Goal: Task Accomplishment & Management: Use online tool/utility

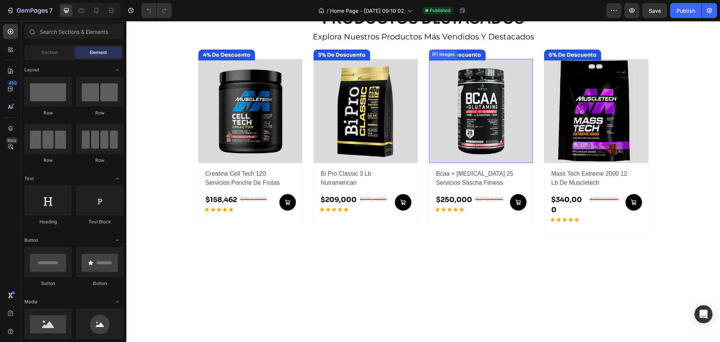
scroll to position [175, 0]
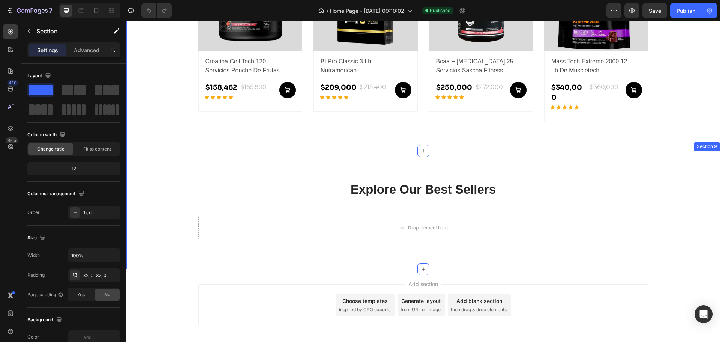
scroll to position [546, 0]
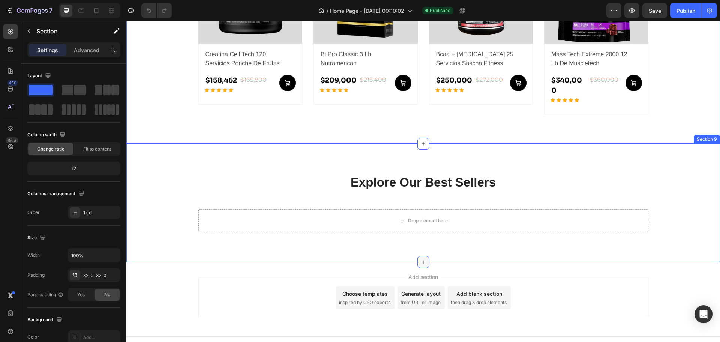
click at [424, 256] on div at bounding box center [424, 262] width 12 height 12
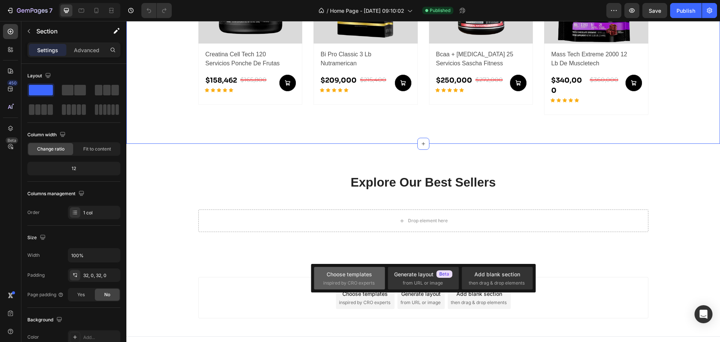
click at [388, 269] on div "Choose templates inspired by CRO experts" at bounding box center [423, 278] width 71 height 23
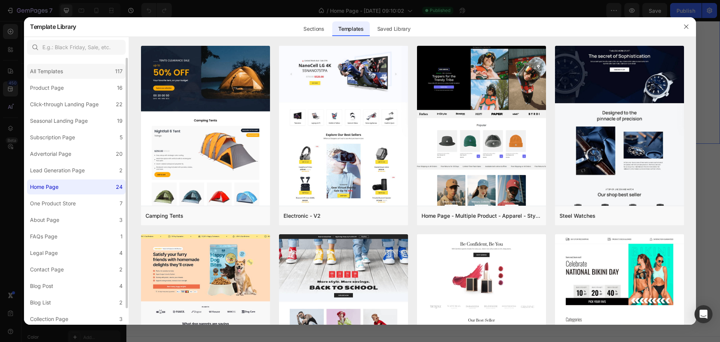
click at [57, 72] on div "All Templates" at bounding box center [46, 71] width 33 height 9
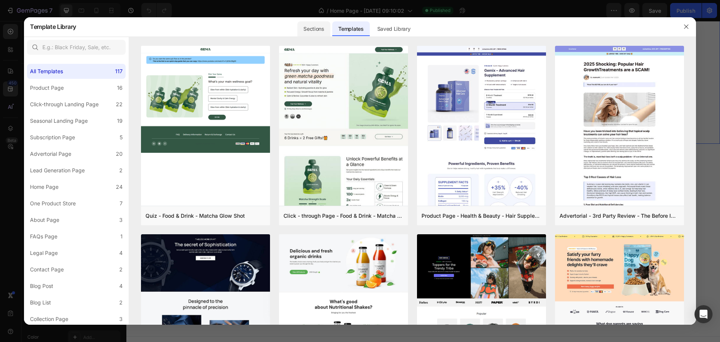
click at [311, 32] on div "Sections" at bounding box center [314, 28] width 33 height 15
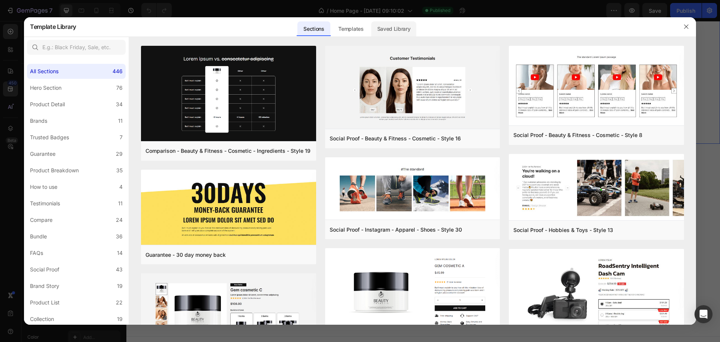
click at [376, 27] on div "Saved Library" at bounding box center [393, 28] width 45 height 15
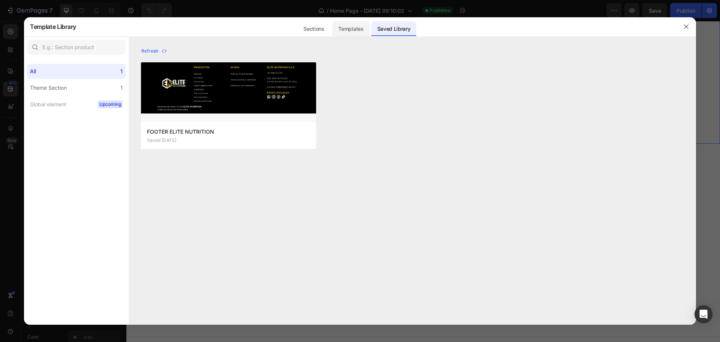
click at [362, 26] on div "Templates" at bounding box center [350, 28] width 37 height 15
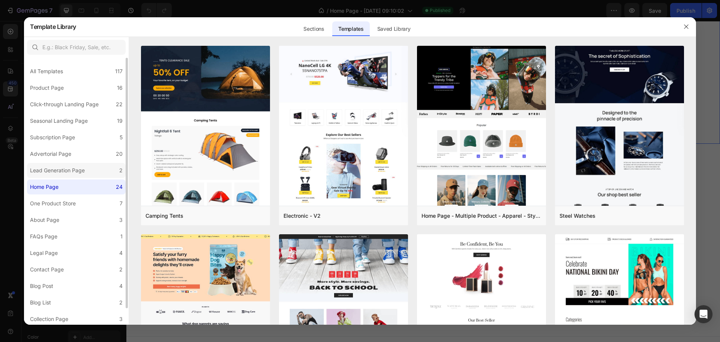
click at [73, 172] on div "Lead Generation Page" at bounding box center [57, 170] width 55 height 9
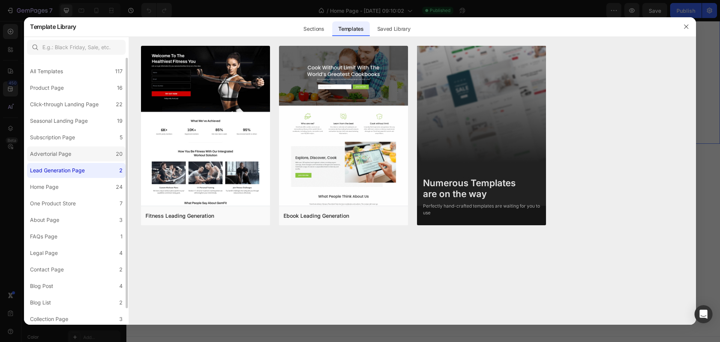
click at [79, 156] on label "Advertorial Page 20" at bounding box center [76, 153] width 99 height 15
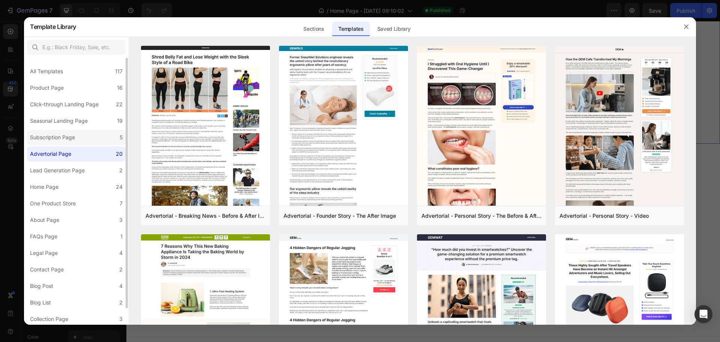
click at [85, 137] on label "Subscription Page 5" at bounding box center [76, 137] width 99 height 15
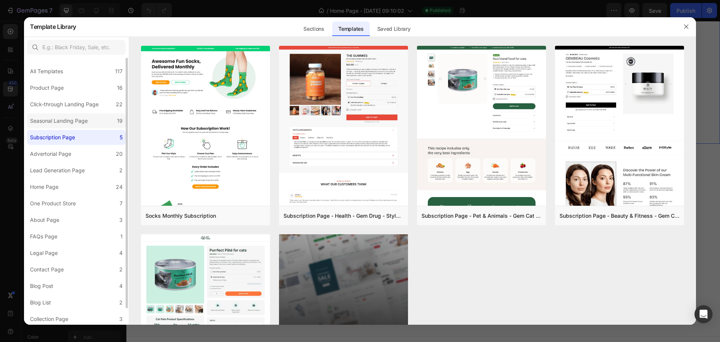
click at [89, 120] on div "Seasonal Landing Page" at bounding box center [60, 120] width 61 height 9
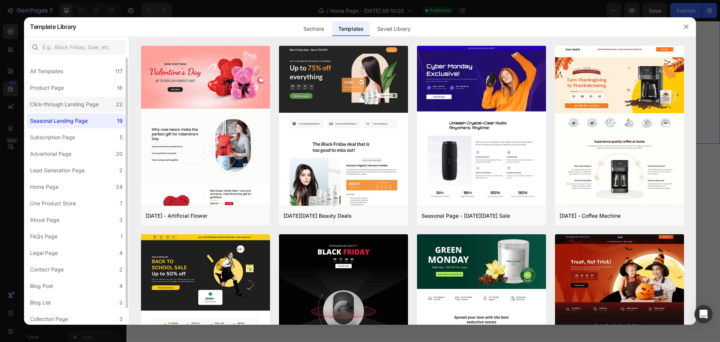
click at [89, 102] on div "Click-through Landing Page" at bounding box center [64, 104] width 69 height 9
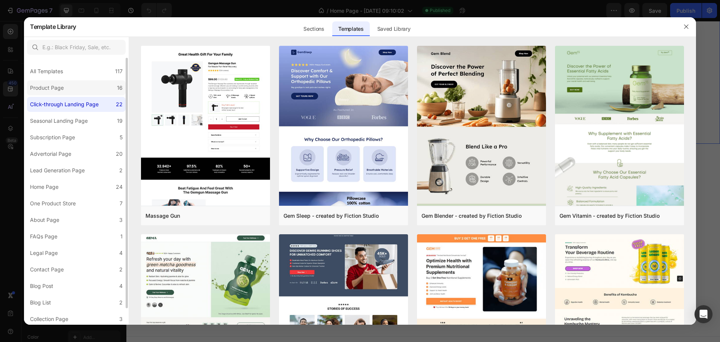
click at [89, 87] on label "Product Page 16" at bounding box center [76, 87] width 99 height 15
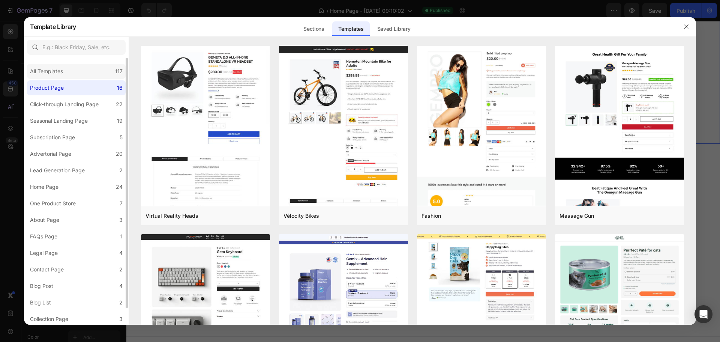
click at [89, 74] on div "All Templates 117" at bounding box center [76, 71] width 99 height 15
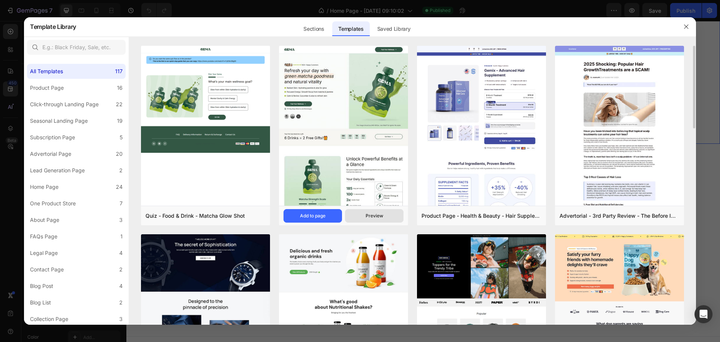
click at [384, 217] on button "Preview" at bounding box center [374, 216] width 59 height 14
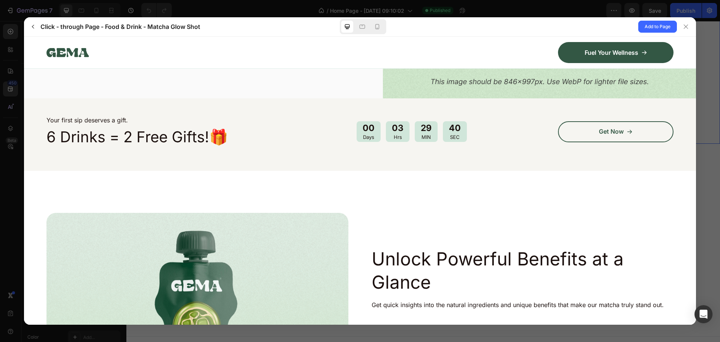
scroll to position [350, 0]
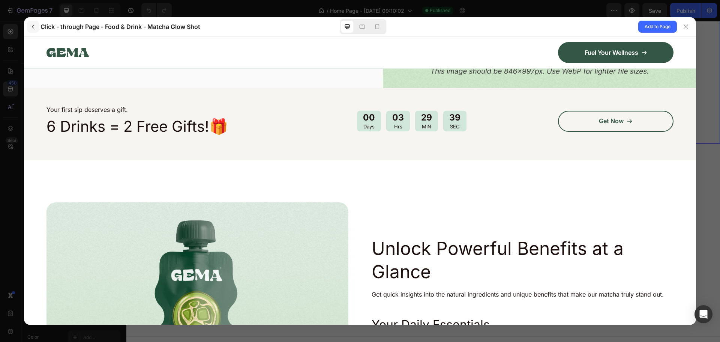
click at [32, 27] on icon "button" at bounding box center [33, 27] width 6 height 6
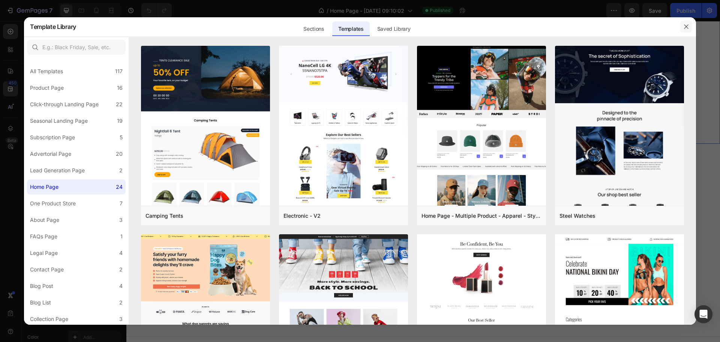
click at [684, 21] on button "button" at bounding box center [687, 27] width 12 height 12
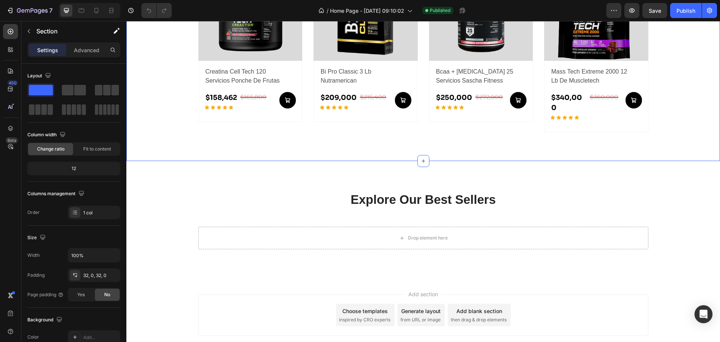
scroll to position [546, 0]
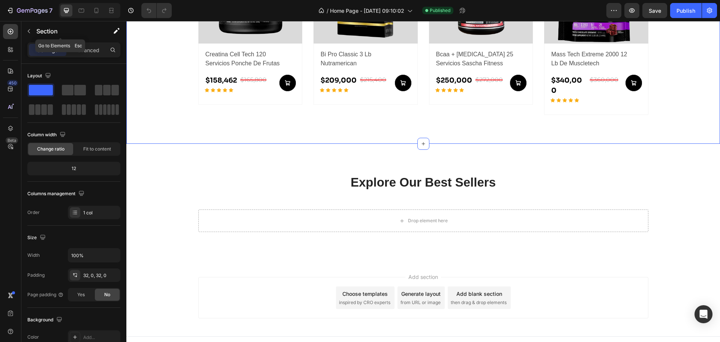
drag, startPoint x: 30, startPoint y: 36, endPoint x: 77, endPoint y: 57, distance: 51.7
click at [30, 36] on button "button" at bounding box center [29, 31] width 12 height 12
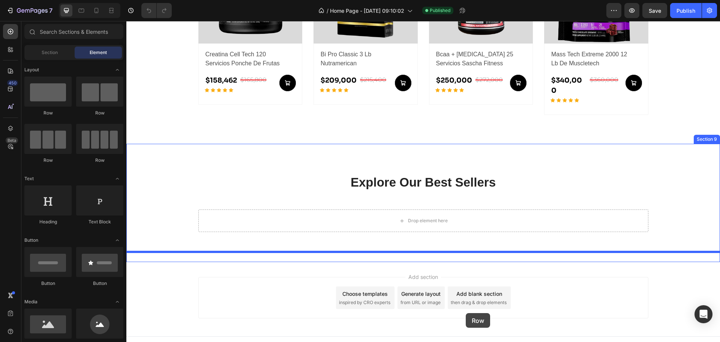
drag, startPoint x: 181, startPoint y: 111, endPoint x: 466, endPoint y: 313, distance: 349.5
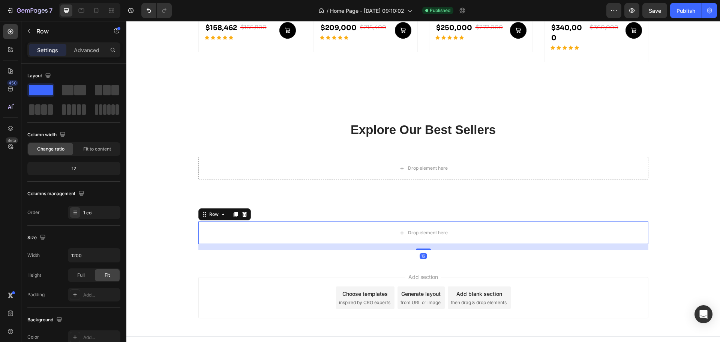
scroll to position [593, 0]
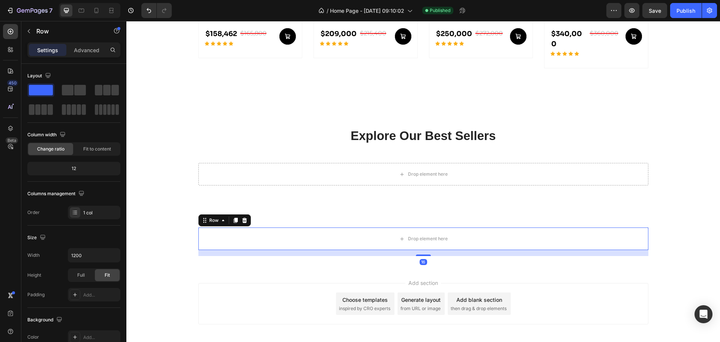
drag, startPoint x: 421, startPoint y: 240, endPoint x: 349, endPoint y: 215, distance: 76.7
click at [418, 227] on div "Drop element here Row 16" at bounding box center [424, 238] width 450 height 23
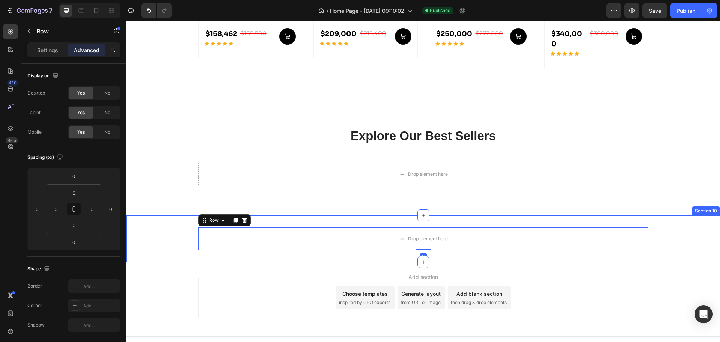
click at [179, 233] on div "Drop element here Row 0" at bounding box center [423, 238] width 594 height 23
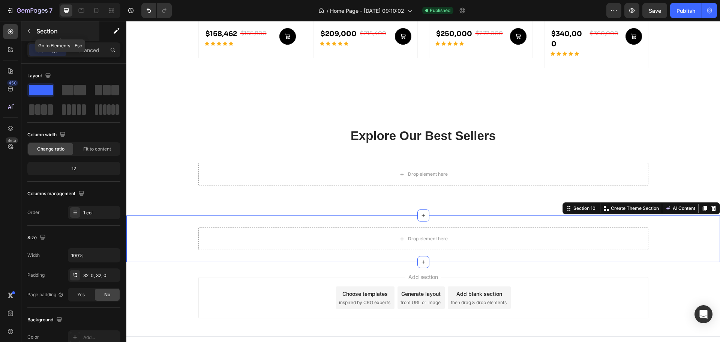
click at [23, 28] on button "button" at bounding box center [29, 31] width 12 height 12
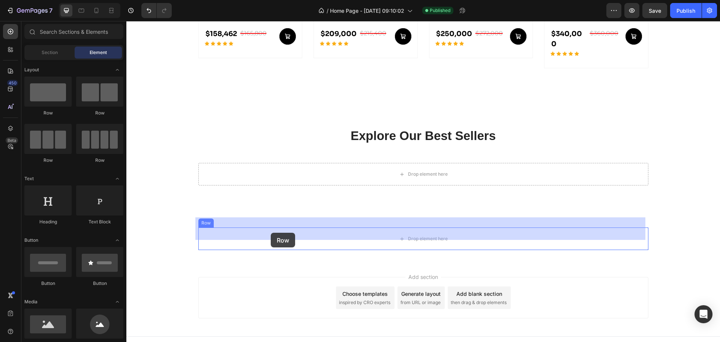
drag, startPoint x: 223, startPoint y: 120, endPoint x: 271, endPoint y: 232, distance: 121.6
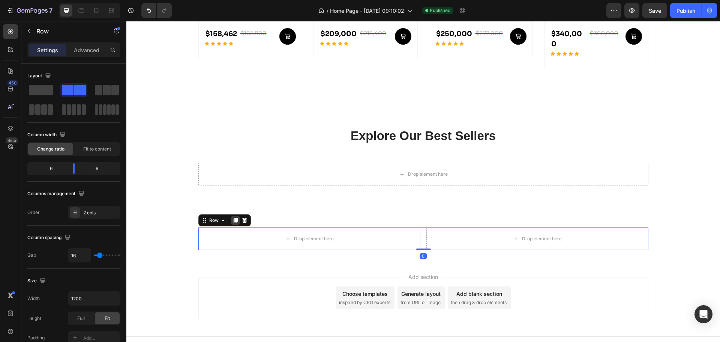
click at [233, 217] on icon at bounding box center [236, 220] width 6 height 6
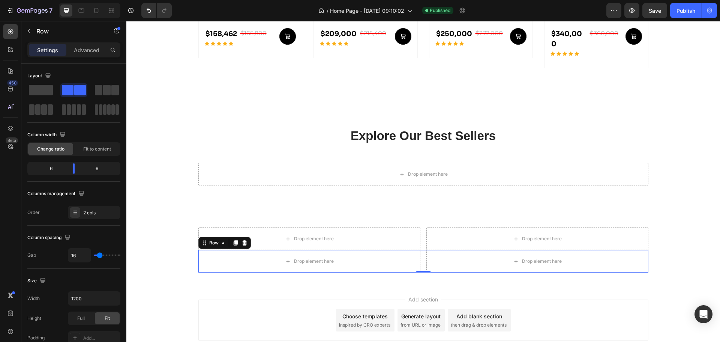
scroll to position [599, 0]
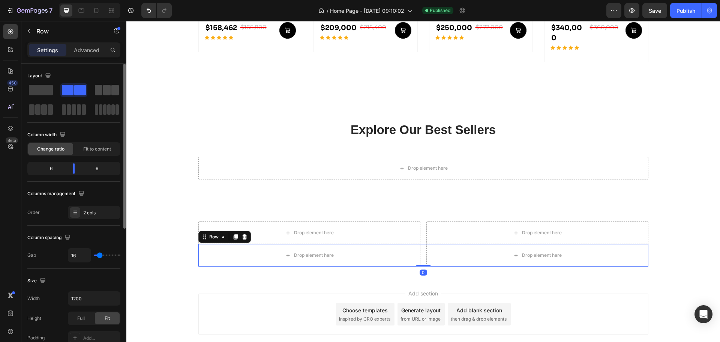
click at [112, 93] on span at bounding box center [115, 90] width 8 height 11
click at [421, 225] on div "Drop element here Drop element here Row" at bounding box center [424, 232] width 450 height 23
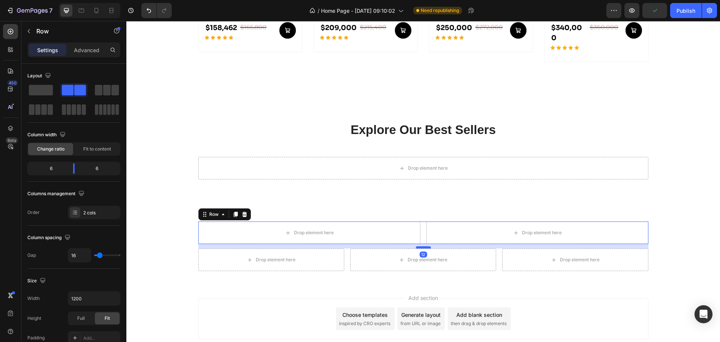
drag, startPoint x: 421, startPoint y: 232, endPoint x: 420, endPoint y: 237, distance: 4.5
click at [420, 246] on div at bounding box center [423, 247] width 15 height 2
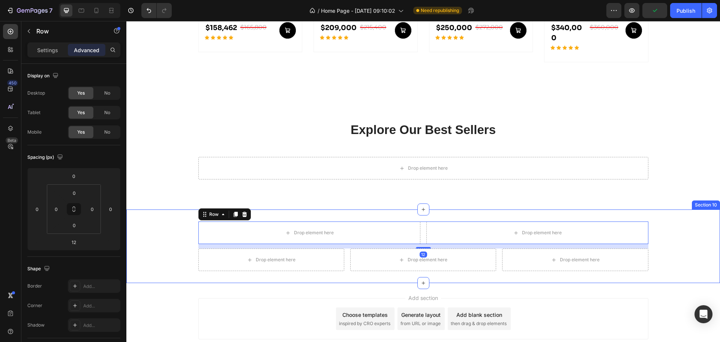
click at [686, 209] on div "Drop element here Drop element here Row 12 Drop element here Drop element here …" at bounding box center [423, 246] width 594 height 74
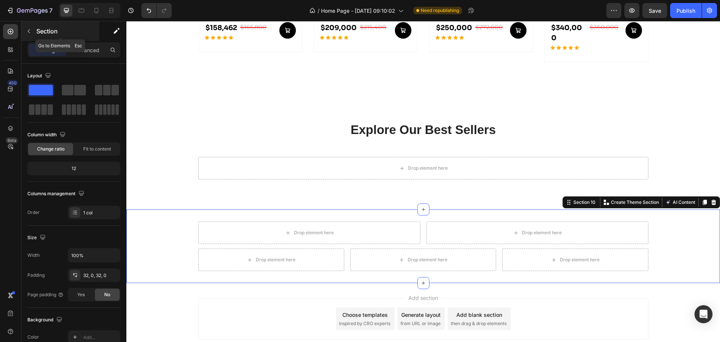
click at [26, 39] on div "Section" at bounding box center [60, 31] width 78 height 20
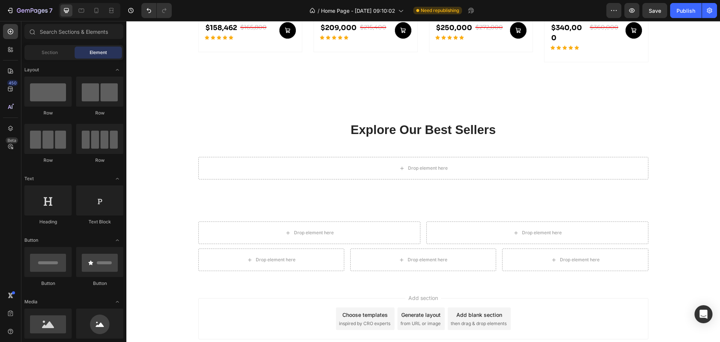
scroll to position [175, 0]
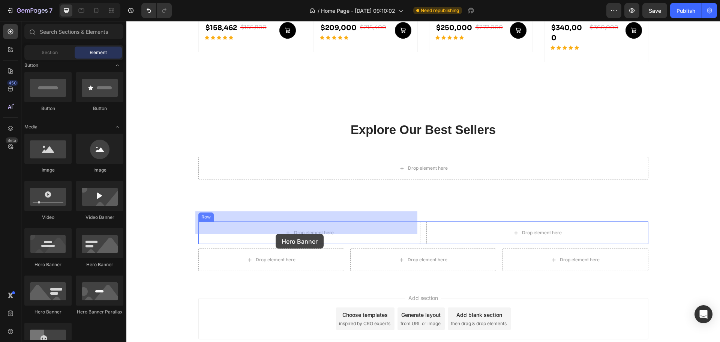
drag, startPoint x: 182, startPoint y: 250, endPoint x: 286, endPoint y: 221, distance: 108.0
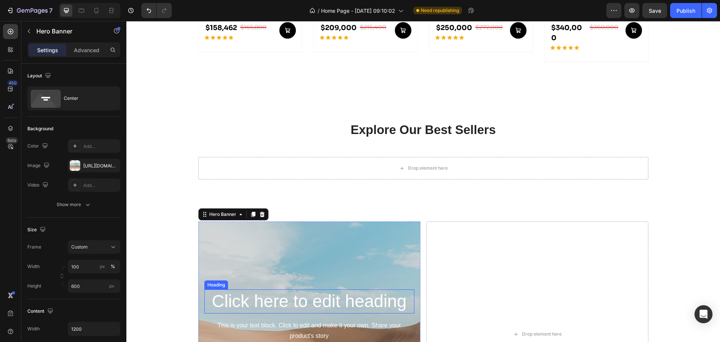
click at [253, 292] on h2 "Click here to edit heading" at bounding box center [310, 301] width 210 height 24
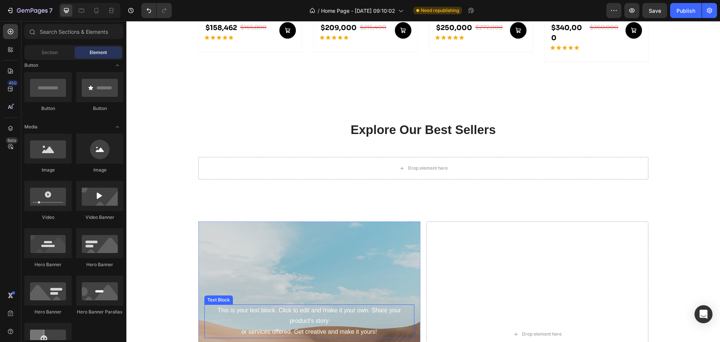
click at [271, 307] on div "This is your text block. Click to edit and make it your own. Share your product…" at bounding box center [310, 321] width 210 height 34
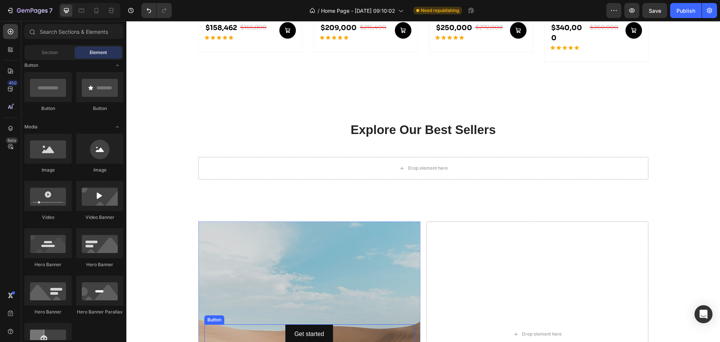
click at [266, 329] on div "Get started Button" at bounding box center [310, 334] width 210 height 20
click at [281, 269] on div "Background Image" at bounding box center [310, 333] width 222 height 225
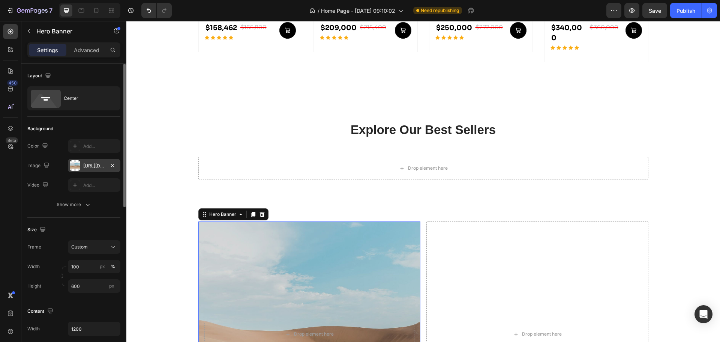
click at [80, 168] on div at bounding box center [75, 165] width 11 height 11
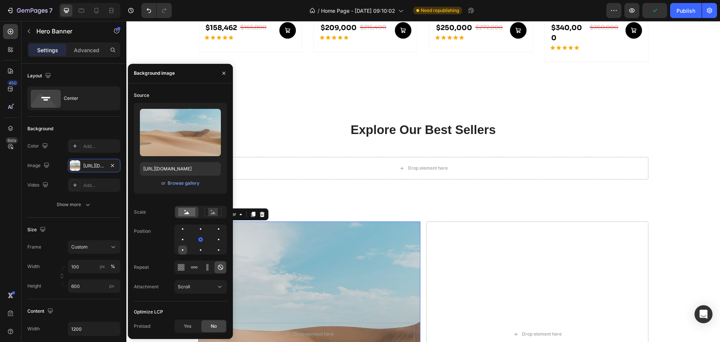
drag, startPoint x: 187, startPoint y: 323, endPoint x: 180, endPoint y: 252, distance: 72.0
click at [187, 321] on div "Yes" at bounding box center [187, 326] width 25 height 12
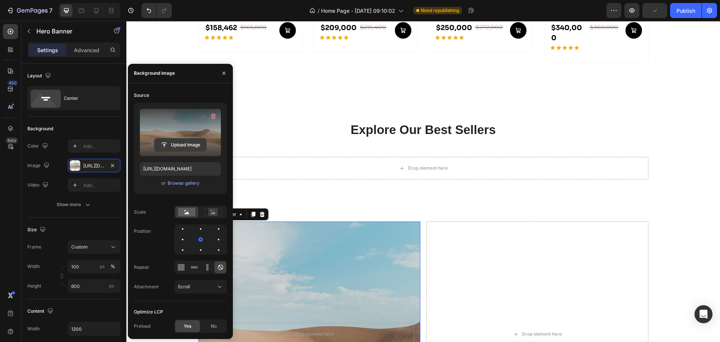
click at [181, 146] on input "file" at bounding box center [181, 144] width 52 height 13
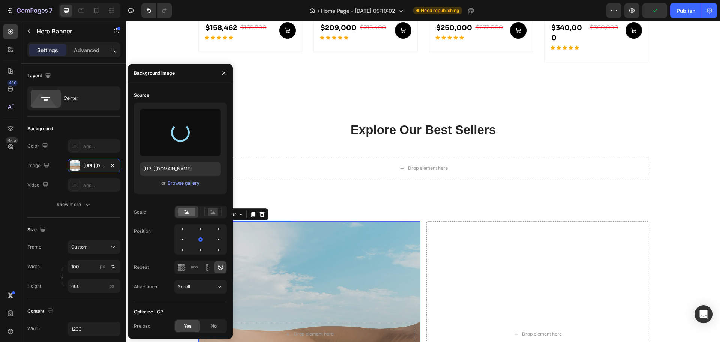
type input "[URL][DOMAIN_NAME]"
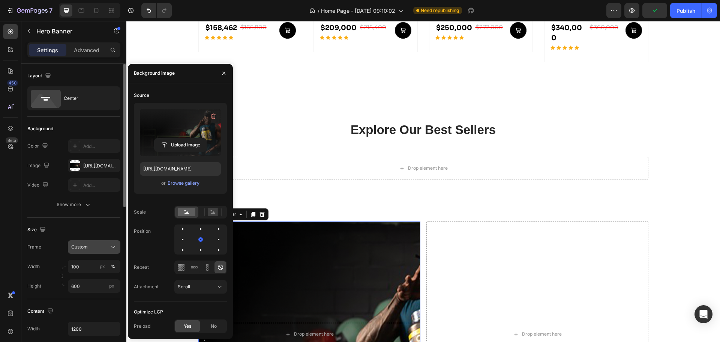
click at [105, 248] on div "Custom" at bounding box center [89, 247] width 37 height 7
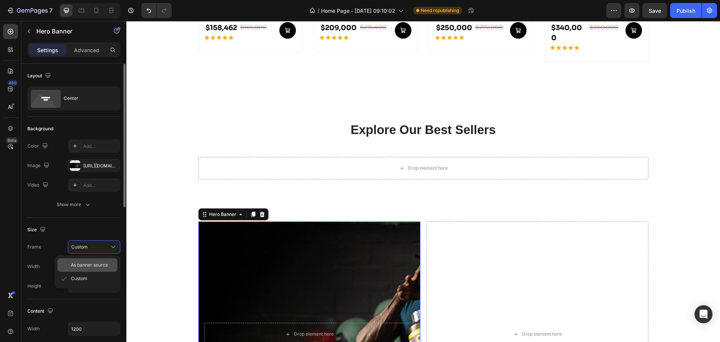
click at [105, 264] on span "As banner source" at bounding box center [89, 265] width 37 height 7
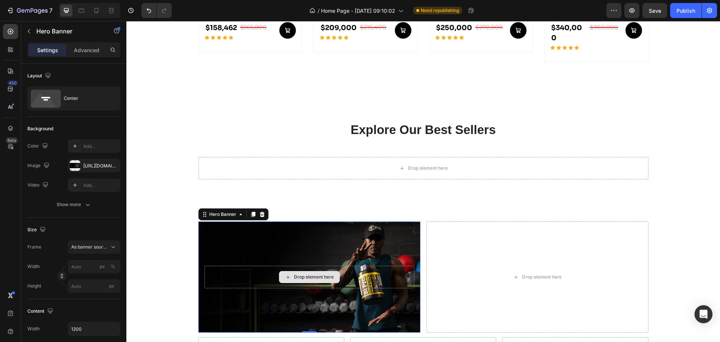
scroll to position [686, 0]
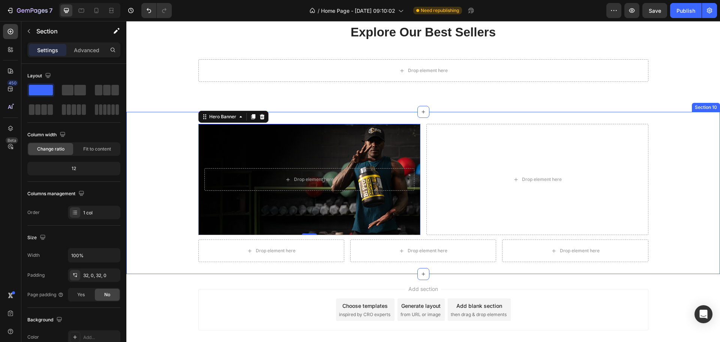
click at [675, 194] on div "Drop element here Hero Banner 0 Drop element here Row Drop element here Drop el…" at bounding box center [423, 193] width 594 height 138
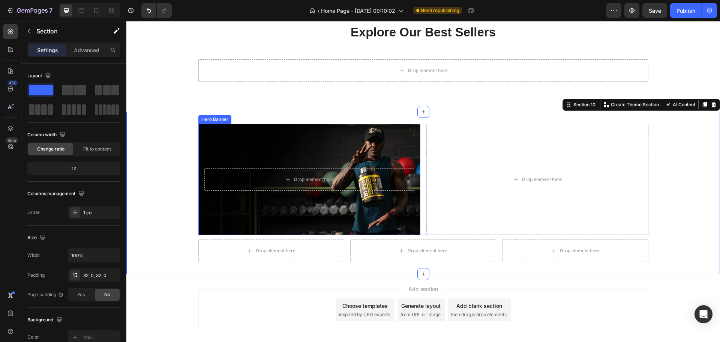
click at [388, 142] on div "Background Image" at bounding box center [310, 179] width 222 height 111
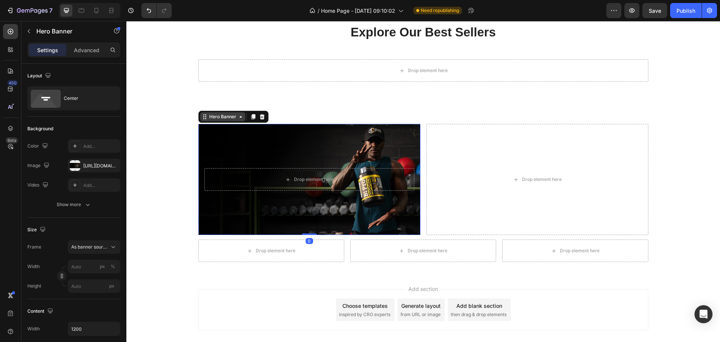
click at [220, 116] on div "Hero Banner" at bounding box center [223, 116] width 30 height 7
click at [252, 118] on icon at bounding box center [253, 116] width 4 height 5
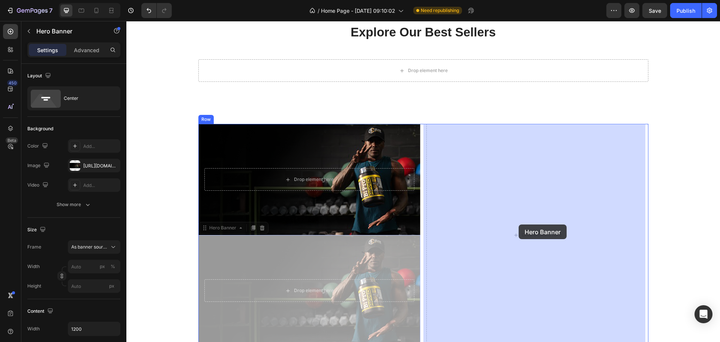
drag, startPoint x: 219, startPoint y: 228, endPoint x: 515, endPoint y: 170, distance: 301.7
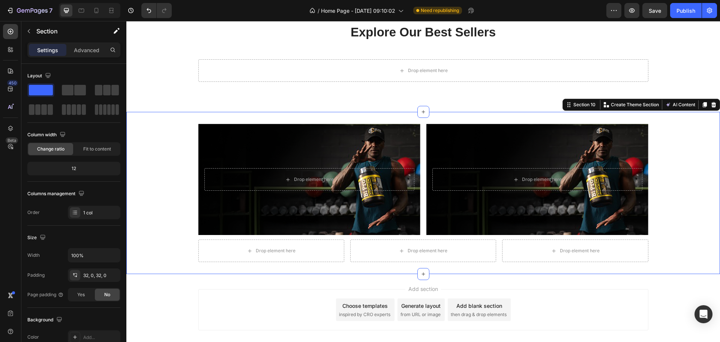
click at [451, 271] on div "Drop element here Hero Banner Drop element here Hero Banner Row Drop element he…" at bounding box center [423, 193] width 594 height 162
click at [379, 159] on div "Background Image" at bounding box center [310, 179] width 222 height 111
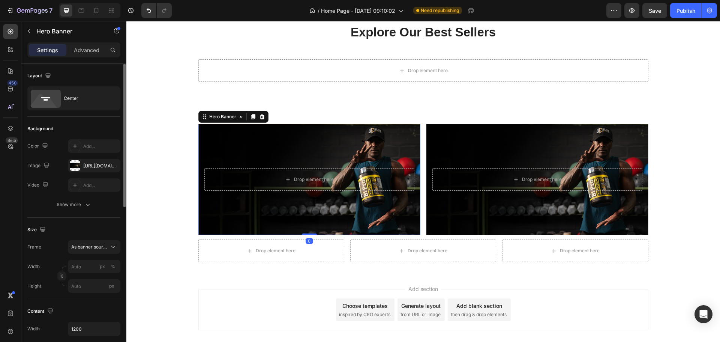
scroll to position [175, 0]
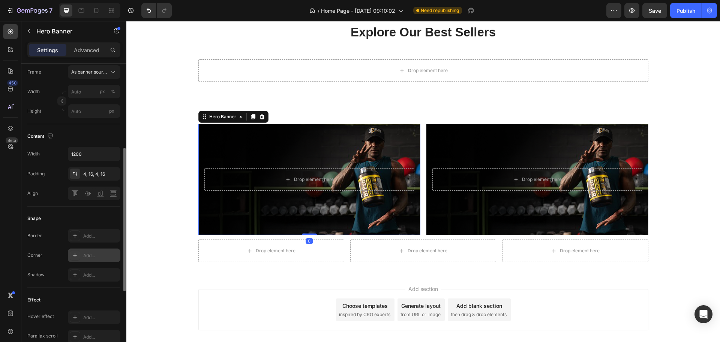
click at [91, 254] on div "Add..." at bounding box center [100, 255] width 35 height 7
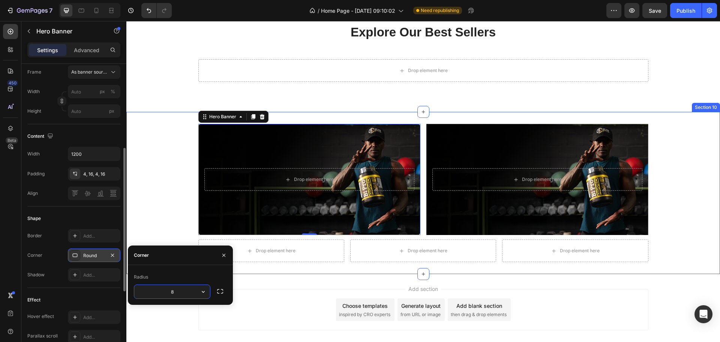
click at [152, 205] on div "Drop element here Hero Banner 0 Drop element here Hero Banner Row Drop element …" at bounding box center [423, 193] width 594 height 138
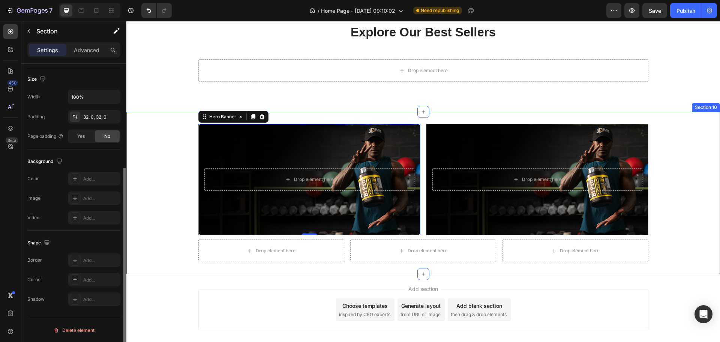
scroll to position [0, 0]
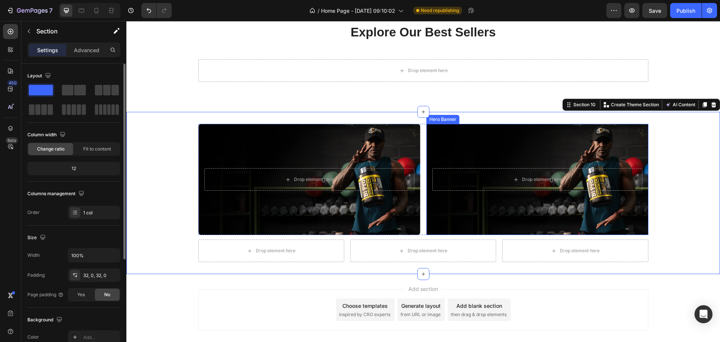
click at [458, 220] on div "Background Image" at bounding box center [538, 179] width 222 height 111
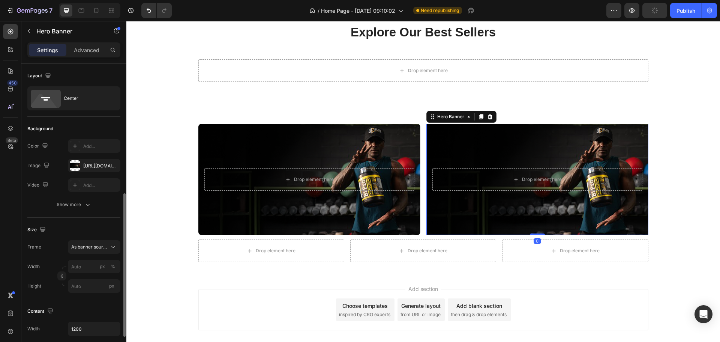
scroll to position [175, 0]
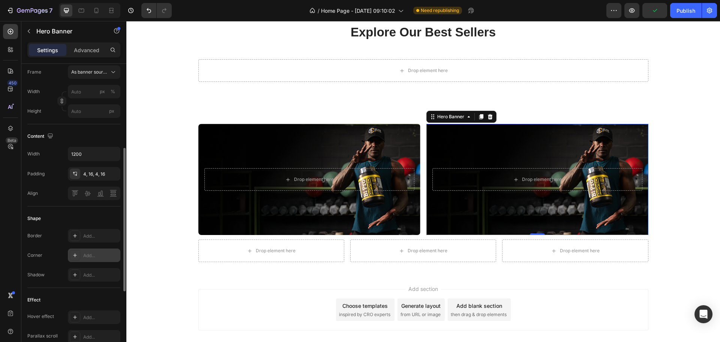
click at [89, 251] on div "Add..." at bounding box center [94, 255] width 53 height 14
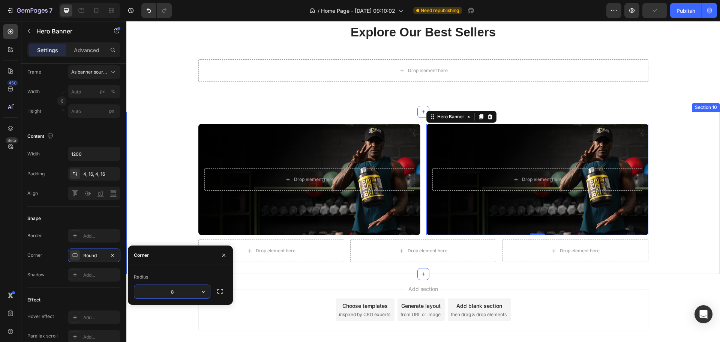
click at [156, 198] on div "Drop element here Hero Banner Drop element here Hero Banner 0 Row Drop element …" at bounding box center [423, 193] width 594 height 138
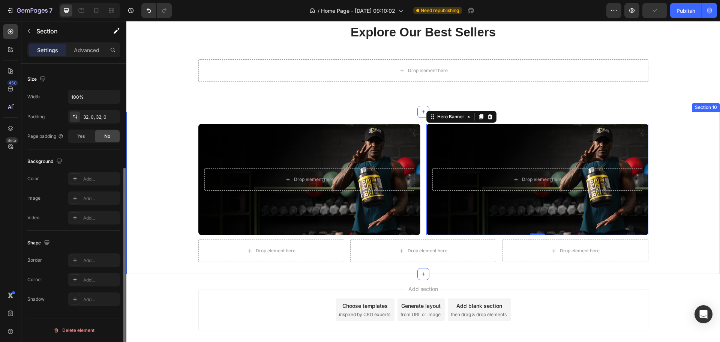
scroll to position [0, 0]
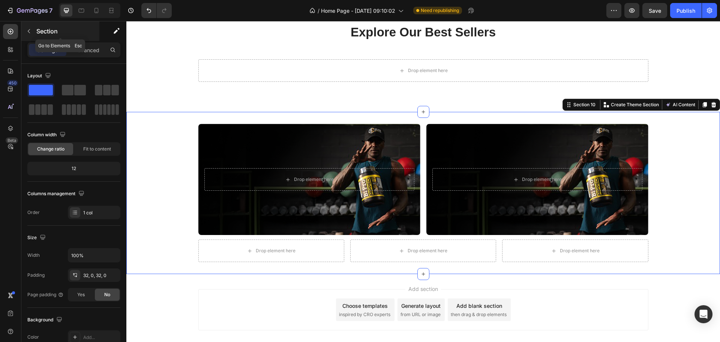
click at [30, 30] on icon "button" at bounding box center [29, 31] width 6 height 6
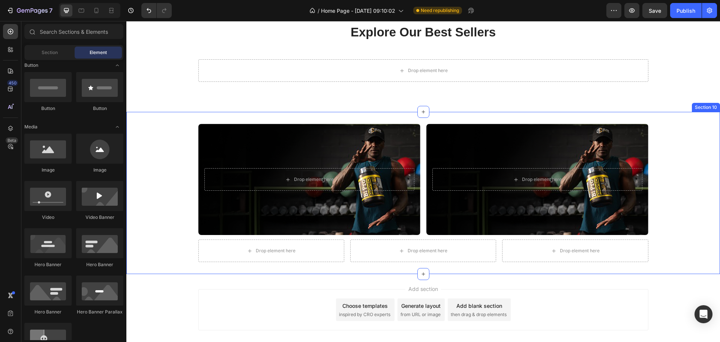
click at [225, 155] on div "Background Image" at bounding box center [310, 179] width 222 height 111
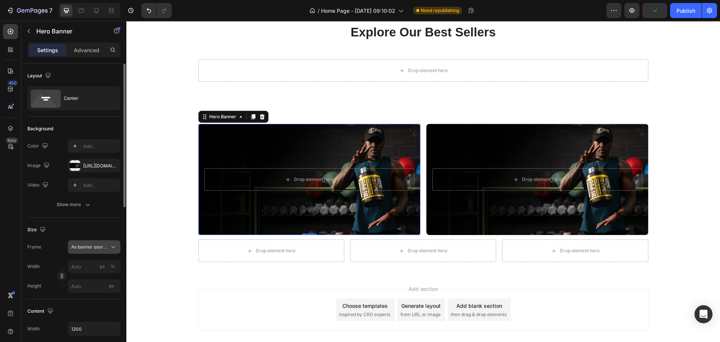
click at [96, 245] on span "As banner source" at bounding box center [89, 247] width 37 height 7
click at [98, 167] on div "[URL][DOMAIN_NAME]" at bounding box center [94, 165] width 22 height 7
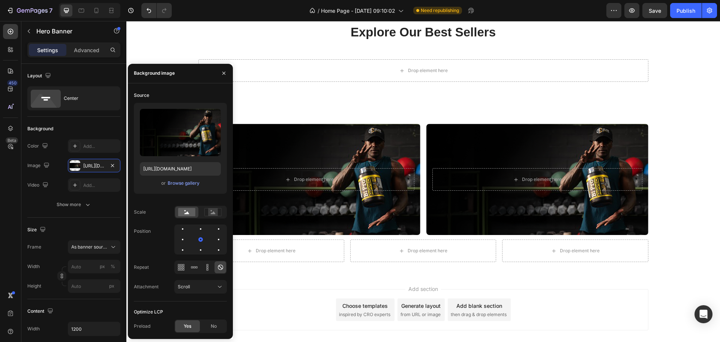
click at [260, 287] on div "Add section Choose templates inspired by CRO experts Generate layout from URL o…" at bounding box center [423, 311] width 594 height 74
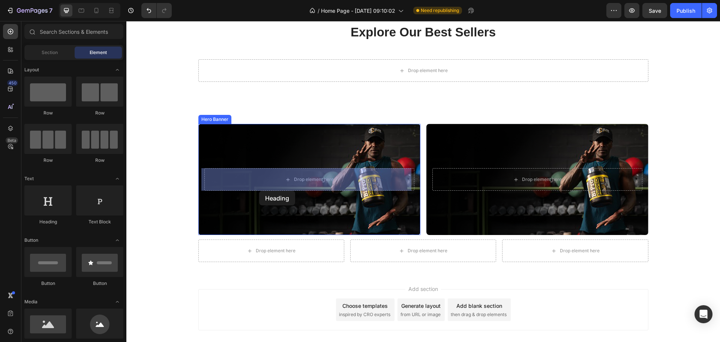
drag, startPoint x: 181, startPoint y: 211, endPoint x: 263, endPoint y: 180, distance: 87.4
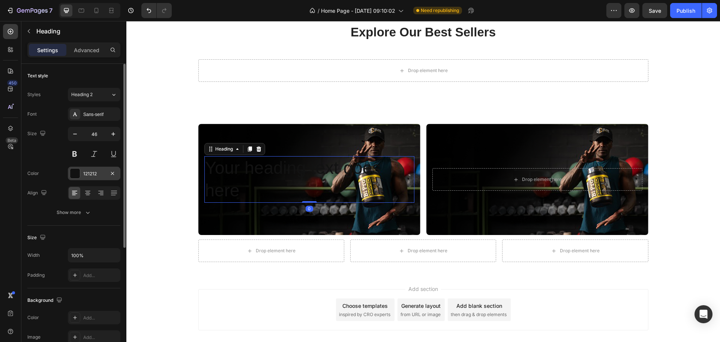
click at [75, 171] on div at bounding box center [75, 173] width 10 height 10
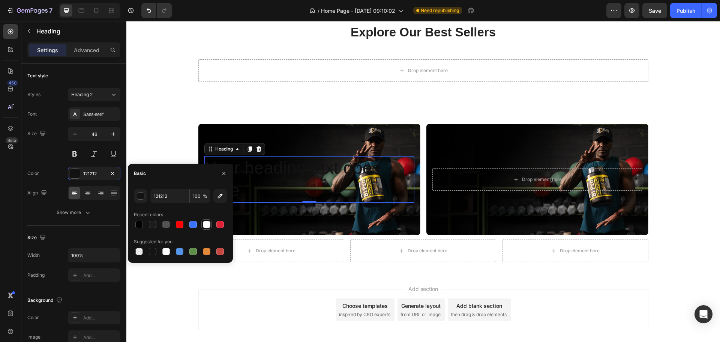
click at [204, 224] on div at bounding box center [207, 225] width 8 height 8
type input "FFFFFF"
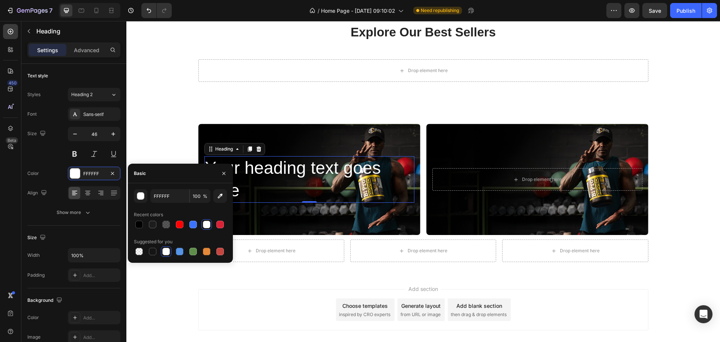
click at [256, 172] on h2 "Your heading text goes here" at bounding box center [310, 179] width 210 height 47
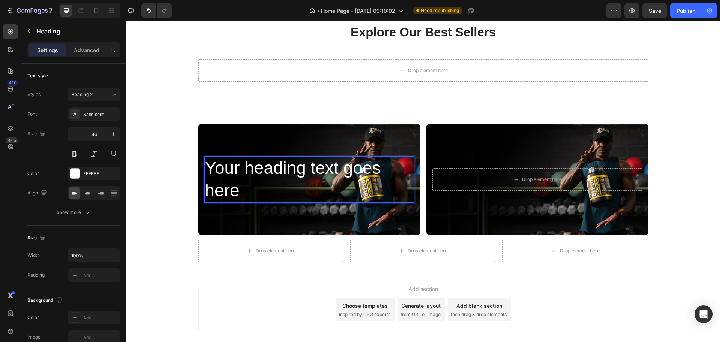
click at [256, 172] on p "Your heading text goes here" at bounding box center [309, 179] width 209 height 45
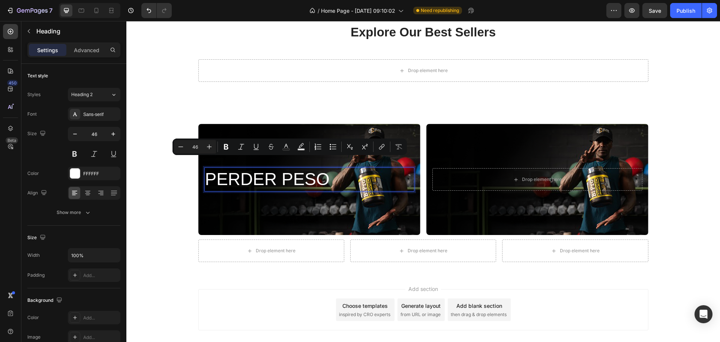
scroll to position [697, 0]
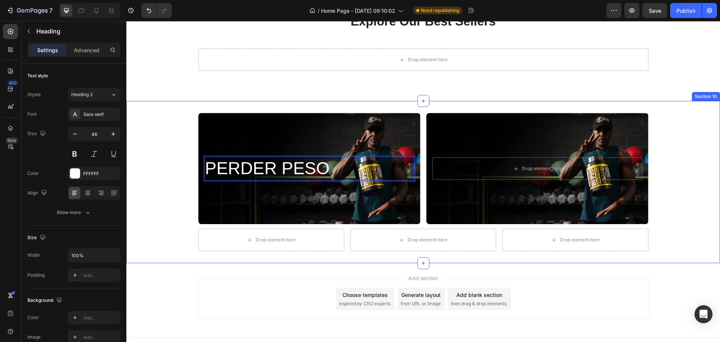
click at [248, 136] on div "Background Image" at bounding box center [310, 168] width 222 height 111
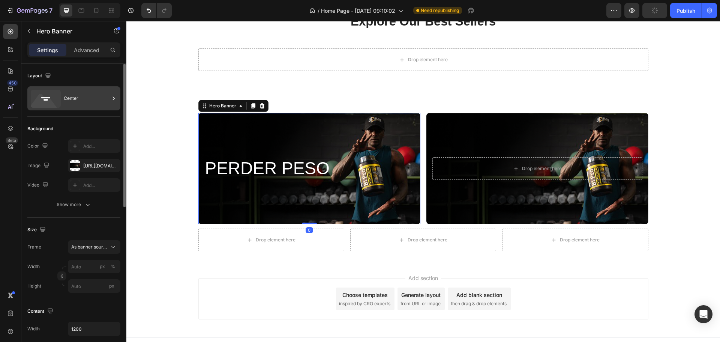
click at [70, 102] on div "Center" at bounding box center [87, 98] width 46 height 17
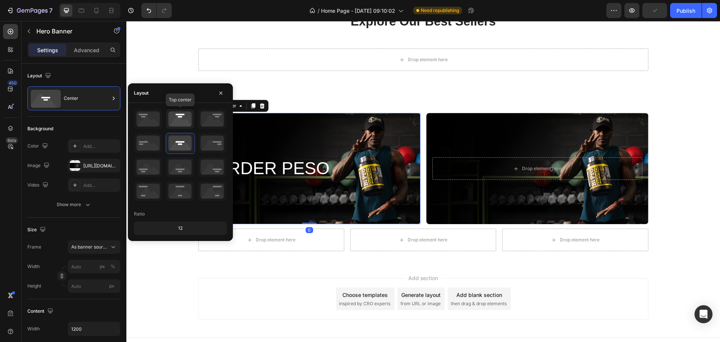
click at [177, 125] on icon at bounding box center [180, 119] width 28 height 20
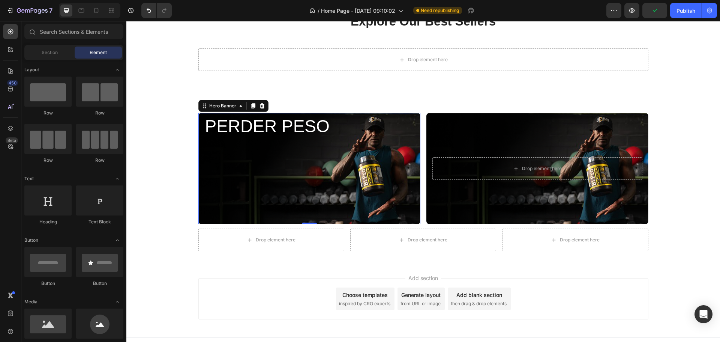
click at [248, 287] on div "Add section Choose templates inspired by CRO experts Generate layout from URL o…" at bounding box center [424, 298] width 450 height 41
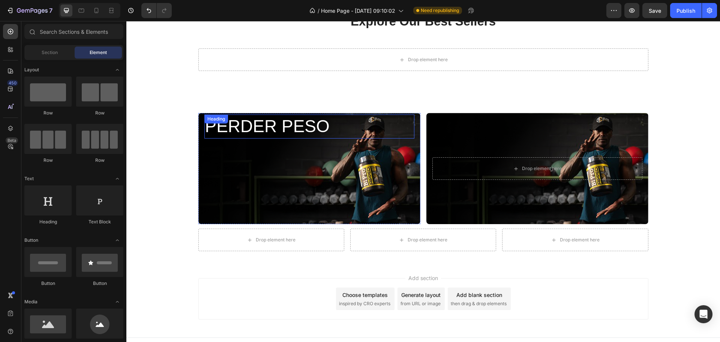
click at [260, 131] on p "PERDER PESO" at bounding box center [309, 126] width 209 height 23
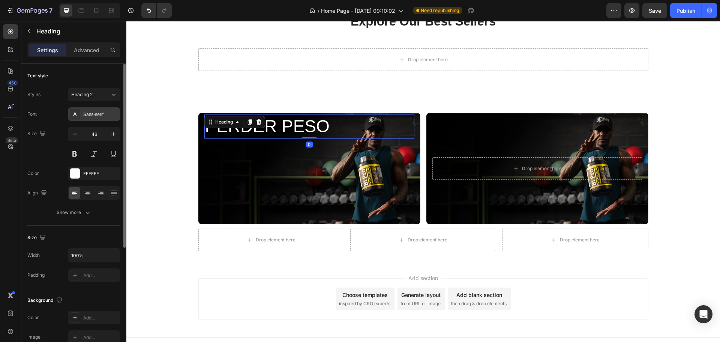
click at [88, 118] on div "Sans-serif" at bounding box center [94, 114] width 53 height 14
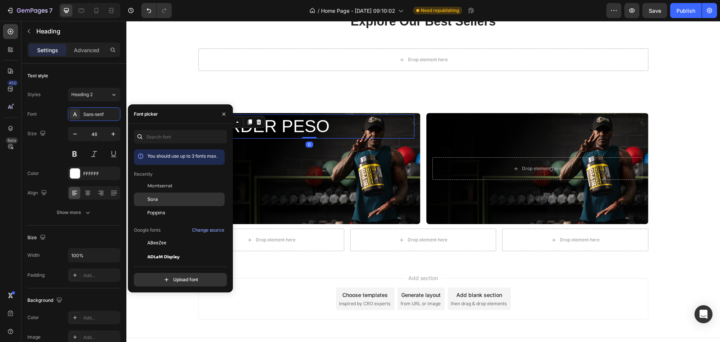
click at [162, 277] on div "Sora" at bounding box center [179, 284] width 91 height 14
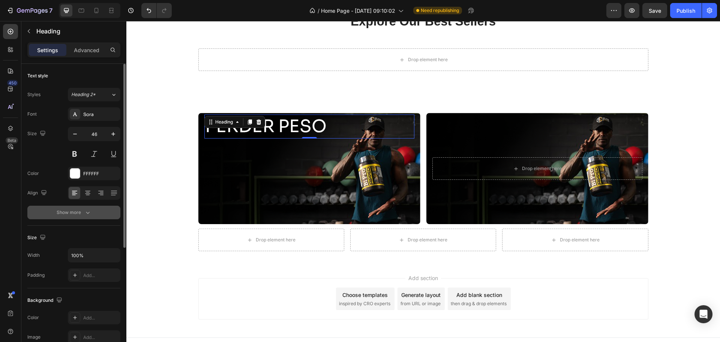
click at [80, 208] on button "Show more" at bounding box center [73, 213] width 93 height 14
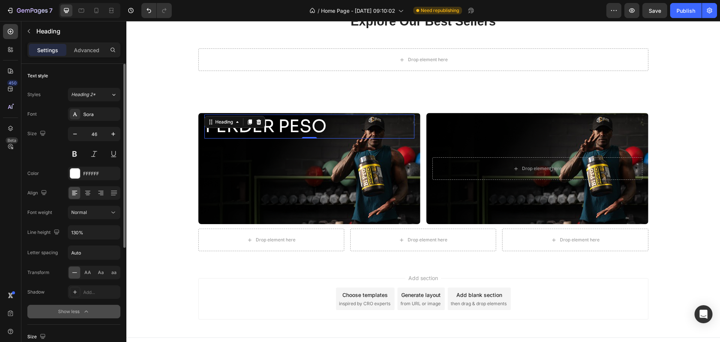
click at [80, 209] on div "Normal" at bounding box center [94, 213] width 46 height 8
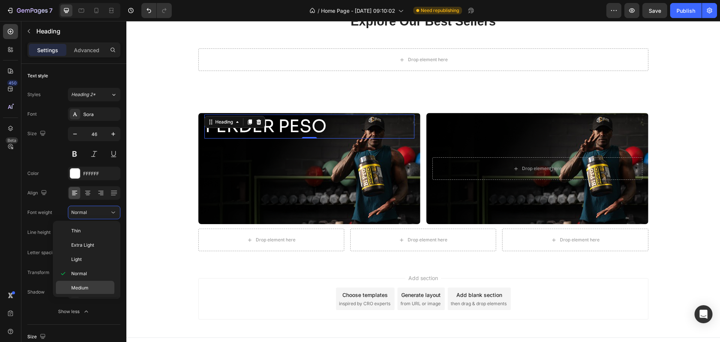
scroll to position [44, 0]
click at [92, 286] on span "Extra Bold" at bounding box center [82, 286] width 22 height 7
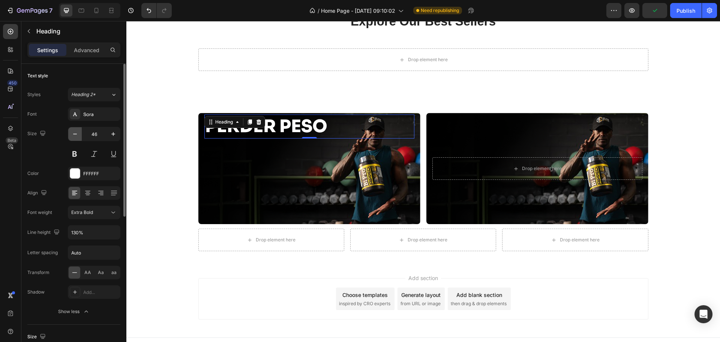
click at [74, 132] on icon "button" at bounding box center [75, 134] width 8 height 8
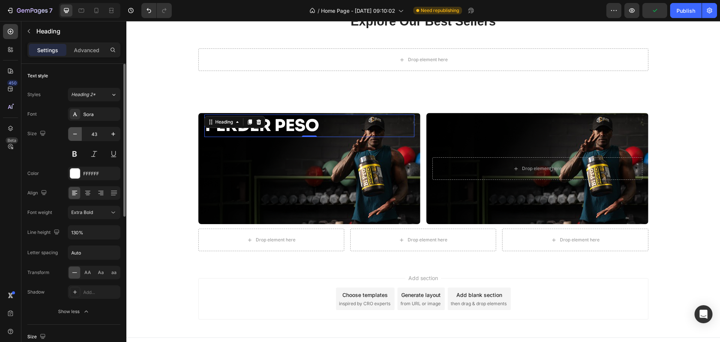
click at [74, 132] on icon "button" at bounding box center [75, 134] width 8 height 8
type input "39"
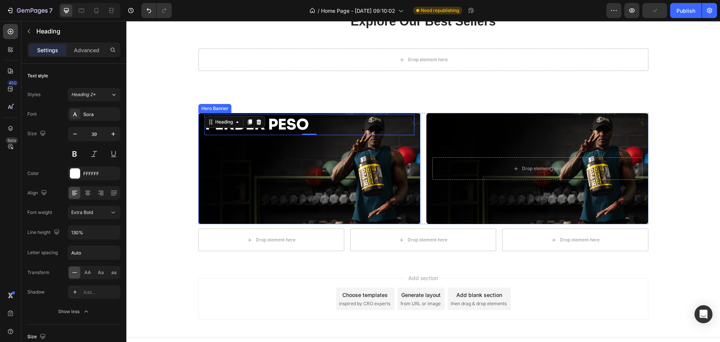
click at [279, 191] on div "Background Image" at bounding box center [310, 168] width 222 height 111
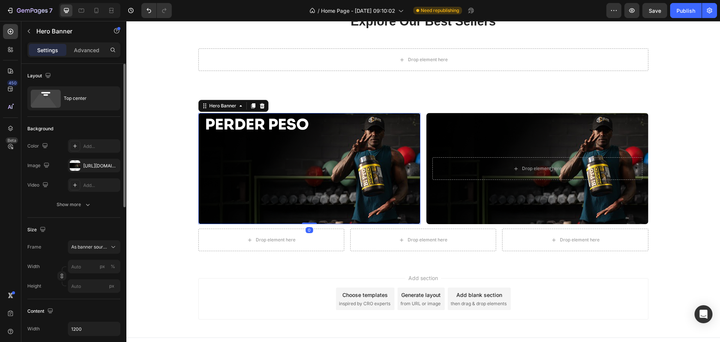
scroll to position [175, 0]
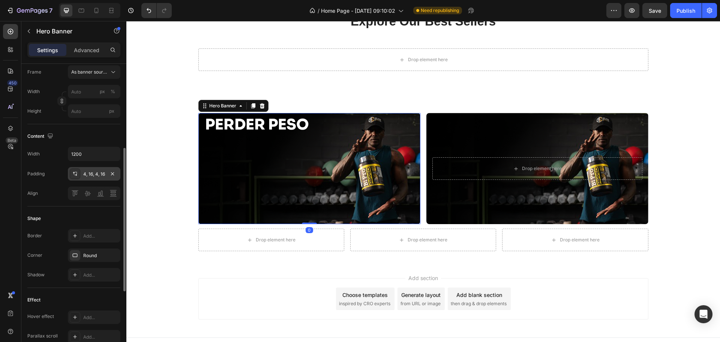
click at [88, 168] on div "4, 16, 4, 16" at bounding box center [94, 174] width 53 height 14
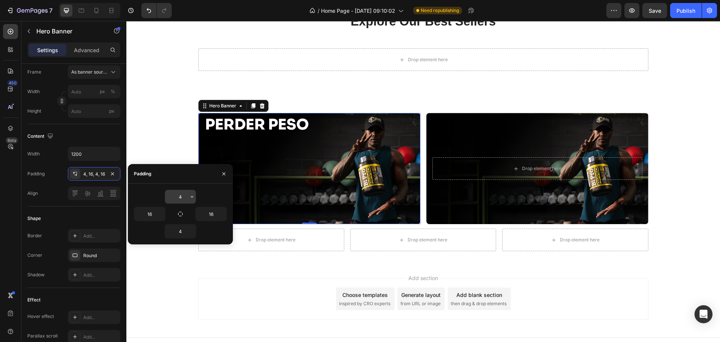
click at [179, 196] on input "4" at bounding box center [180, 197] width 31 height 14
type input "1"
type input "16"
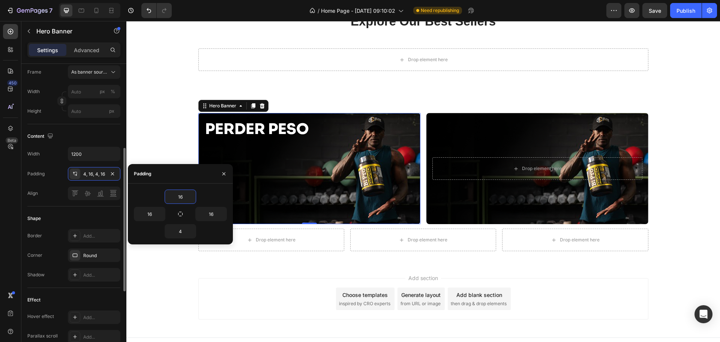
click at [101, 132] on div "Content" at bounding box center [73, 136] width 93 height 12
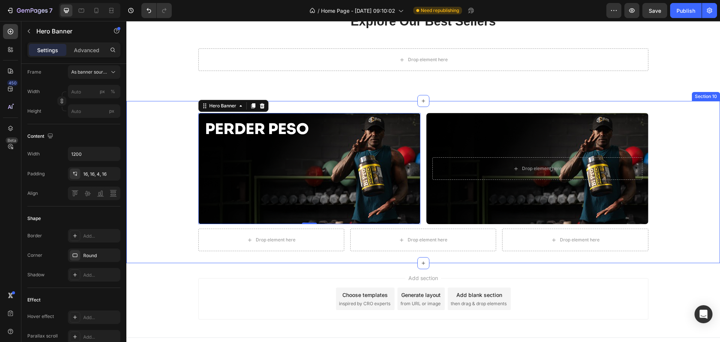
click at [153, 113] on div "PERDER PESO Heading Hero Banner 0 Drop element here Hero Banner Row Drop elemen…" at bounding box center [423, 182] width 594 height 162
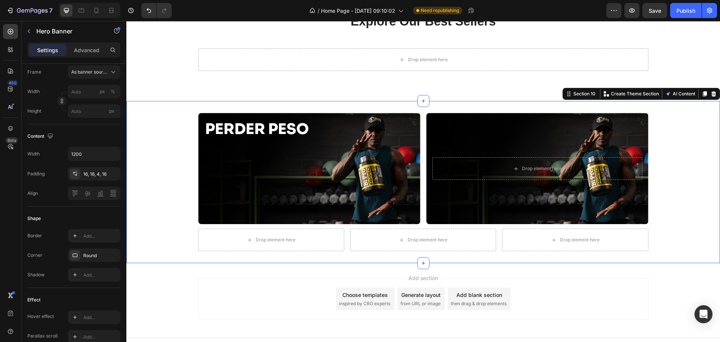
scroll to position [0, 0]
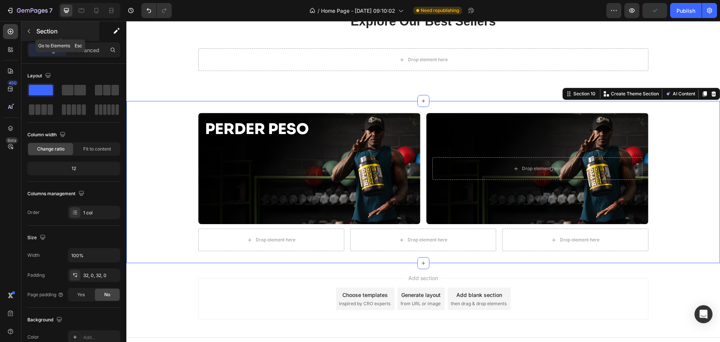
click at [29, 29] on icon "button" at bounding box center [29, 31] width 6 height 6
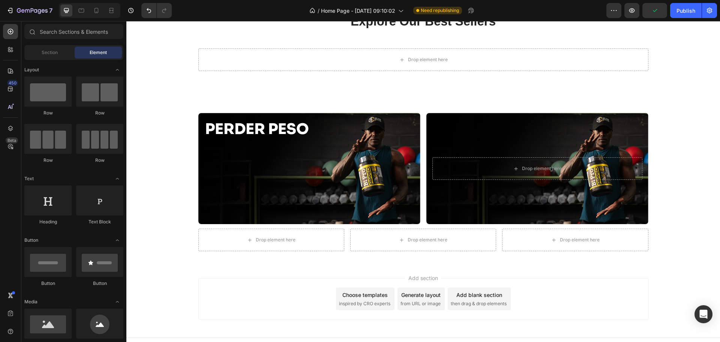
scroll to position [87, 0]
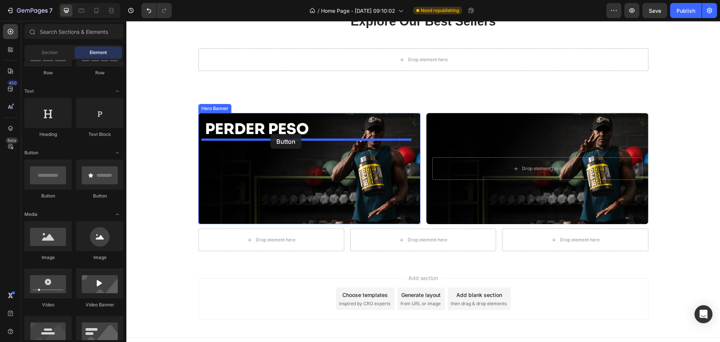
drag, startPoint x: 220, startPoint y: 200, endPoint x: 271, endPoint y: 134, distance: 83.5
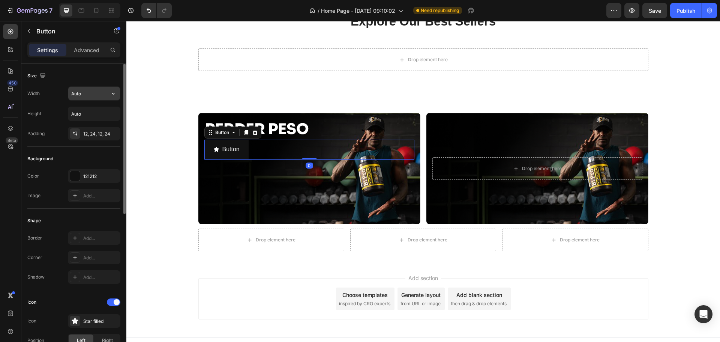
click at [91, 95] on input "Auto" at bounding box center [94, 94] width 52 height 14
type input "50%"
click at [107, 74] on div "Size" at bounding box center [73, 76] width 93 height 12
click at [75, 175] on div at bounding box center [75, 176] width 10 height 10
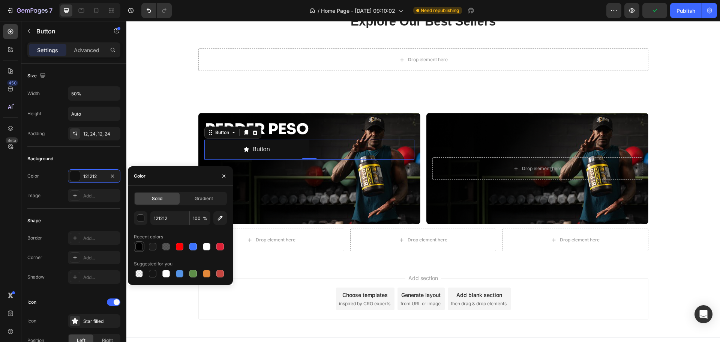
click at [137, 247] on div at bounding box center [139, 247] width 8 height 8
type input "000000"
click at [97, 156] on div "Background" at bounding box center [73, 159] width 93 height 12
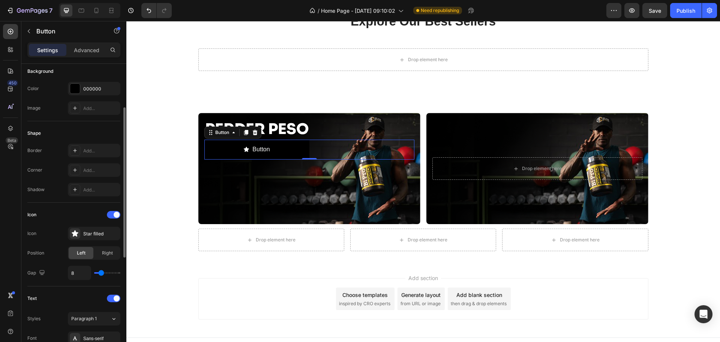
scroll to position [175, 0]
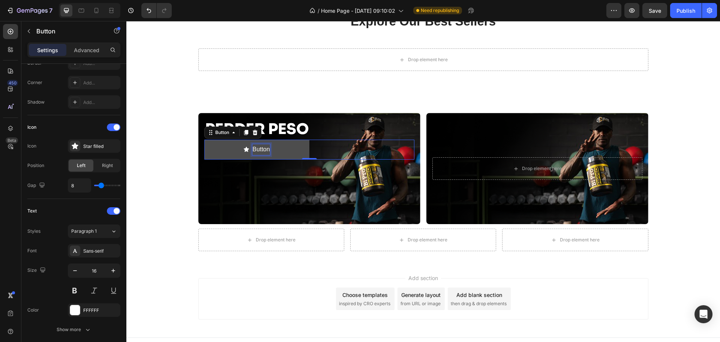
click at [262, 149] on p "Button" at bounding box center [261, 149] width 17 height 11
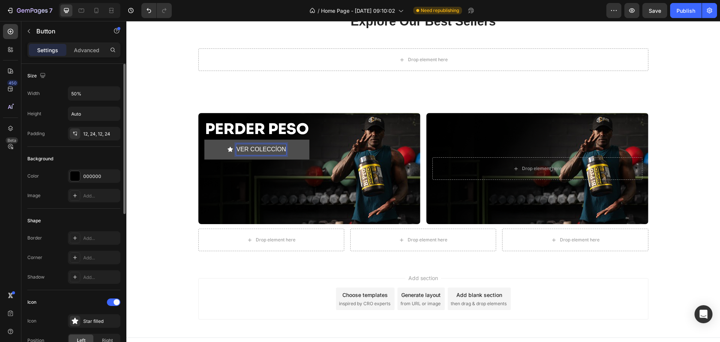
scroll to position [262, 0]
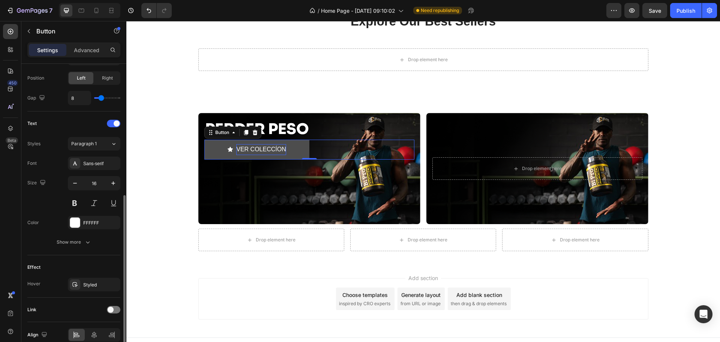
click at [92, 170] on div "Font Sans-serif Size 16 Color FFFFFF Show more" at bounding box center [73, 202] width 93 height 92
click at [101, 161] on div "Sans-serif" at bounding box center [100, 163] width 35 height 7
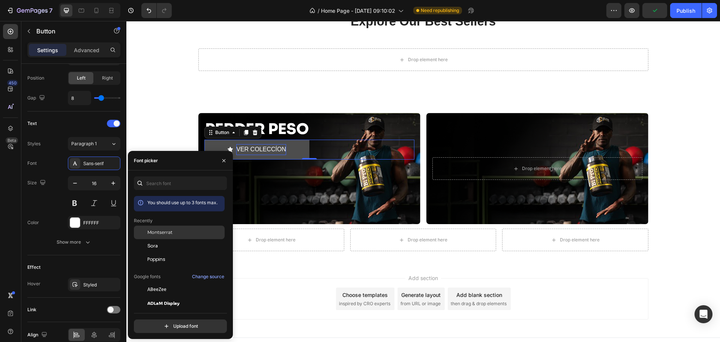
click at [182, 234] on div "Montserrat" at bounding box center [185, 232] width 76 height 7
click at [74, 205] on button at bounding box center [75, 203] width 14 height 14
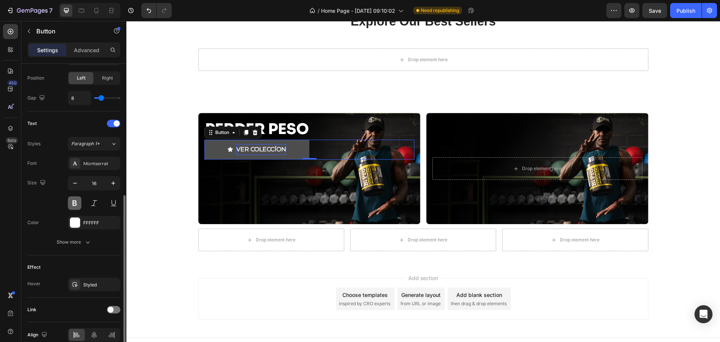
click at [74, 205] on button at bounding box center [75, 203] width 14 height 14
click at [79, 246] on button "Show more" at bounding box center [73, 242] width 93 height 14
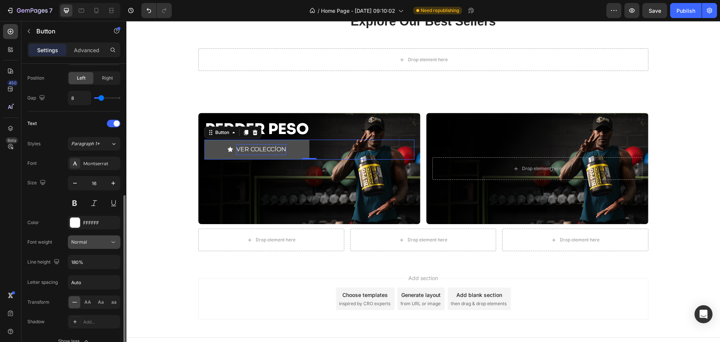
click at [94, 244] on div "Normal" at bounding box center [90, 242] width 38 height 7
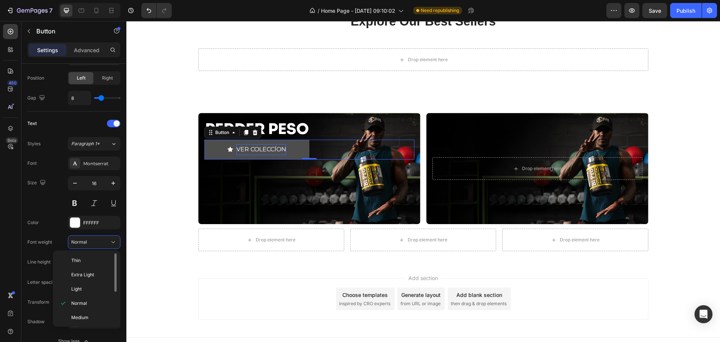
scroll to position [58, 0]
click at [84, 290] on p "Bold" at bounding box center [91, 287] width 40 height 7
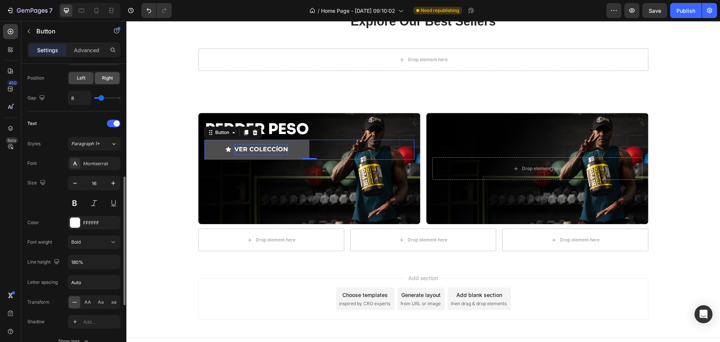
click at [105, 80] on span "Right" at bounding box center [107, 78] width 11 height 7
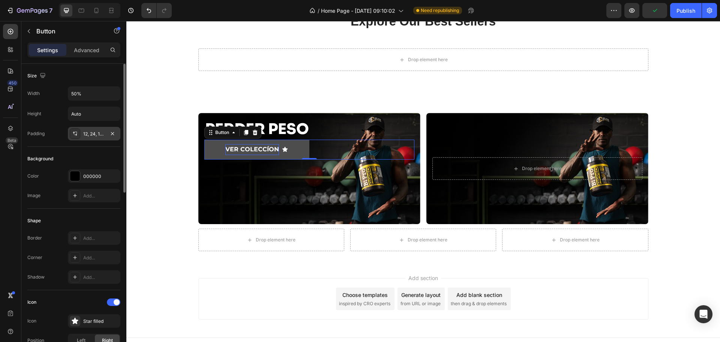
click at [99, 132] on div "12, 24, 12, 24" at bounding box center [94, 134] width 22 height 7
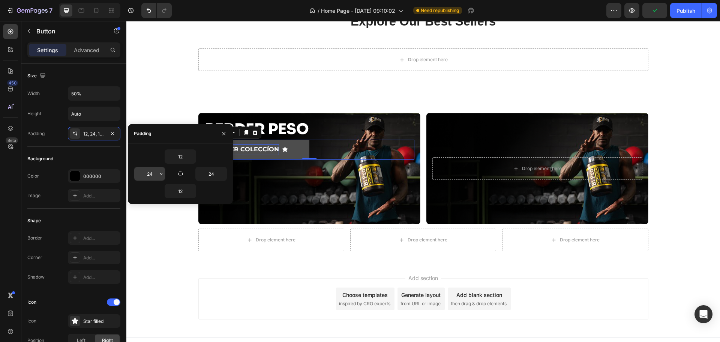
click at [150, 175] on input "24" at bounding box center [149, 174] width 31 height 14
type input "0"
click at [151, 194] on div "12" at bounding box center [180, 191] width 93 height 14
click at [204, 173] on input "24" at bounding box center [211, 174] width 31 height 14
type input "44"
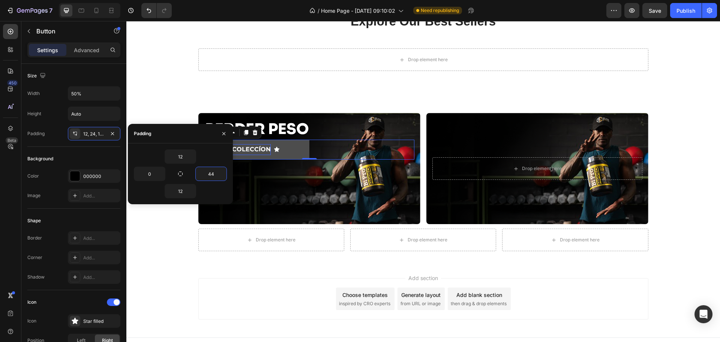
drag, startPoint x: 208, startPoint y: 150, endPoint x: 211, endPoint y: 155, distance: 5.4
click at [210, 152] on div "12" at bounding box center [180, 156] width 93 height 14
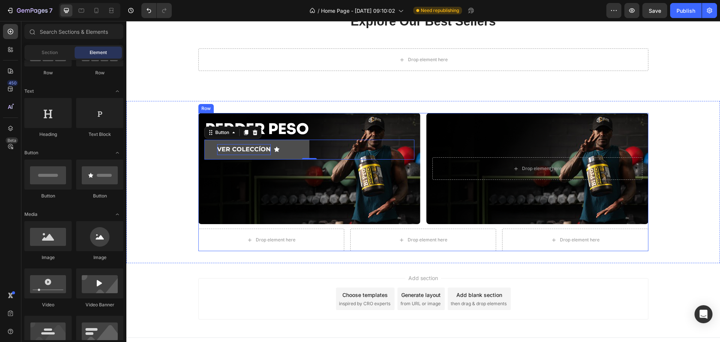
click at [220, 266] on div "Add section Choose templates inspired by CRO experts Generate layout from URL o…" at bounding box center [423, 300] width 594 height 74
click at [248, 143] on button "VER COLECCÍON" at bounding box center [257, 150] width 105 height 20
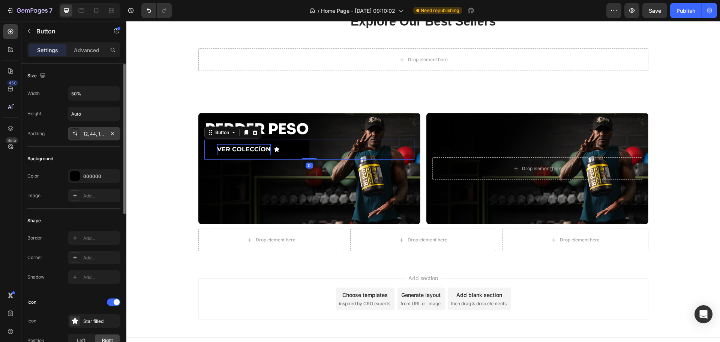
click at [98, 134] on div "12, 44, 12, 0" at bounding box center [94, 134] width 22 height 7
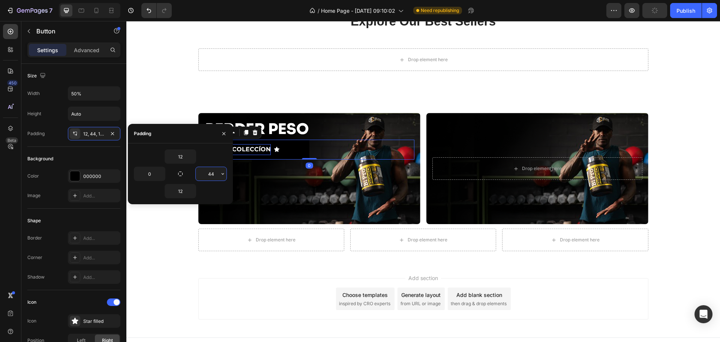
click at [208, 172] on input "44" at bounding box center [211, 174] width 31 height 14
type input "60"
drag, startPoint x: 213, startPoint y: 155, endPoint x: 216, endPoint y: 185, distance: 31.0
click at [213, 159] on div "12" at bounding box center [180, 156] width 93 height 14
click at [216, 314] on div "Add section Choose templates inspired by CRO experts Generate layout from URL o…" at bounding box center [424, 298] width 450 height 41
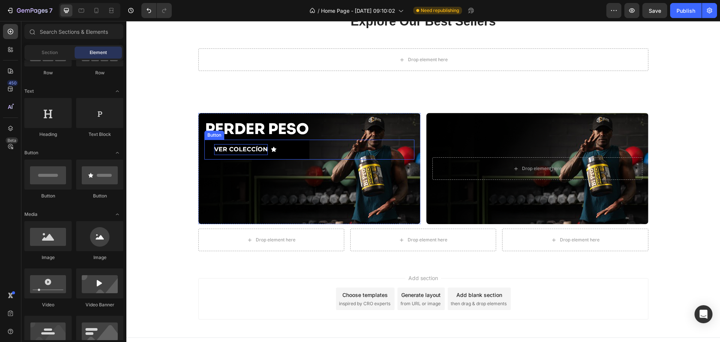
click at [218, 151] on p "VER COLECCÍON" at bounding box center [241, 149] width 54 height 11
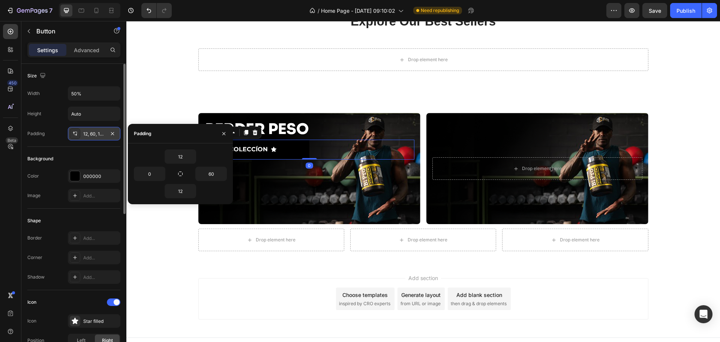
click at [91, 131] on div "12, 60, 12, 0" at bounding box center [94, 134] width 22 height 7
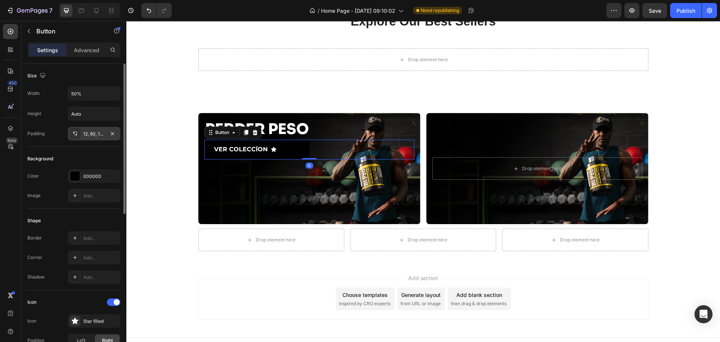
drag, startPoint x: 98, startPoint y: 131, endPoint x: 174, endPoint y: 156, distance: 80.2
click at [99, 132] on div "12, 60, 12, 0" at bounding box center [100, 134] width 35 height 7
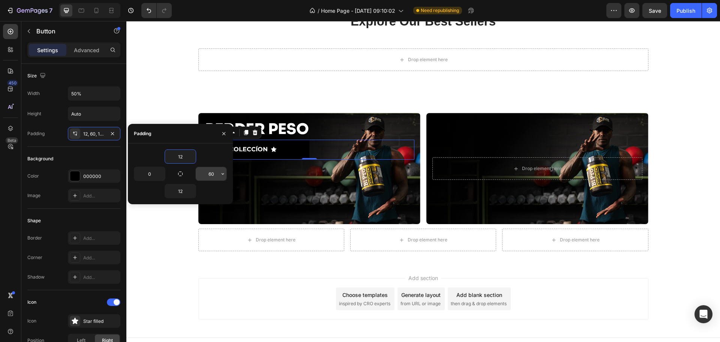
click at [211, 177] on input "60" at bounding box center [211, 174] width 31 height 14
type input "100"
click at [208, 152] on div "12" at bounding box center [180, 156] width 93 height 14
click at [236, 267] on div "Add section Choose templates inspired by CRO experts Generate layout from URL o…" at bounding box center [423, 300] width 594 height 74
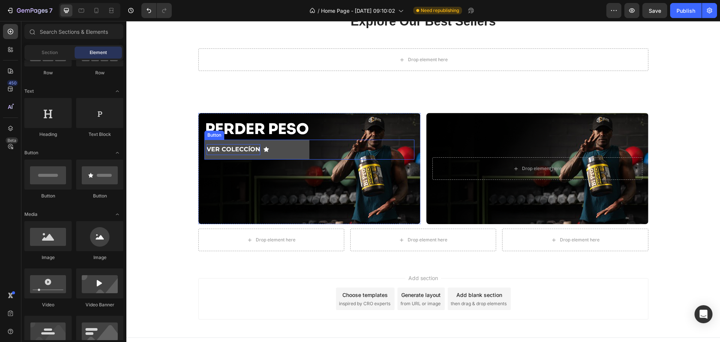
click at [227, 151] on p "VER COLECCÍON" at bounding box center [234, 149] width 54 height 11
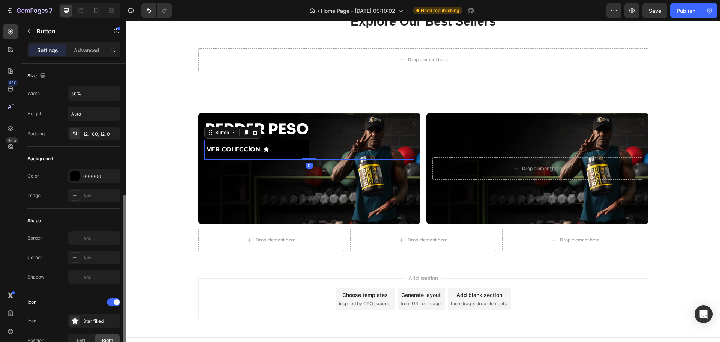
scroll to position [175, 0]
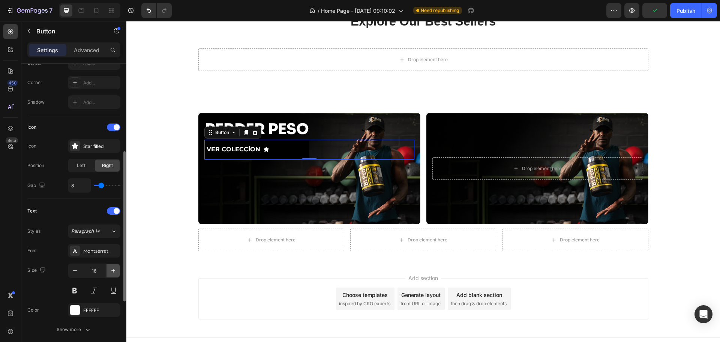
click at [107, 270] on button "button" at bounding box center [114, 271] width 14 height 14
click at [69, 269] on button "button" at bounding box center [75, 271] width 14 height 14
type input "16"
click at [77, 289] on button at bounding box center [75, 291] width 14 height 14
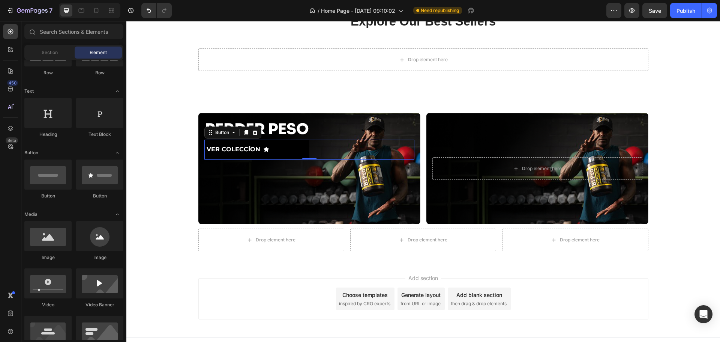
click at [154, 277] on div "Add section Choose templates inspired by CRO experts Generate layout from URL o…" at bounding box center [423, 300] width 594 height 74
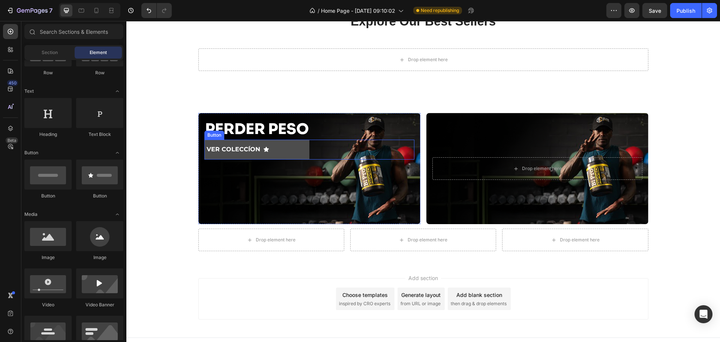
click at [252, 143] on button "VER COLECCÍON" at bounding box center [257, 150] width 105 height 20
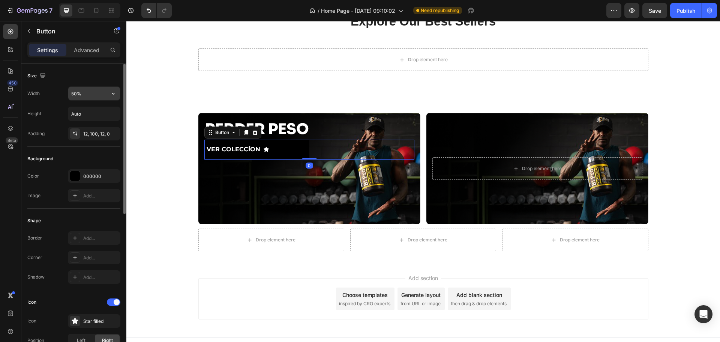
click at [74, 95] on input "50%" at bounding box center [94, 94] width 52 height 14
click at [101, 74] on div "Size" at bounding box center [73, 76] width 93 height 12
click at [98, 101] on div "Width 50% Height Auto Padding 12, 100, 12, 0" at bounding box center [73, 113] width 93 height 54
click at [107, 94] on button "button" at bounding box center [114, 94] width 14 height 14
click at [109, 94] on button "button" at bounding box center [114, 94] width 14 height 14
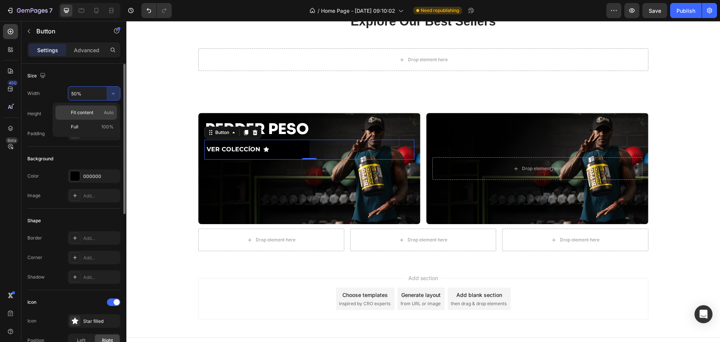
click at [98, 111] on p "Fit content Auto" at bounding box center [92, 112] width 43 height 7
type input "Auto"
click at [96, 133] on div "12, 100, 12, 0" at bounding box center [94, 134] width 22 height 7
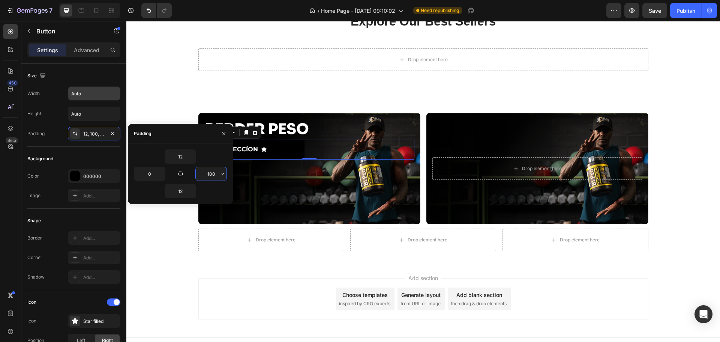
click at [213, 173] on input "100" at bounding box center [211, 174] width 31 height 14
type input "60"
click at [223, 155] on div "12" at bounding box center [180, 156] width 93 height 14
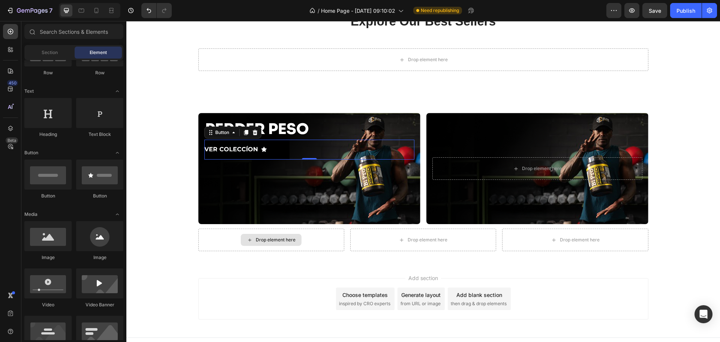
click at [253, 269] on div "Add section Choose templates inspired by CRO experts Generate layout from URL o…" at bounding box center [423, 300] width 594 height 74
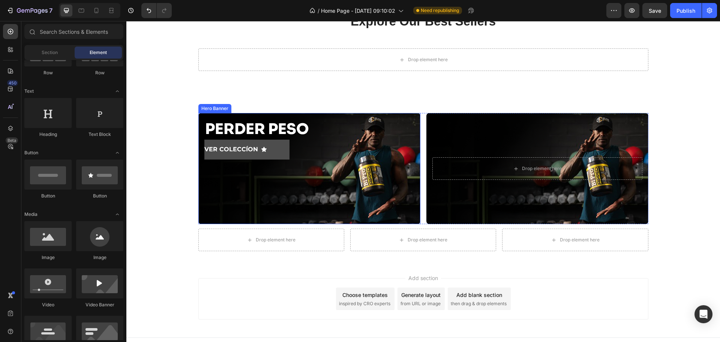
click at [231, 156] on button "VER COLECCÍON" at bounding box center [247, 150] width 85 height 20
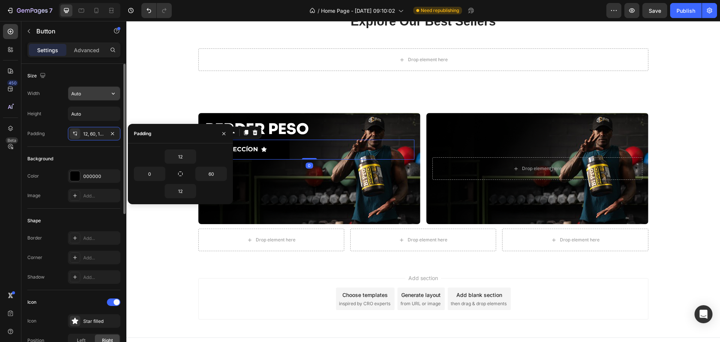
click at [84, 90] on input "Auto" at bounding box center [94, 94] width 52 height 14
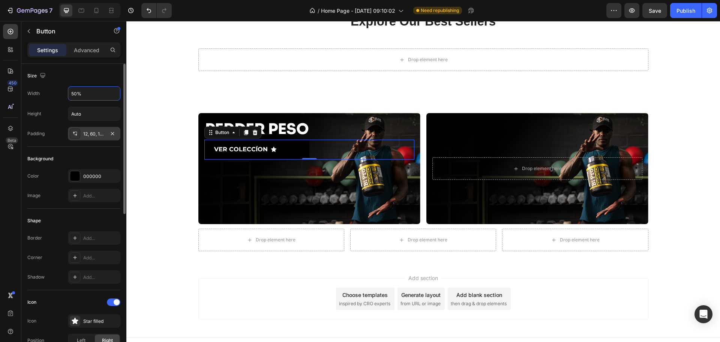
type input "50%"
click at [103, 134] on div "12, 60, 12, 0" at bounding box center [94, 134] width 22 height 7
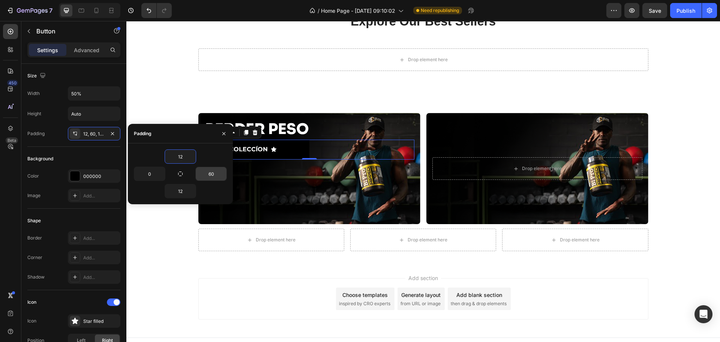
click at [204, 168] on input "60" at bounding box center [211, 174] width 31 height 14
type input "100"
click at [197, 150] on div "12" at bounding box center [180, 156] width 93 height 14
click at [223, 266] on div "Add section Choose templates inspired by CRO experts Generate layout from URL o…" at bounding box center [423, 300] width 594 height 74
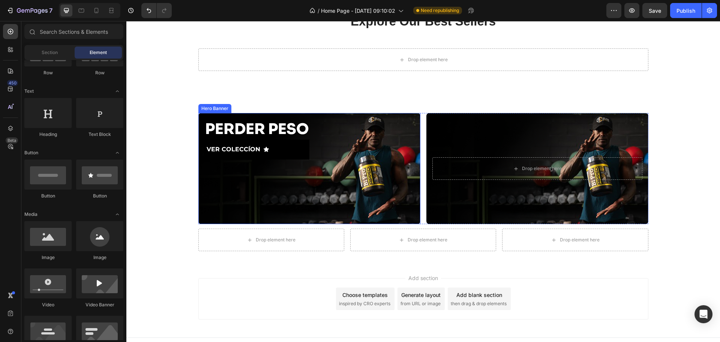
click at [241, 199] on div "Background Image" at bounding box center [310, 168] width 222 height 111
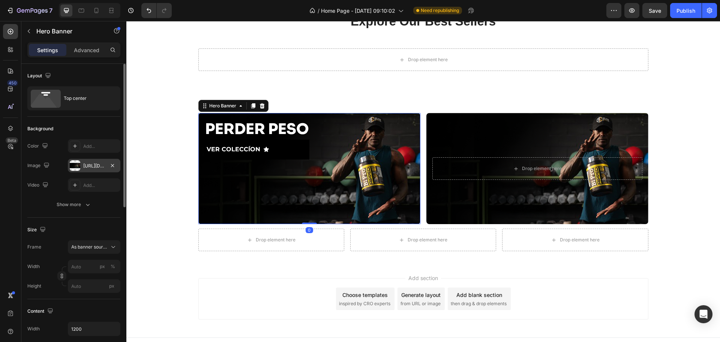
click at [91, 163] on div "[URL][DOMAIN_NAME]" at bounding box center [94, 165] width 22 height 7
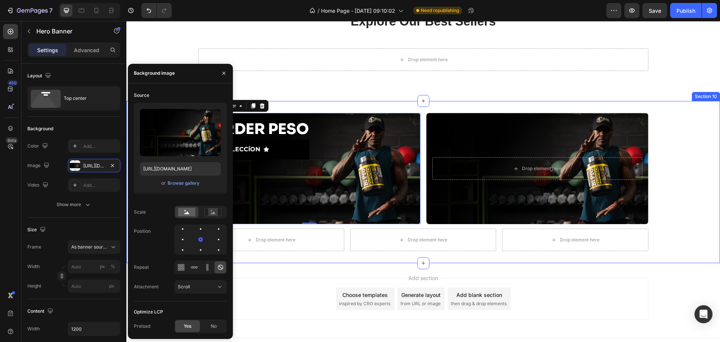
click at [686, 222] on div "PERDER PESO Heading VER COLECCÍON Button Hero Banner 0 Drop element here Hero B…" at bounding box center [423, 182] width 594 height 138
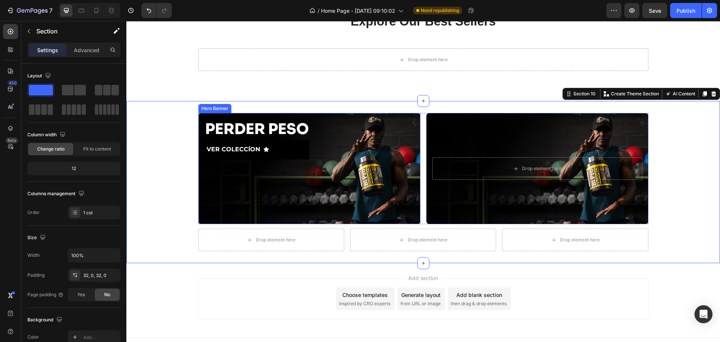
click at [350, 179] on div "Background Image" at bounding box center [310, 168] width 222 height 111
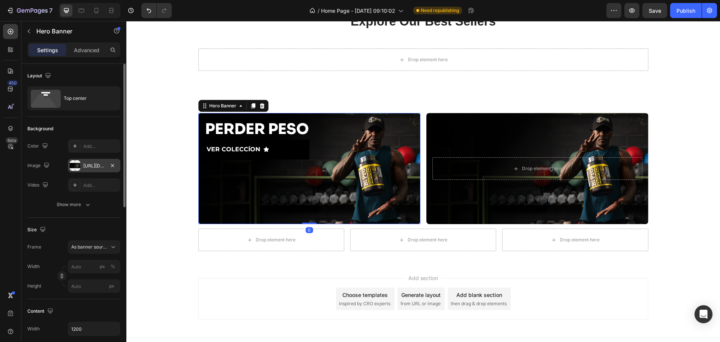
click at [88, 169] on div "[URL][DOMAIN_NAME]" at bounding box center [94, 165] width 22 height 7
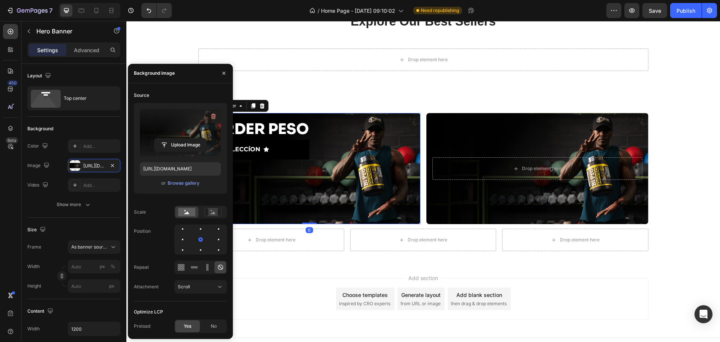
click at [206, 134] on label at bounding box center [180, 132] width 81 height 47
click at [206, 138] on input "file" at bounding box center [181, 144] width 52 height 13
type input "[URL][DOMAIN_NAME]"
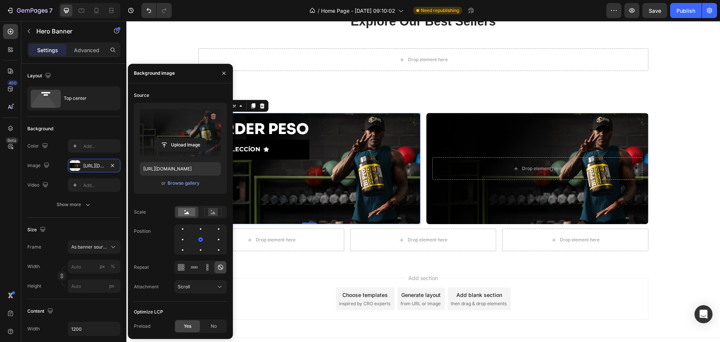
click at [304, 302] on div "Add section Choose templates inspired by CRO experts Generate layout from URL o…" at bounding box center [424, 298] width 450 height 41
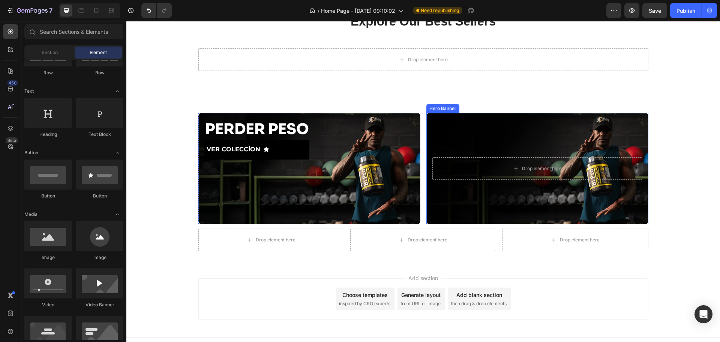
click at [480, 206] on div "Background Image" at bounding box center [538, 168] width 222 height 111
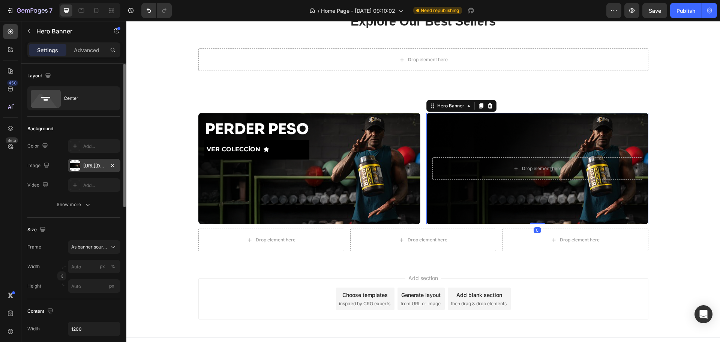
click at [85, 164] on div "[URL][DOMAIN_NAME]" at bounding box center [94, 165] width 22 height 7
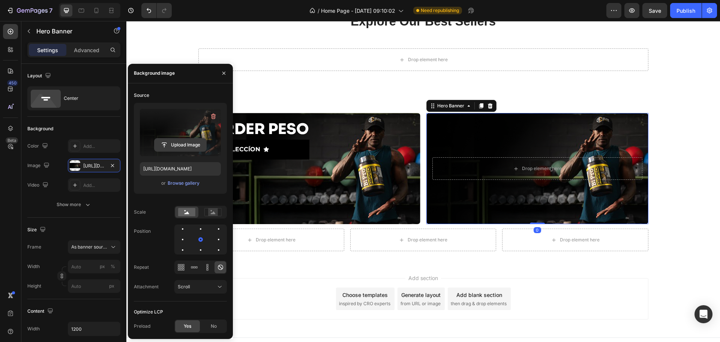
click at [188, 151] on input "file" at bounding box center [181, 144] width 52 height 13
type input "[URL][DOMAIN_NAME]"
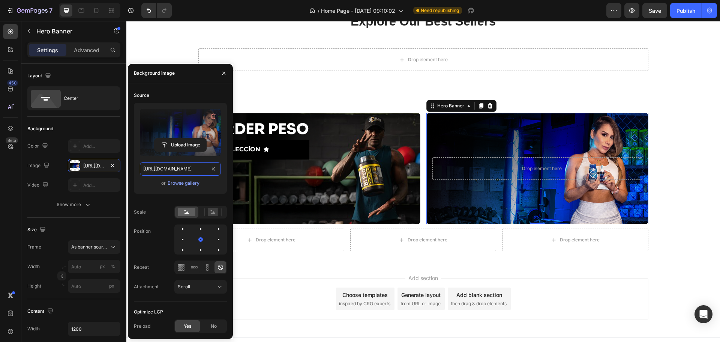
click at [173, 164] on input "[URL][DOMAIN_NAME]" at bounding box center [180, 169] width 81 height 14
click at [292, 286] on div "Add section Choose templates inspired by CRO experts Generate layout from URL o…" at bounding box center [424, 298] width 450 height 41
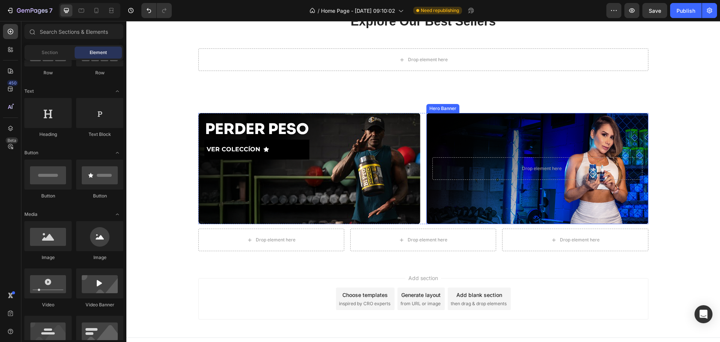
click at [371, 191] on div "Background Image" at bounding box center [310, 168] width 222 height 111
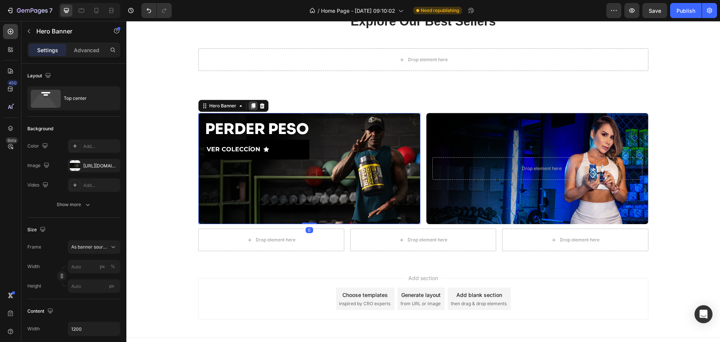
click at [251, 108] on icon at bounding box center [253, 106] width 6 height 6
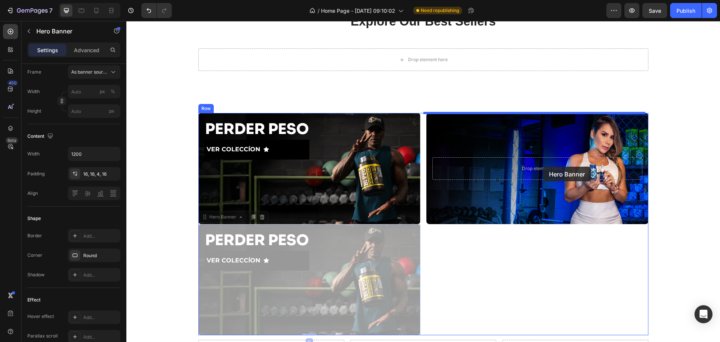
drag, startPoint x: 220, startPoint y: 218, endPoint x: 552, endPoint y: 134, distance: 342.7
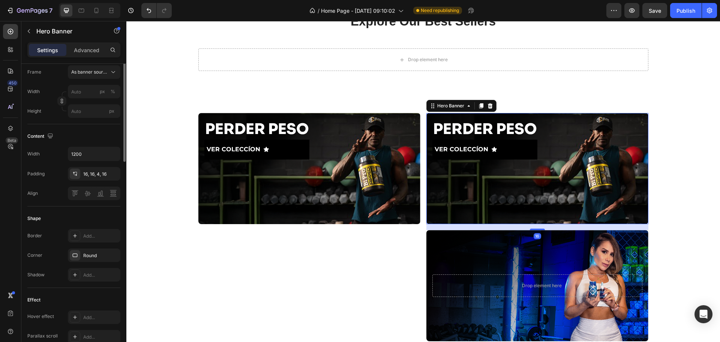
scroll to position [0, 0]
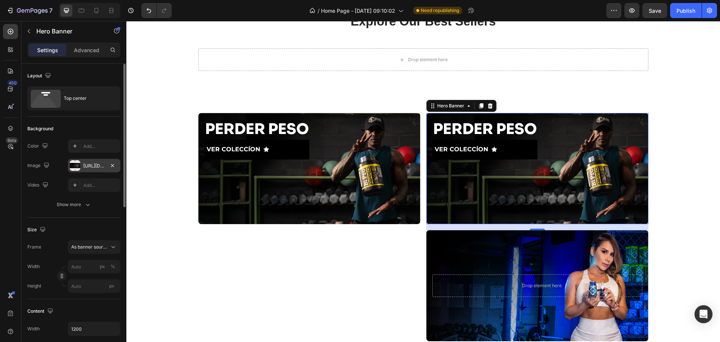
click at [88, 163] on div "[URL][DOMAIN_NAME]" at bounding box center [94, 165] width 22 height 7
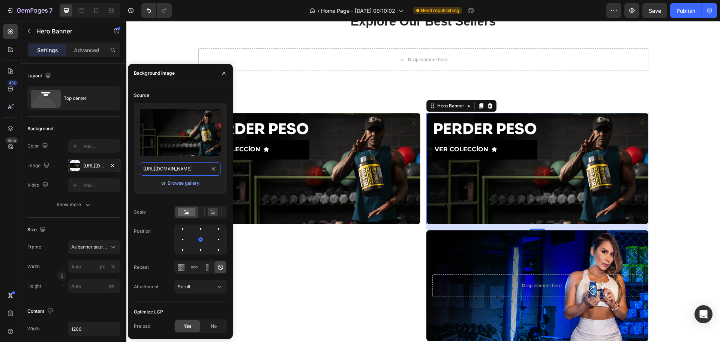
click at [169, 170] on input "[URL][DOMAIN_NAME]" at bounding box center [180, 169] width 81 height 14
paste input "885026e8-d486-4416-976b-f9f46f3562d9"
type input "[URL][DOMAIN_NAME]"
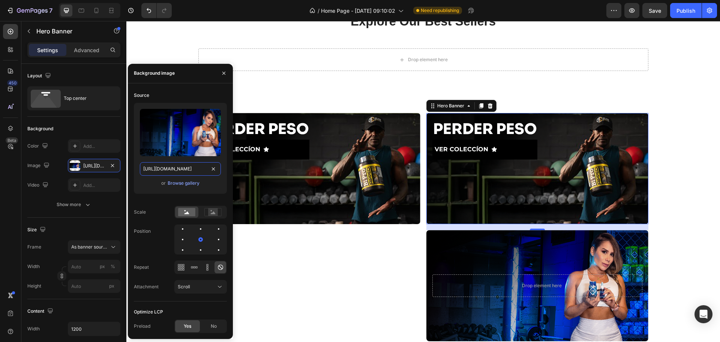
scroll to position [0, 232]
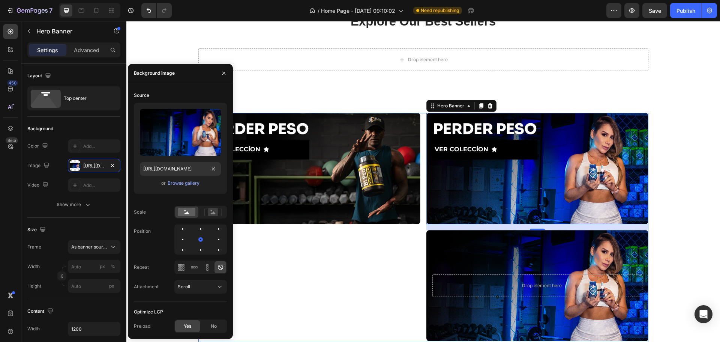
drag, startPoint x: 280, startPoint y: 257, endPoint x: 383, endPoint y: 268, distance: 103.8
click at [291, 259] on div "PERDER PESO Heading VER COLECCÍON Button Hero Banner" at bounding box center [310, 227] width 222 height 228
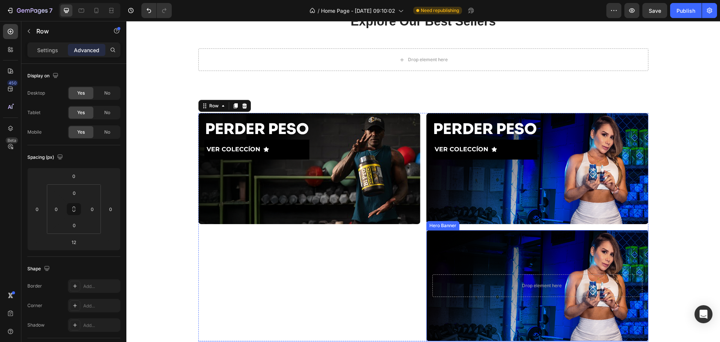
click at [496, 264] on div "Background Image" at bounding box center [538, 285] width 222 height 111
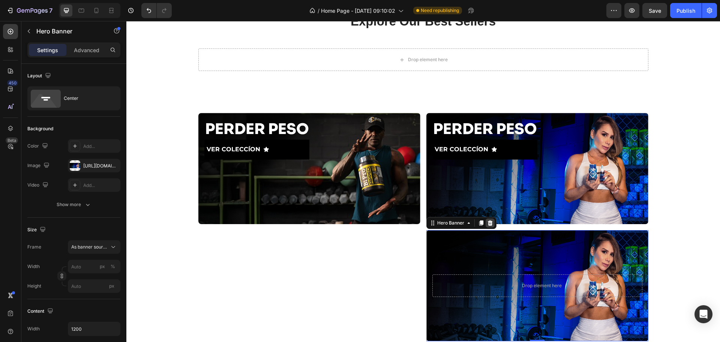
click at [488, 224] on icon at bounding box center [490, 223] width 6 height 6
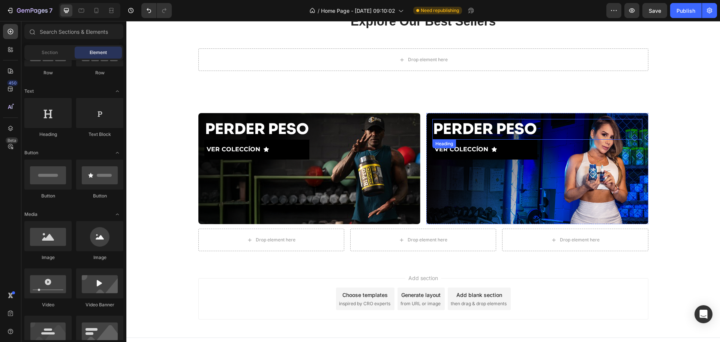
click at [520, 128] on h2 "PERDER PESO" at bounding box center [538, 129] width 210 height 21
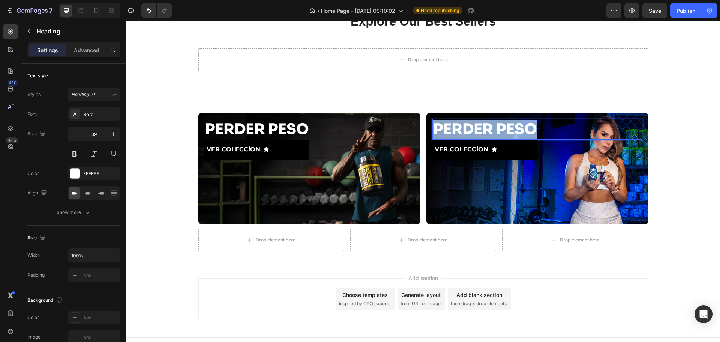
click at [520, 128] on p "PERDER PESO" at bounding box center [537, 129] width 209 height 19
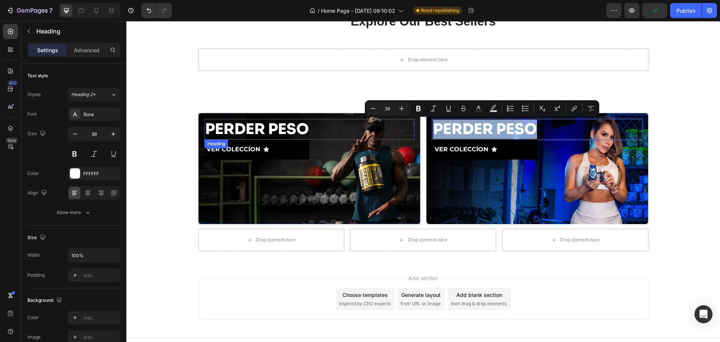
click at [262, 123] on p "PERDER PESO" at bounding box center [309, 129] width 209 height 19
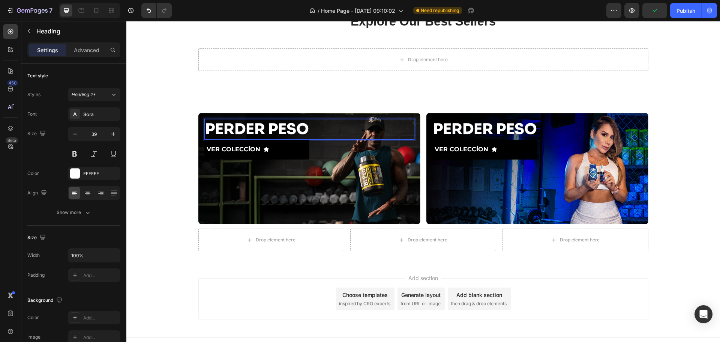
click at [291, 132] on p "PERDER PESO" at bounding box center [309, 129] width 209 height 19
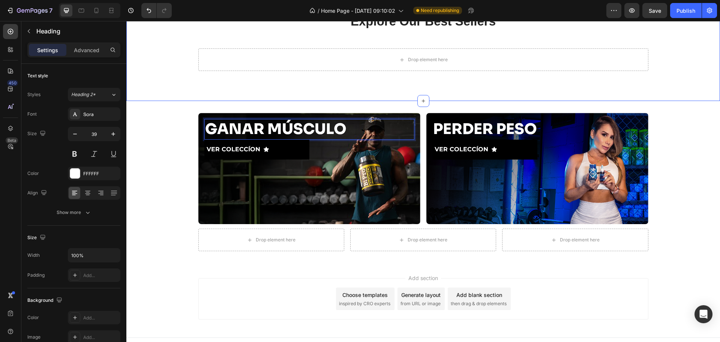
click at [614, 97] on div "Explore Our Best Sellers Heading More options for your pet Text block Row Drop …" at bounding box center [423, 42] width 594 height 118
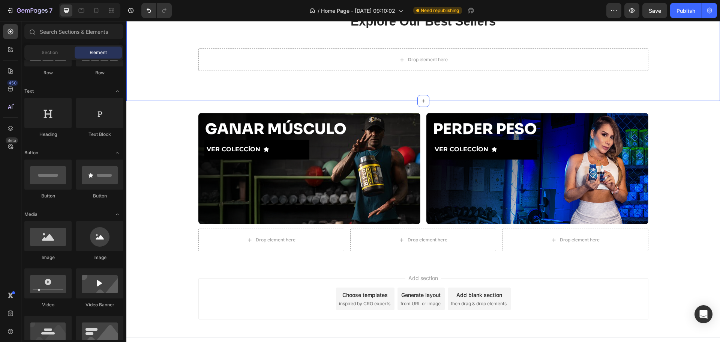
click at [594, 276] on div "Add section Choose templates inspired by CRO experts Generate layout from URL o…" at bounding box center [423, 300] width 594 height 74
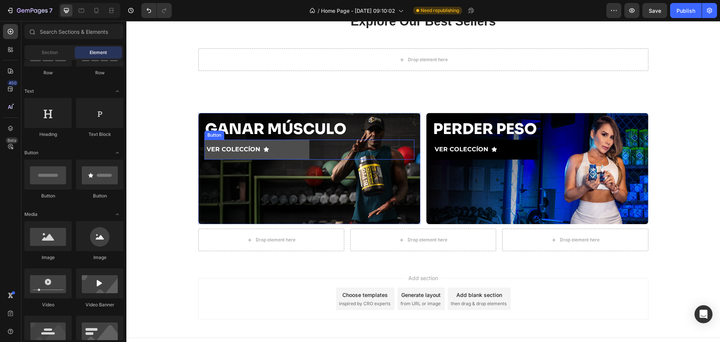
click at [279, 154] on button "VER COLECCÍON" at bounding box center [257, 150] width 105 height 20
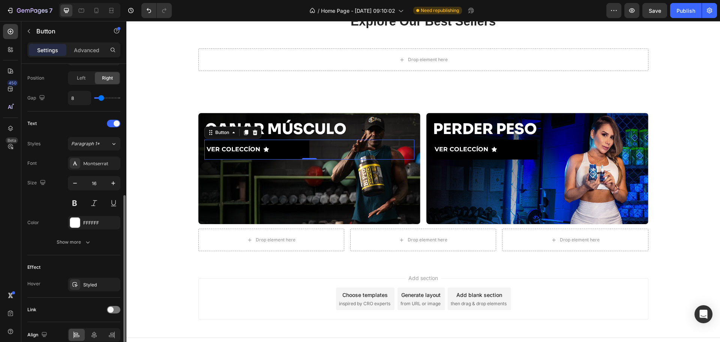
scroll to position [87, 0]
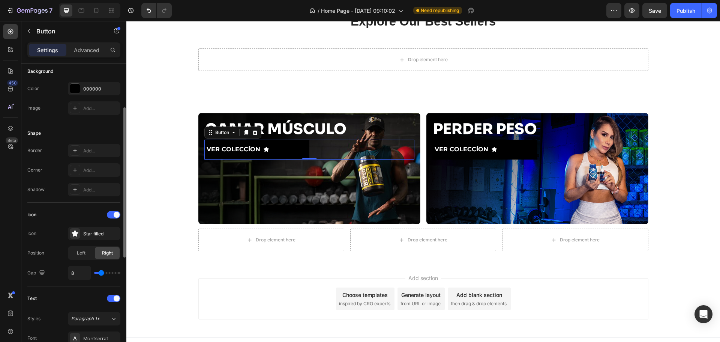
click at [116, 224] on div "Icon Icon Star filled Position Left Right Gap 8" at bounding box center [73, 244] width 93 height 71
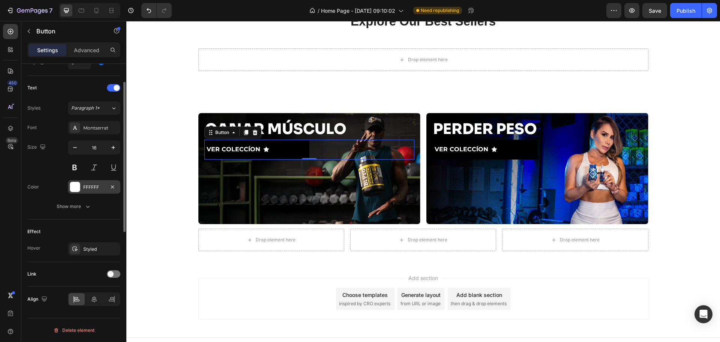
scroll to position [211, 0]
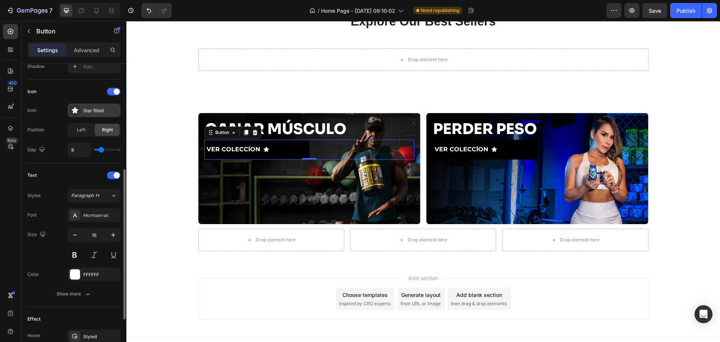
click at [96, 114] on div "Star filled" at bounding box center [94, 111] width 53 height 14
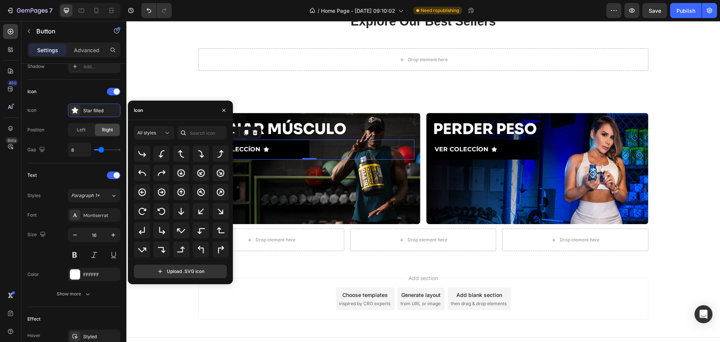
scroll to position [111, 0]
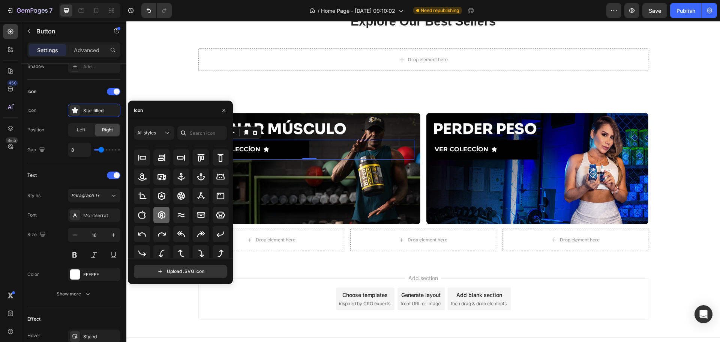
click at [161, 215] on icon at bounding box center [162, 215] width 8 height 8
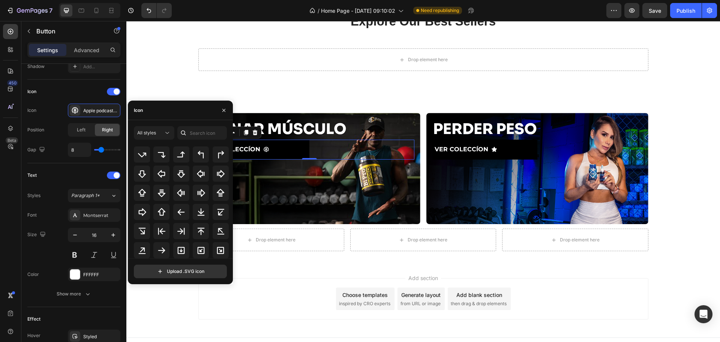
scroll to position [272, 0]
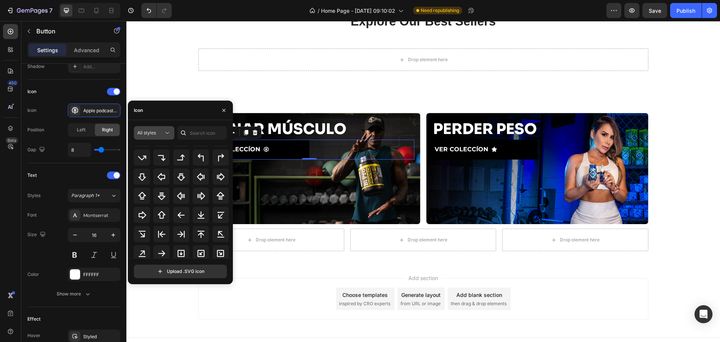
click at [156, 137] on button "All styles" at bounding box center [154, 133] width 41 height 14
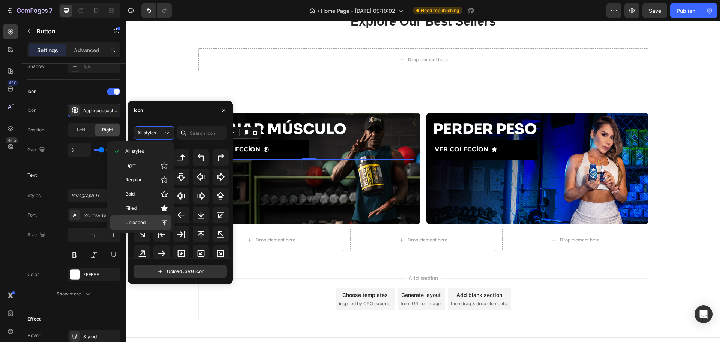
click at [138, 226] on span "Uploaded" at bounding box center [135, 222] width 20 height 7
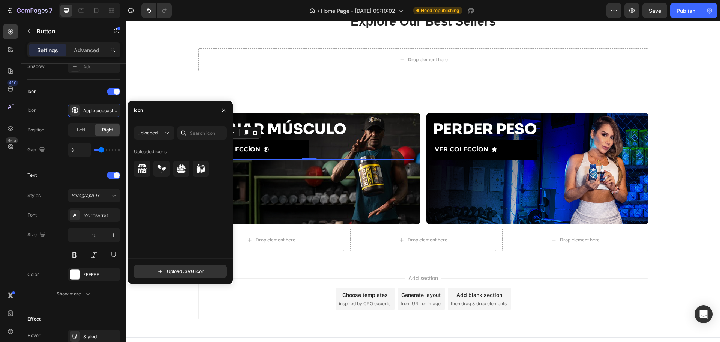
scroll to position [0, 0]
click at [200, 169] on img at bounding box center [201, 168] width 9 height 9
click at [212, 211] on div "Uploaded icons" at bounding box center [183, 202] width 98 height 113
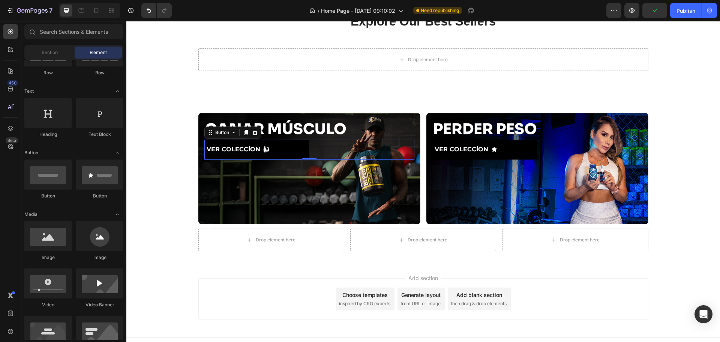
click at [293, 289] on div "Add section Choose templates inspired by CRO experts Generate layout from URL o…" at bounding box center [424, 298] width 450 height 41
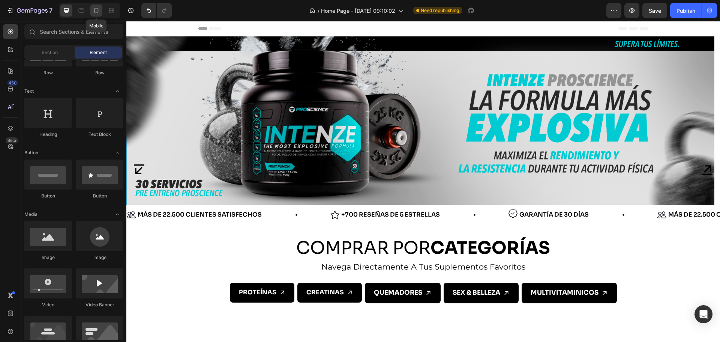
click at [97, 13] on icon at bounding box center [97, 10] width 4 height 5
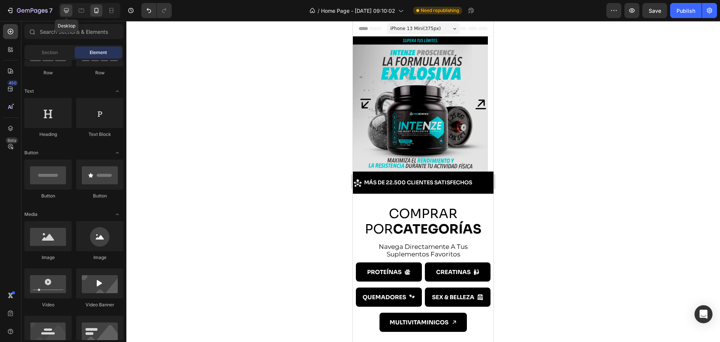
click at [65, 12] on icon at bounding box center [66, 10] width 5 height 5
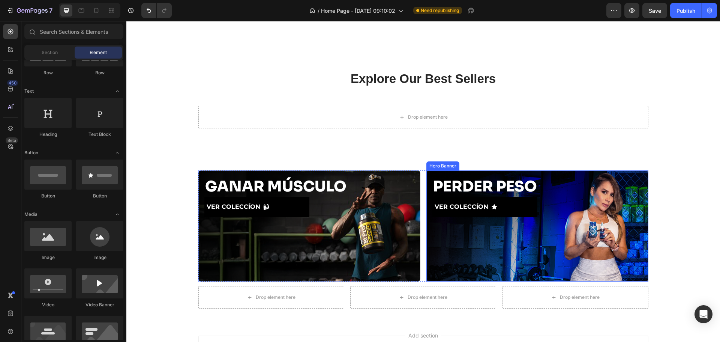
scroll to position [708, 0]
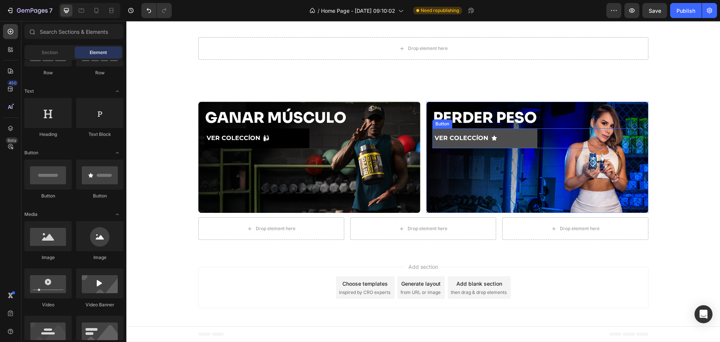
click at [516, 140] on button "VER COLECCÍON" at bounding box center [485, 138] width 105 height 20
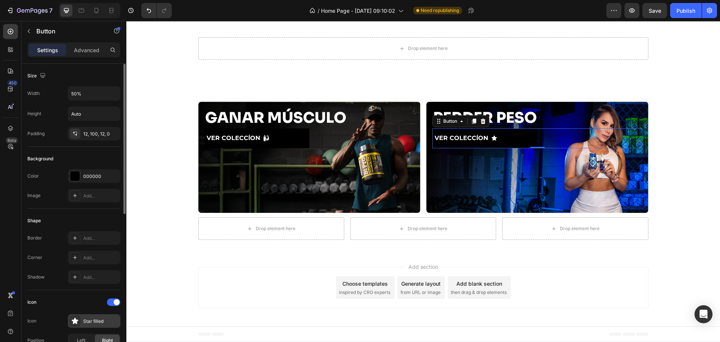
click at [95, 322] on div "Star filled" at bounding box center [100, 321] width 35 height 7
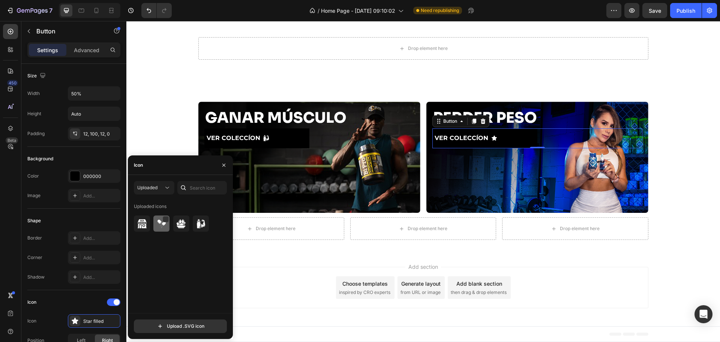
click at [160, 224] on img at bounding box center [161, 223] width 9 height 9
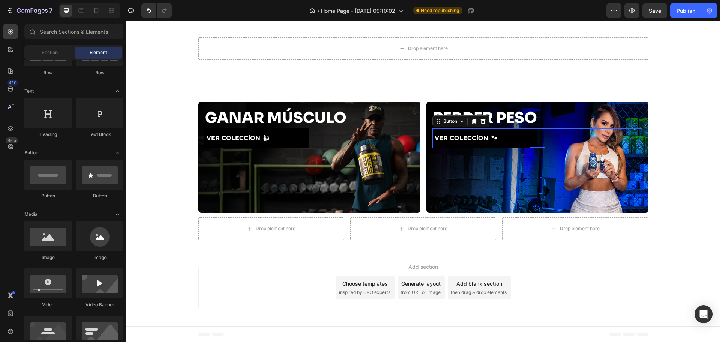
click at [571, 274] on div "Add section Choose templates inspired by CRO experts Generate layout from URL o…" at bounding box center [424, 287] width 450 height 41
click at [230, 272] on div "Add section Choose templates inspired by CRO experts Generate layout from URL o…" at bounding box center [424, 287] width 450 height 41
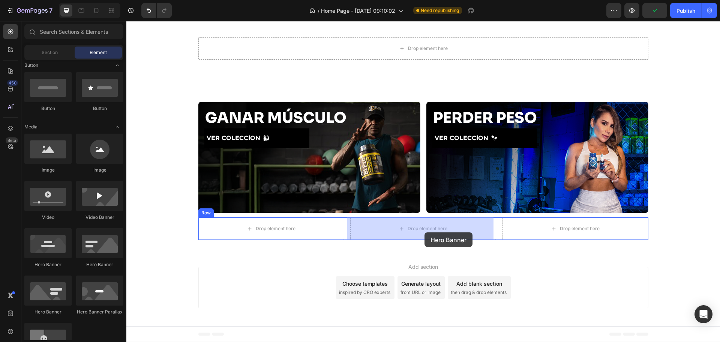
drag, startPoint x: 177, startPoint y: 272, endPoint x: 423, endPoint y: 227, distance: 249.8
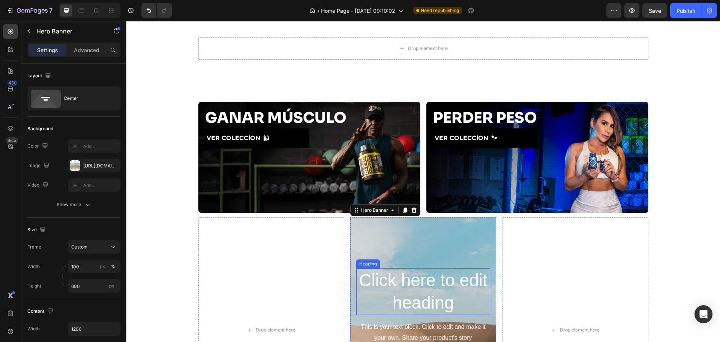
click at [429, 289] on h2 "Click here to edit heading" at bounding box center [423, 291] width 134 height 47
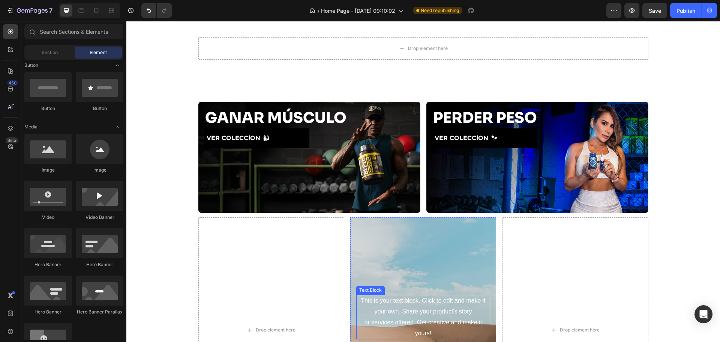
click at [414, 313] on div "This is your text block. Click to edit and make it your own. Share your product…" at bounding box center [423, 317] width 134 height 45
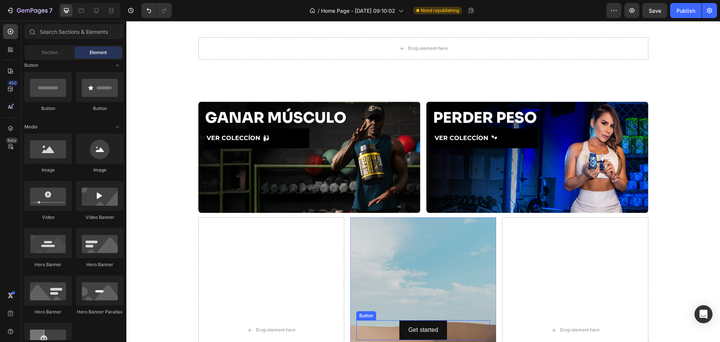
click at [452, 331] on div "Get started Button" at bounding box center [423, 330] width 134 height 20
click at [439, 272] on div "Background Image" at bounding box center [423, 329] width 146 height 225
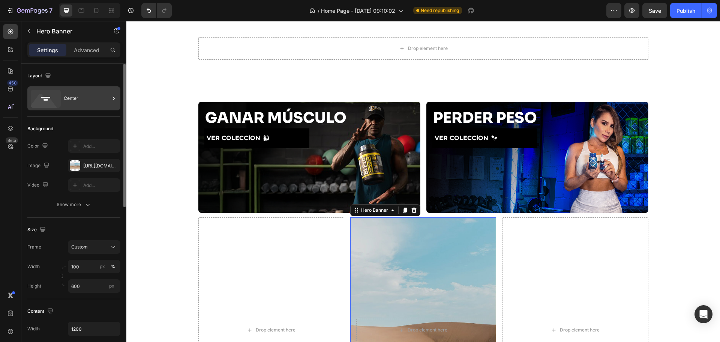
click at [54, 94] on icon at bounding box center [46, 99] width 30 height 18
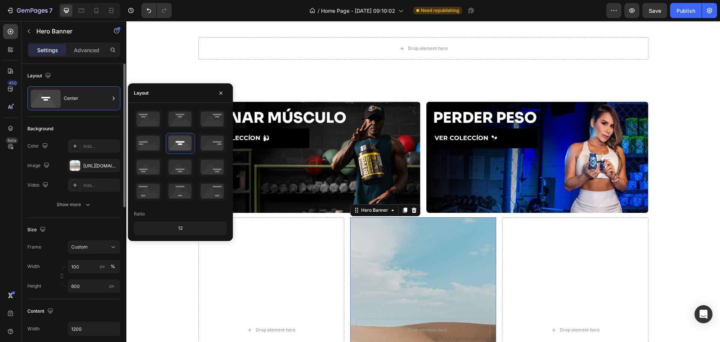
click at [107, 125] on div "Background" at bounding box center [73, 129] width 93 height 12
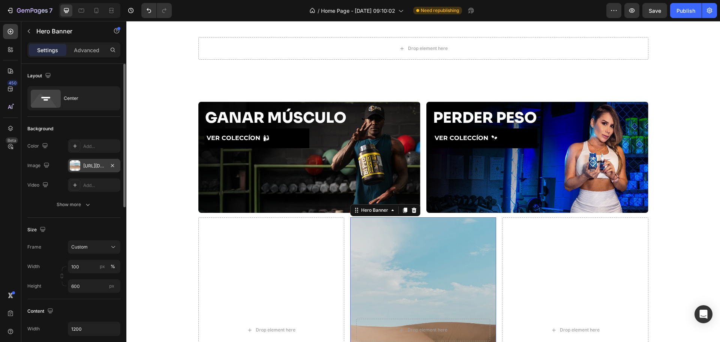
drag, startPoint x: 99, startPoint y: 168, endPoint x: 114, endPoint y: 174, distance: 16.9
click at [99, 168] on div "[URL][DOMAIN_NAME]" at bounding box center [100, 165] width 35 height 7
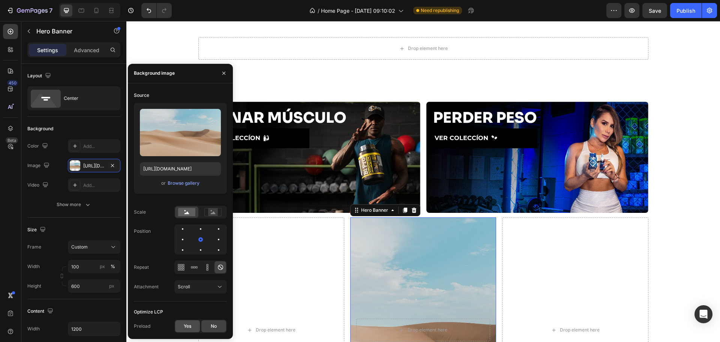
click at [191, 325] on span "Yes" at bounding box center [188, 326] width 8 height 7
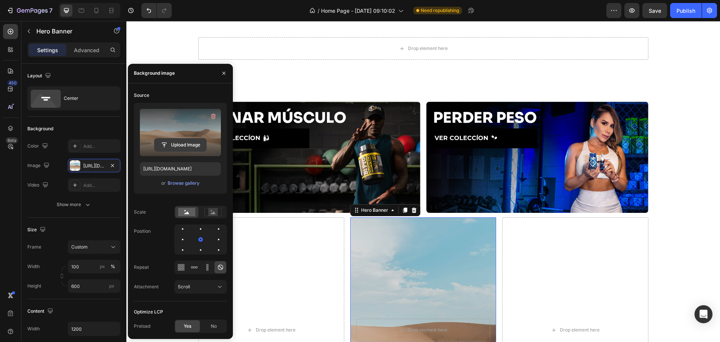
click at [181, 148] on input "file" at bounding box center [181, 144] width 52 height 13
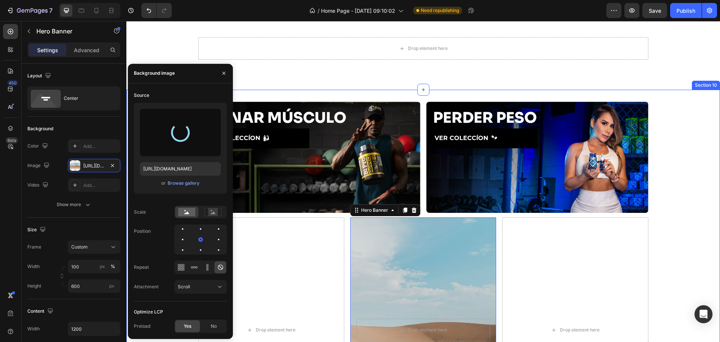
type input "[URL][DOMAIN_NAME]"
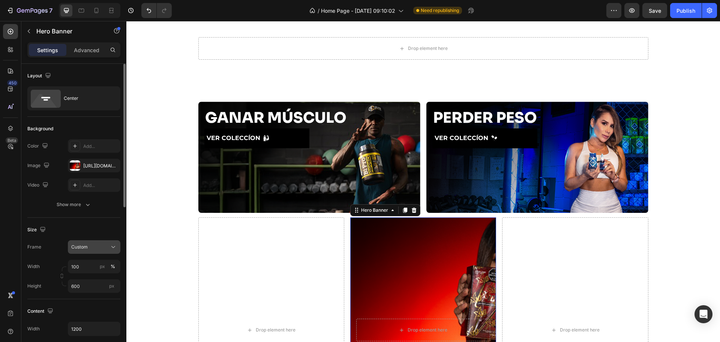
click at [98, 249] on div "Custom" at bounding box center [89, 247] width 37 height 7
click at [92, 268] on span "As banner source" at bounding box center [89, 265] width 37 height 7
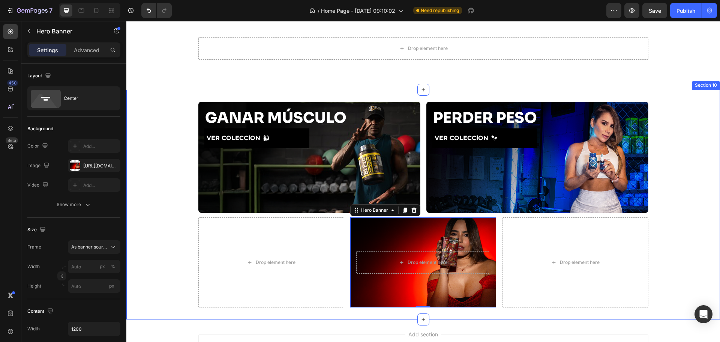
click at [167, 247] on div "GANAR MÚSCULO Heading VER COLECCÍON Button Hero Banner PERDER PESO Heading VER …" at bounding box center [423, 205] width 594 height 206
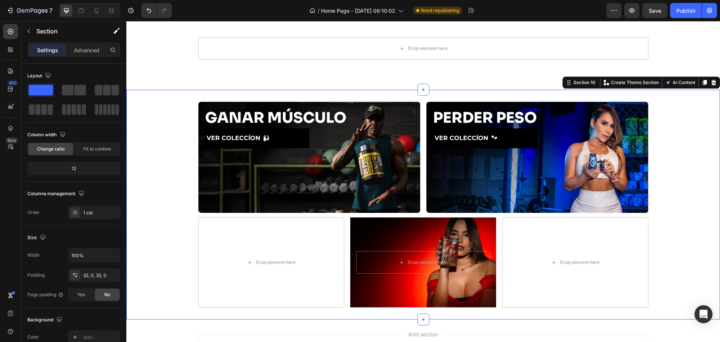
click at [678, 225] on div "GANAR MÚSCULO Heading VER COLECCÍON Button Hero Banner PERDER PESO Heading VER …" at bounding box center [423, 205] width 594 height 206
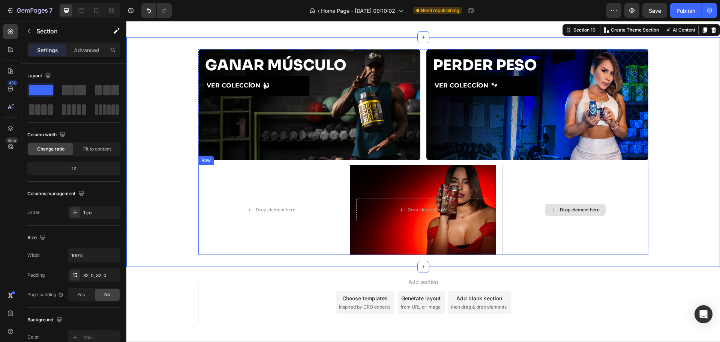
scroll to position [776, 0]
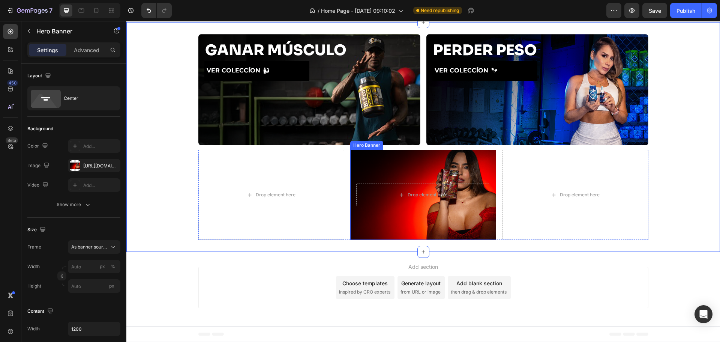
click at [432, 174] on div "Background Image" at bounding box center [423, 195] width 146 height 90
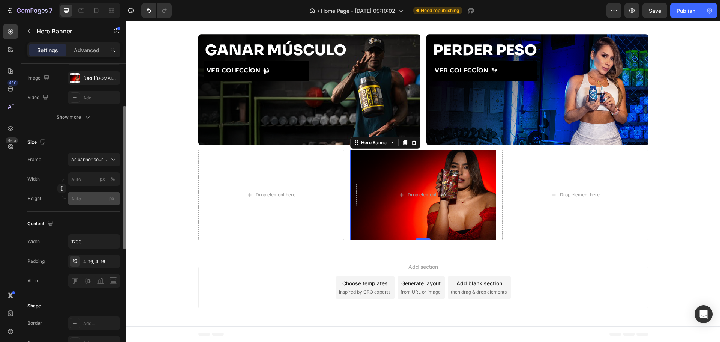
scroll to position [0, 0]
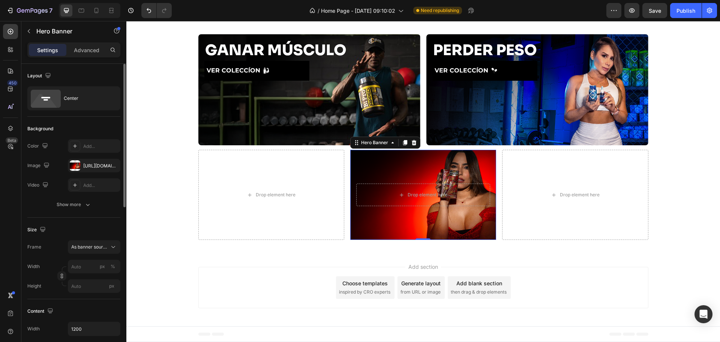
click at [103, 227] on div "Size" at bounding box center [73, 230] width 93 height 12
click at [98, 206] on button "Show more" at bounding box center [73, 205] width 93 height 14
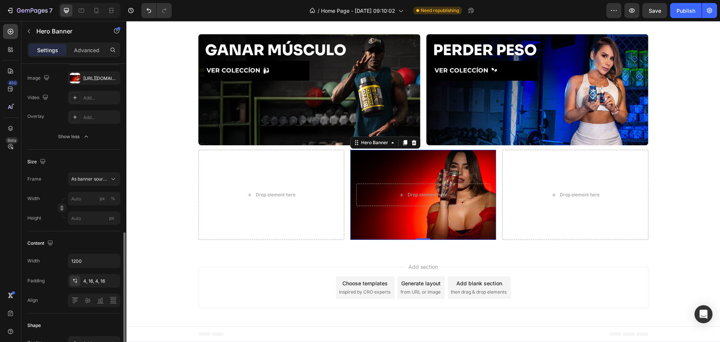
scroll to position [175, 0]
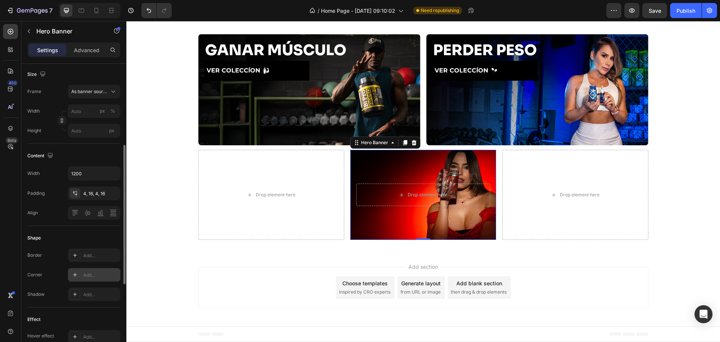
click at [90, 275] on div "Add..." at bounding box center [100, 275] width 35 height 7
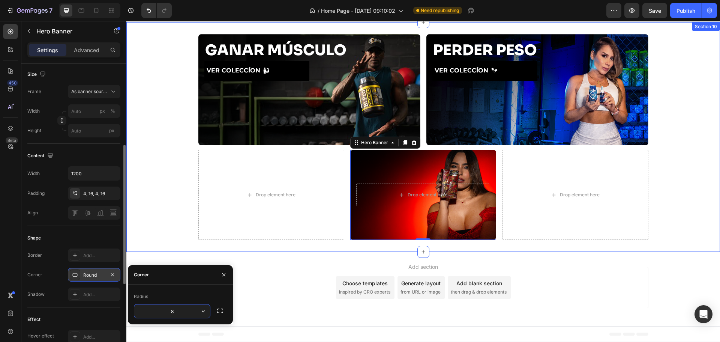
click at [154, 213] on div "GANAR MÚSCULO Heading VER COLECCÍON Button Hero Banner PERDER PESO Heading VER …" at bounding box center [423, 137] width 594 height 206
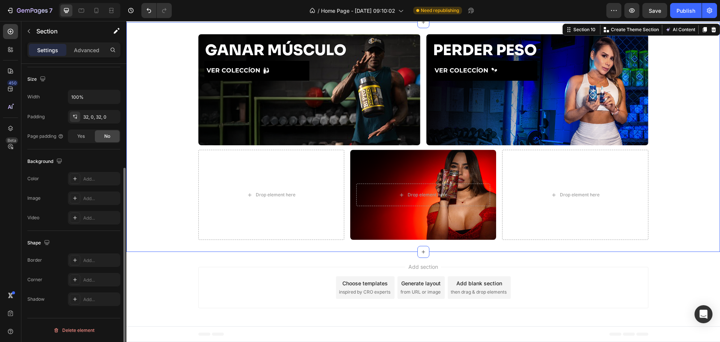
scroll to position [0, 0]
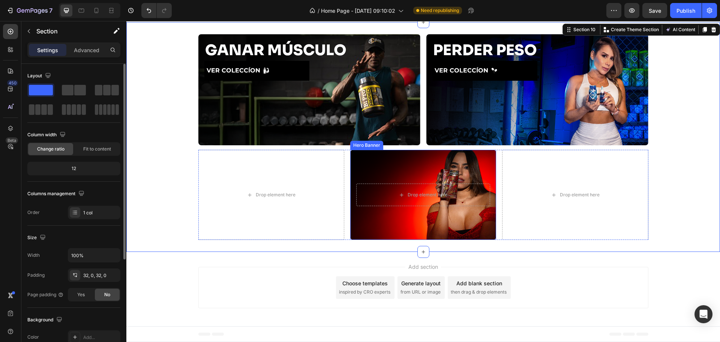
click at [394, 162] on div "Background Image" at bounding box center [423, 195] width 146 height 90
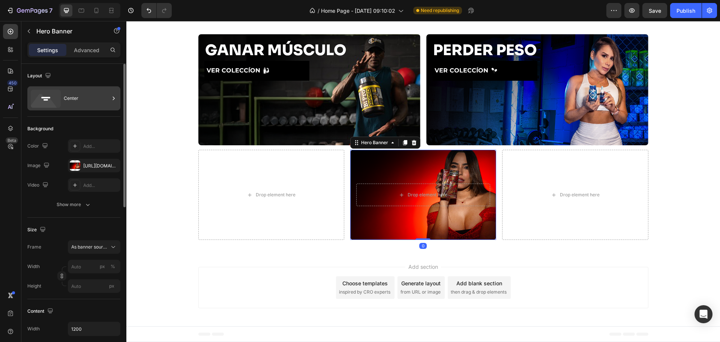
click at [83, 101] on div "Center" at bounding box center [87, 98] width 46 height 17
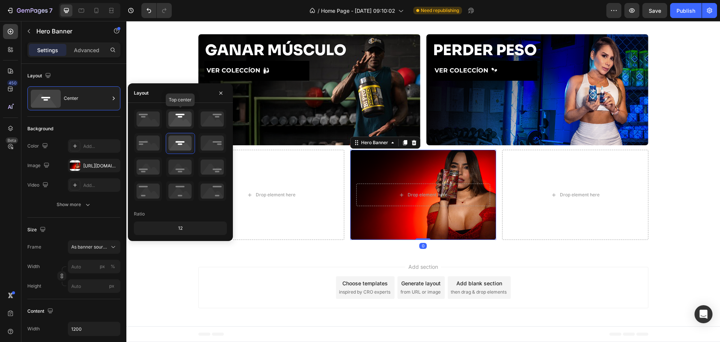
click at [181, 123] on icon at bounding box center [180, 119] width 28 height 20
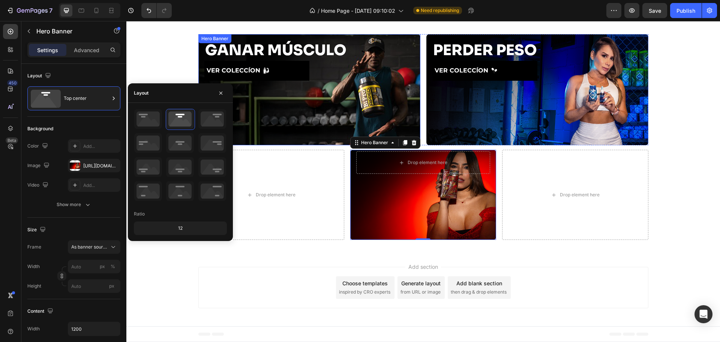
click at [362, 112] on div "Background Image" at bounding box center [310, 89] width 222 height 111
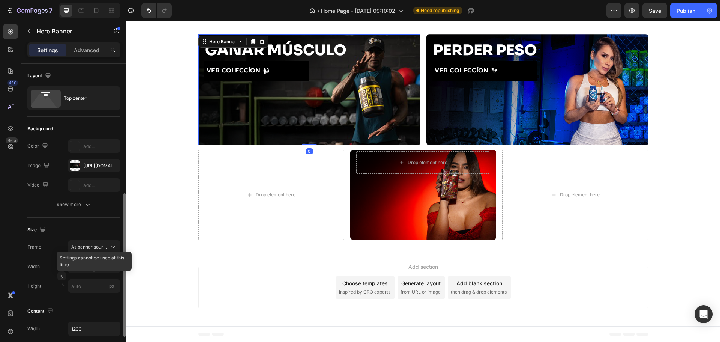
scroll to position [87, 0]
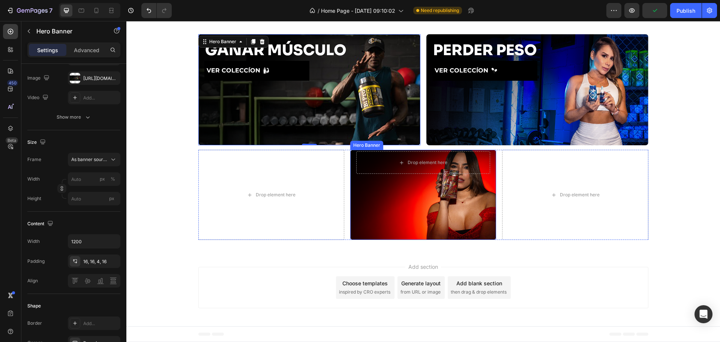
click at [403, 200] on div "Background Image" at bounding box center [423, 195] width 146 height 90
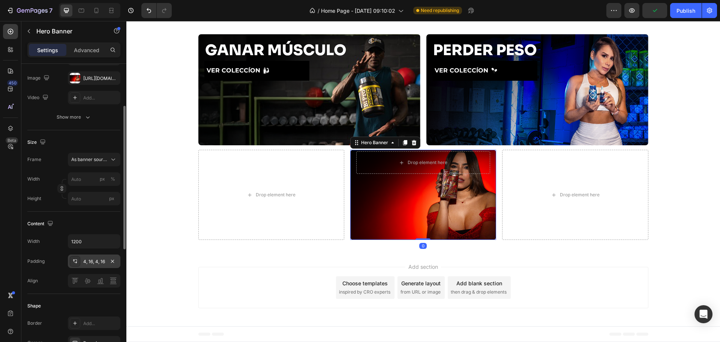
drag, startPoint x: 87, startPoint y: 259, endPoint x: 97, endPoint y: 256, distance: 10.9
click at [86, 259] on div "4, 16, 4, 16" at bounding box center [94, 261] width 22 height 7
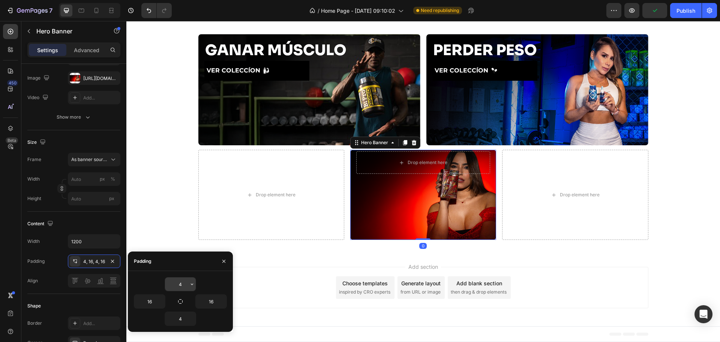
click at [181, 287] on input "4" at bounding box center [180, 284] width 31 height 14
type input "16"
click at [207, 282] on div "16" at bounding box center [180, 284] width 93 height 14
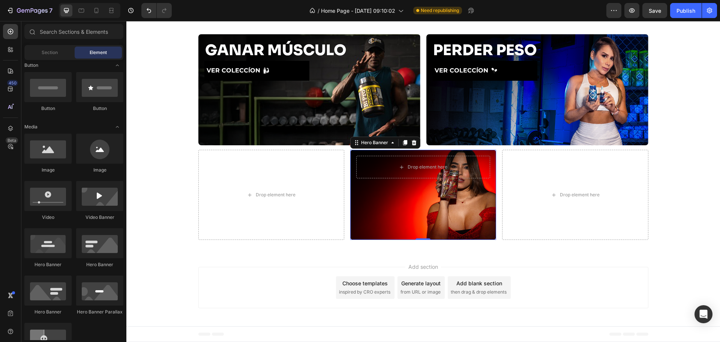
click at [283, 277] on div "Add section Choose templates inspired by CRO experts Generate layout from URL o…" at bounding box center [424, 287] width 450 height 41
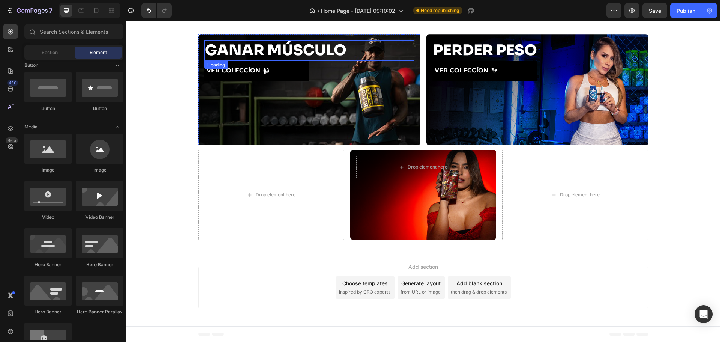
click at [280, 51] on h2 "GANAR MÚSCULO" at bounding box center [310, 50] width 210 height 21
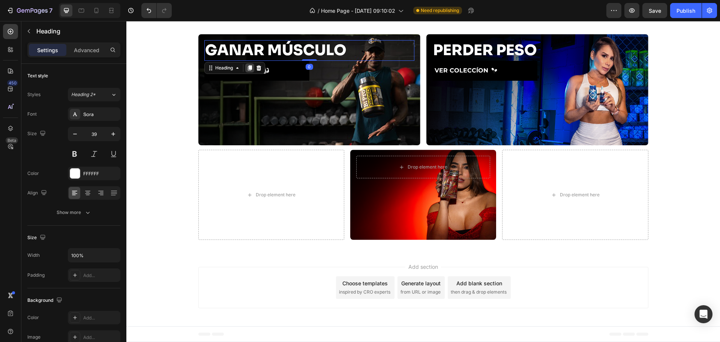
click at [248, 67] on icon at bounding box center [250, 67] width 4 height 5
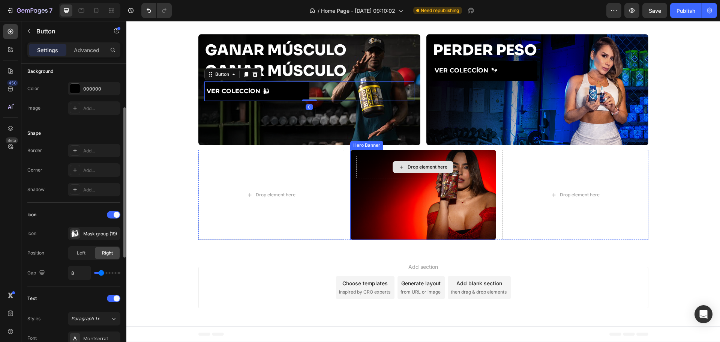
scroll to position [0, 0]
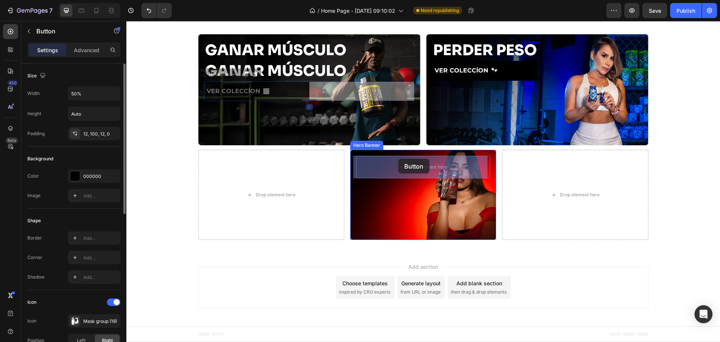
drag, startPoint x: 225, startPoint y: 89, endPoint x: 392, endPoint y: 162, distance: 182.1
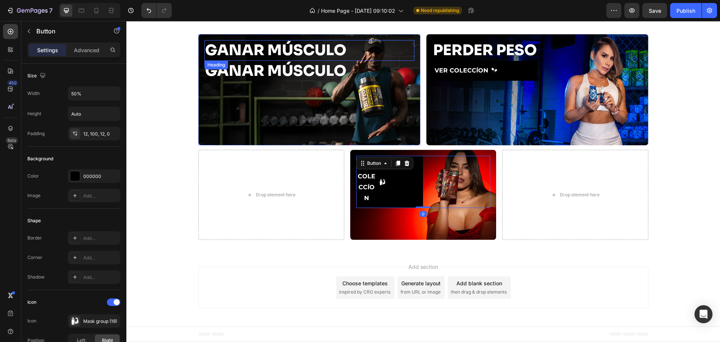
click at [289, 50] on h2 "GANAR MÚSCULO" at bounding box center [310, 50] width 210 height 21
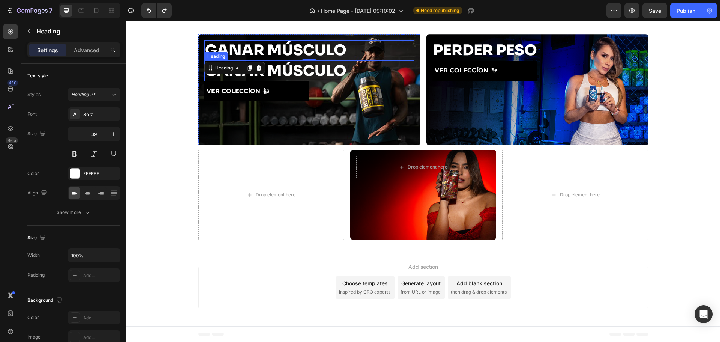
click at [285, 67] on h2 "GANAR MÚSCULO" at bounding box center [310, 71] width 210 height 21
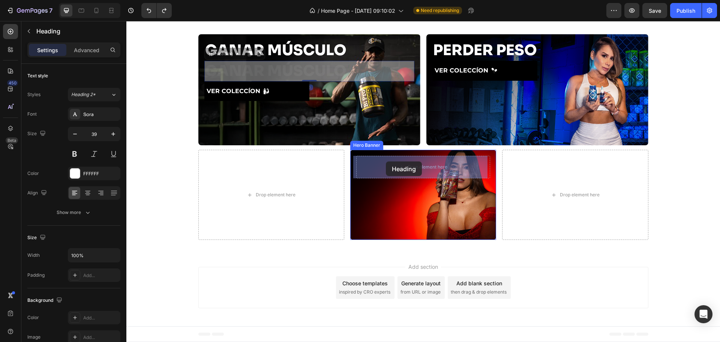
drag, startPoint x: 220, startPoint y: 55, endPoint x: 386, endPoint y: 161, distance: 196.9
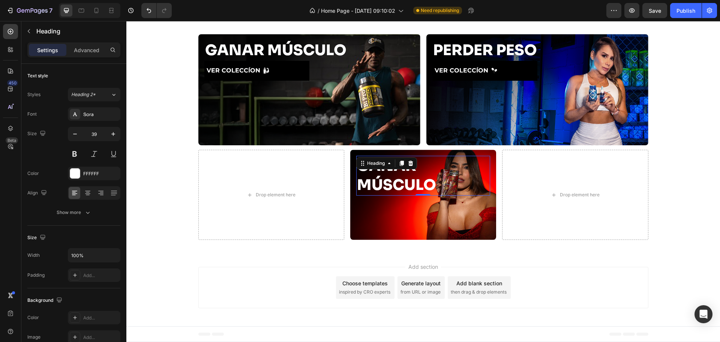
click at [386, 175] on h2 "GANAR MÚSCULO" at bounding box center [423, 175] width 134 height 39
click at [386, 175] on p "GANAR MÚSCULO" at bounding box center [423, 175] width 132 height 38
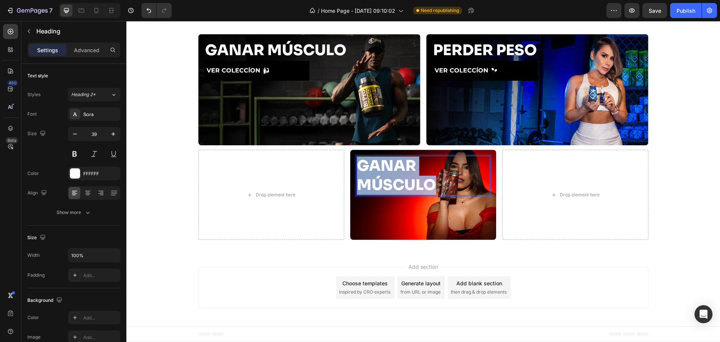
click at [386, 175] on p "GANAR MÚSCULO" at bounding box center [423, 175] width 132 height 38
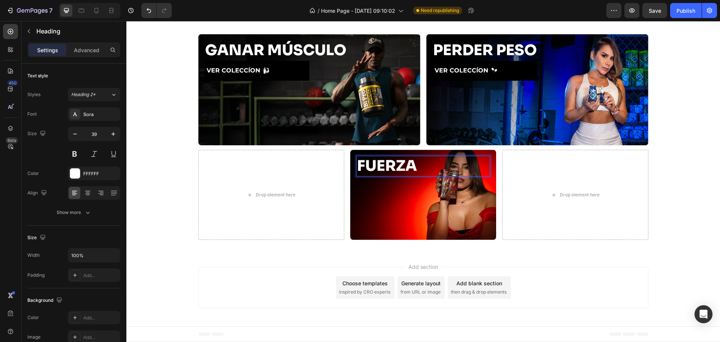
click at [367, 256] on div "Add section Choose templates inspired by CRO experts Generate layout from URL o…" at bounding box center [423, 289] width 594 height 74
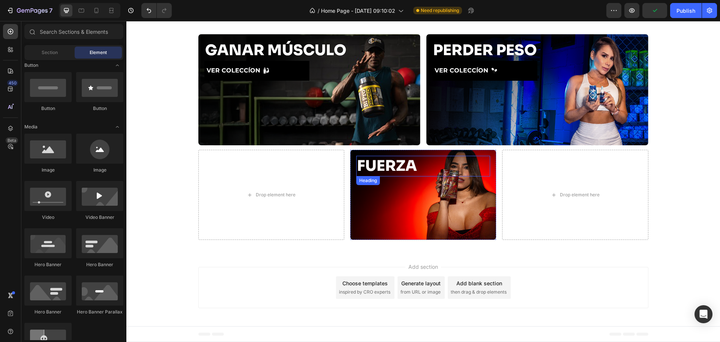
click at [418, 167] on p "FUERZA" at bounding box center [423, 165] width 132 height 19
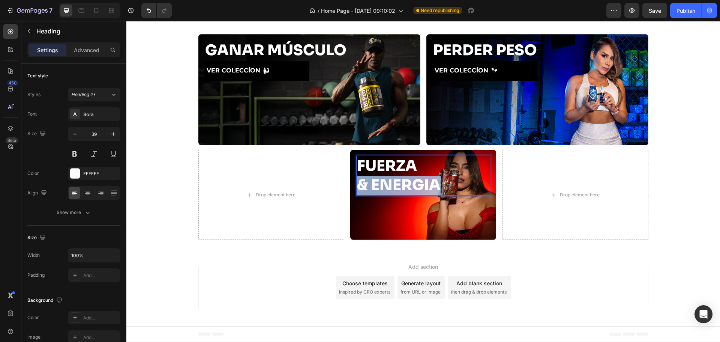
drag, startPoint x: 435, startPoint y: 188, endPoint x: 359, endPoint y: 194, distance: 76.8
click at [359, 194] on p "FUERZA & ENERGIA" at bounding box center [423, 175] width 132 height 38
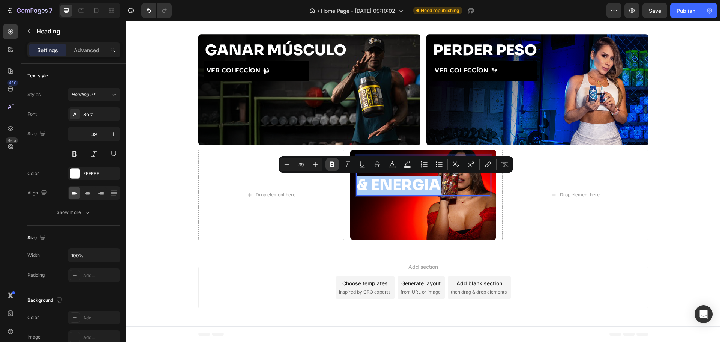
click at [338, 166] on button "Bold" at bounding box center [333, 165] width 14 height 14
click at [338, 166] on div "Drop element here" at bounding box center [272, 195] width 146 height 90
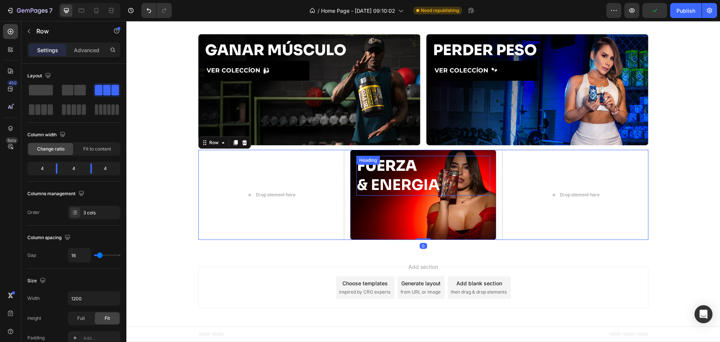
click at [414, 187] on strong "& ENERGIA" at bounding box center [398, 185] width 83 height 18
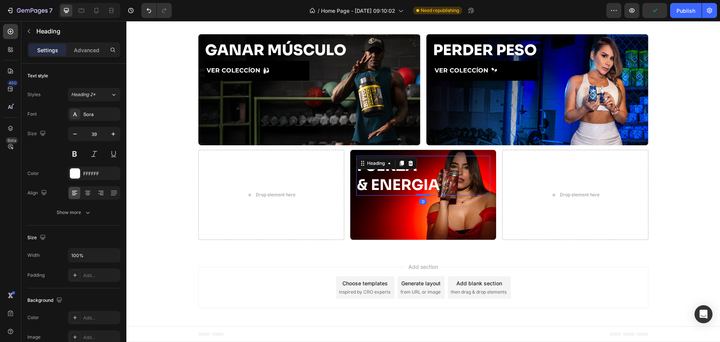
drag, startPoint x: 414, startPoint y: 187, endPoint x: 431, endPoint y: 185, distance: 17.4
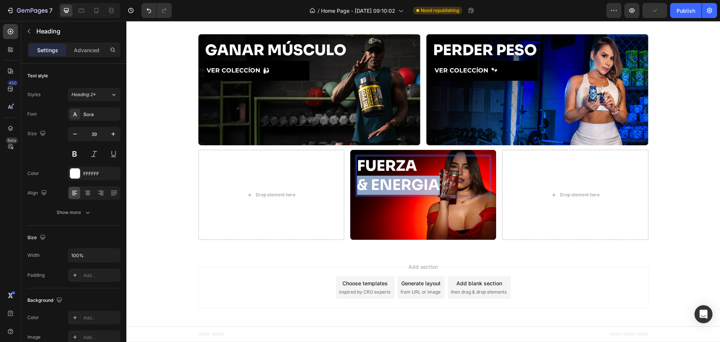
drag, startPoint x: 440, startPoint y: 183, endPoint x: 357, endPoint y: 186, distance: 82.6
click at [357, 186] on p "FUERZA & ENERGIA" at bounding box center [423, 175] width 132 height 38
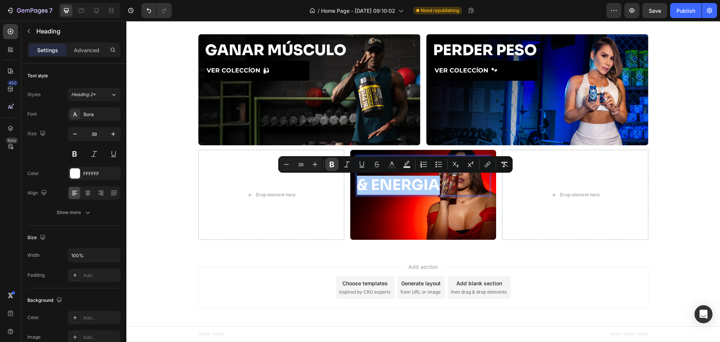
click at [333, 167] on icon "Editor contextual toolbar" at bounding box center [332, 165] width 5 height 6
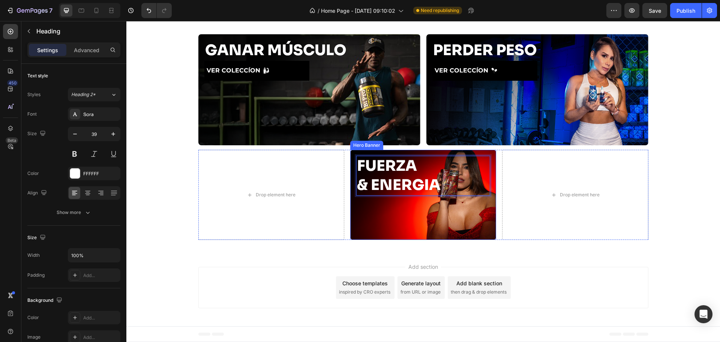
click at [402, 215] on div "Background Image" at bounding box center [423, 195] width 146 height 90
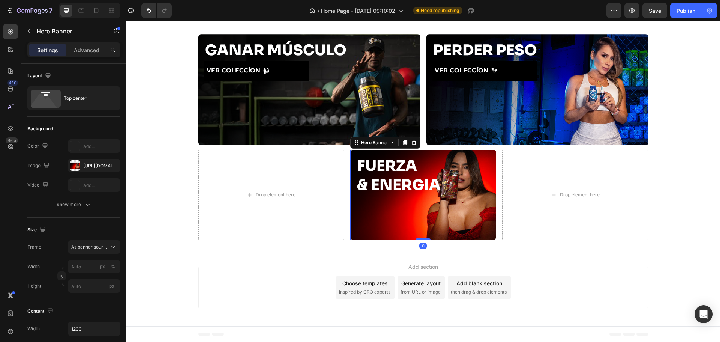
click at [400, 187] on p "FUERZA & ENERGIA" at bounding box center [423, 175] width 132 height 38
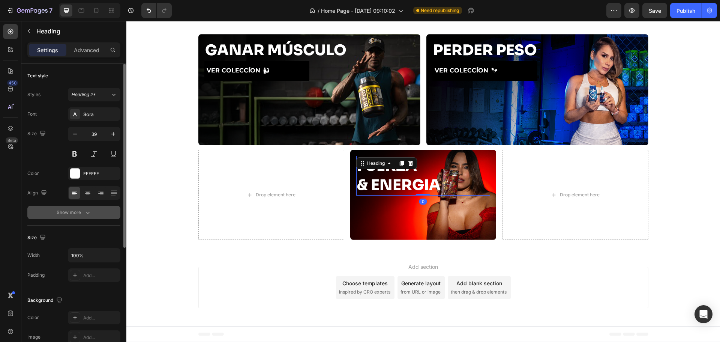
click at [82, 210] on div "Show more" at bounding box center [74, 213] width 35 height 8
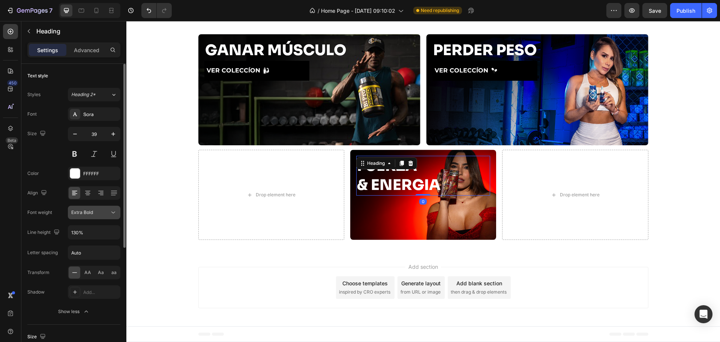
click at [95, 214] on div "Extra Bold" at bounding box center [90, 212] width 38 height 7
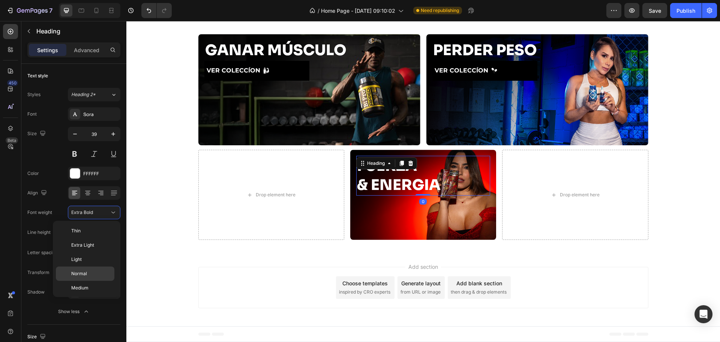
scroll to position [44, 0]
click at [96, 229] on p "Normal" at bounding box center [91, 229] width 40 height 7
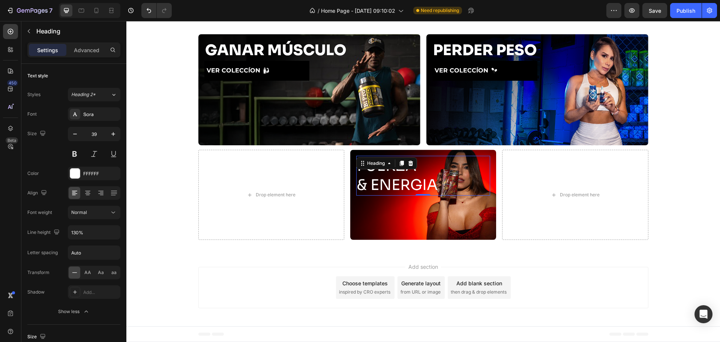
click at [418, 257] on div "Add section Choose templates inspired by CRO experts Generate layout from URL o…" at bounding box center [423, 289] width 594 height 74
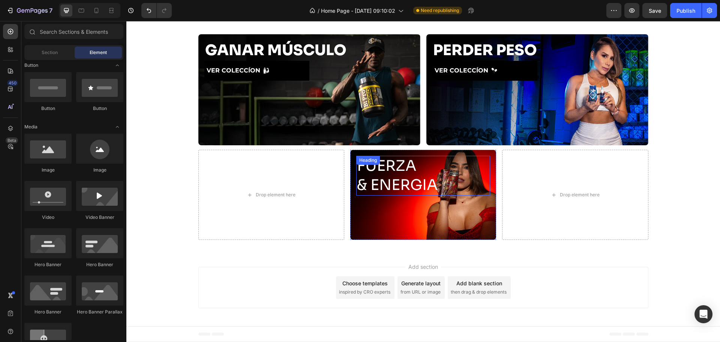
click at [425, 168] on p "FUERZA & ENERGIA" at bounding box center [423, 175] width 132 height 38
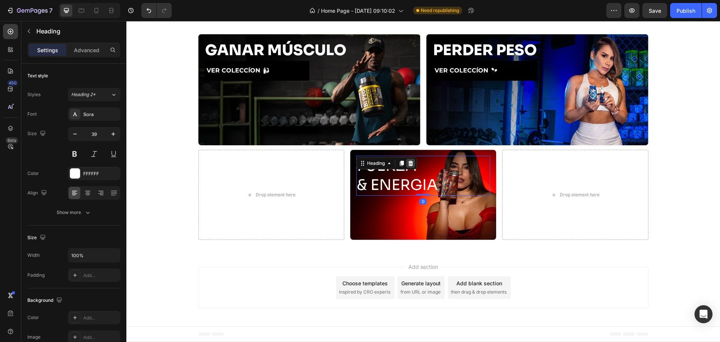
click at [412, 165] on div at bounding box center [410, 163] width 9 height 9
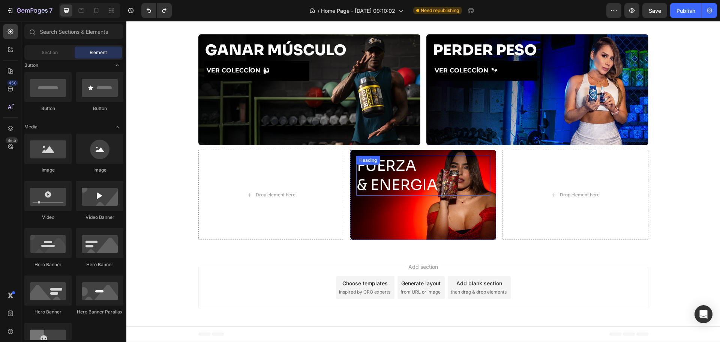
click at [384, 163] on div "FUERZA & ENERGIA Heading" at bounding box center [423, 175] width 134 height 39
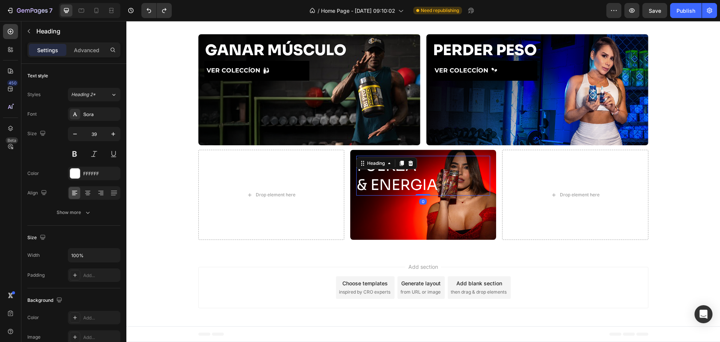
click at [387, 163] on icon at bounding box center [390, 163] width 6 height 6
click at [426, 170] on h2 "FUERZA & ENERGIA" at bounding box center [423, 175] width 134 height 39
click at [393, 169] on p "FUERZA & ENERGIA" at bounding box center [423, 175] width 132 height 38
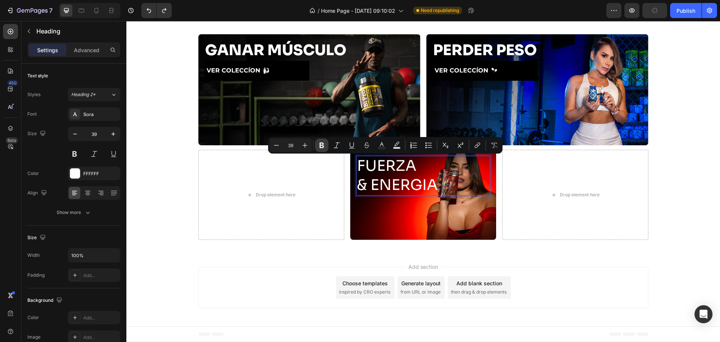
click at [326, 149] on button "Bold" at bounding box center [322, 145] width 14 height 14
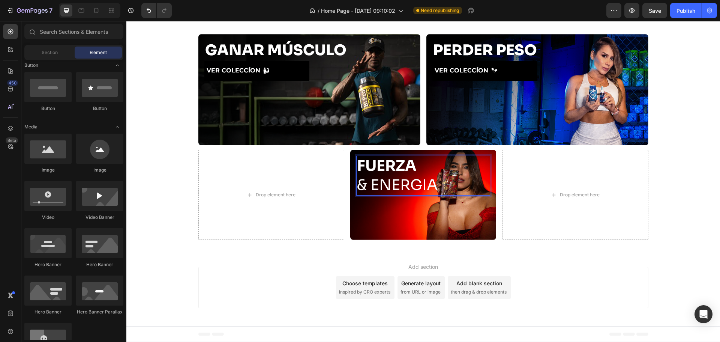
click at [353, 253] on div "Add section Choose templates inspired by CRO experts Generate layout from URL o…" at bounding box center [423, 289] width 594 height 74
click at [389, 167] on strong "FUERZA" at bounding box center [387, 165] width 60 height 18
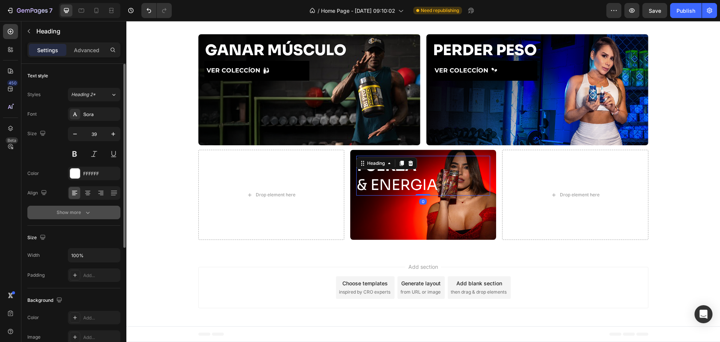
click at [90, 209] on icon "button" at bounding box center [88, 213] width 8 height 8
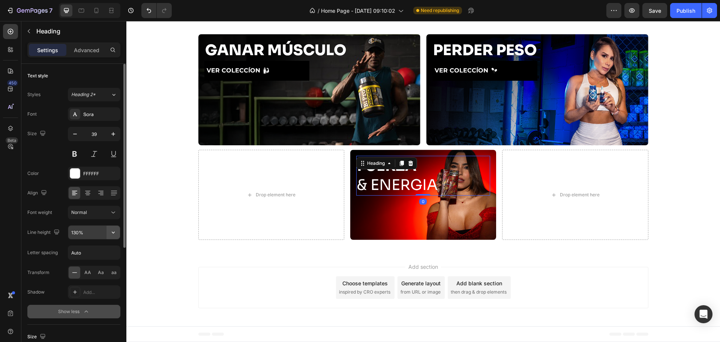
click at [110, 230] on div "130%" at bounding box center [94, 233] width 52 height 14
click at [108, 235] on button "button" at bounding box center [114, 233] width 14 height 14
click at [95, 259] on div "100%" at bounding box center [87, 266] width 62 height 14
type input "100%"
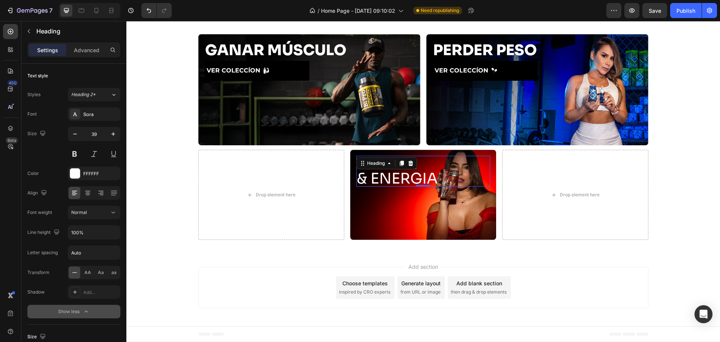
click at [206, 270] on div "Add section Choose templates inspired by CRO experts Generate layout from URL o…" at bounding box center [424, 287] width 450 height 41
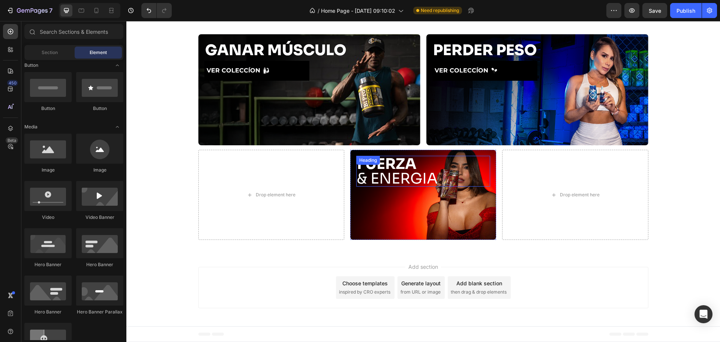
click at [386, 179] on p "⁠⁠⁠⁠⁠⁠⁠ FUERZA & ENERGIA" at bounding box center [423, 170] width 132 height 29
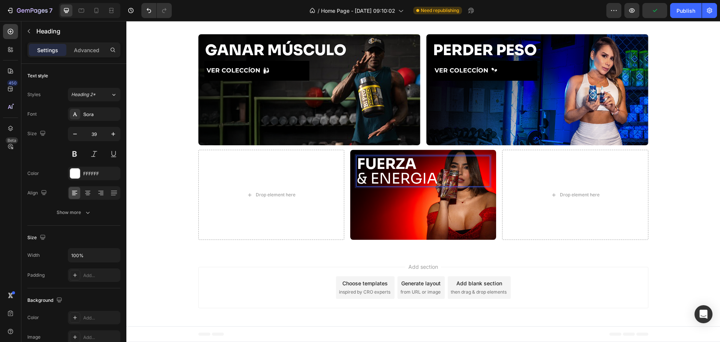
click at [370, 182] on p "FUERZA & ENERGIA" at bounding box center [423, 170] width 132 height 29
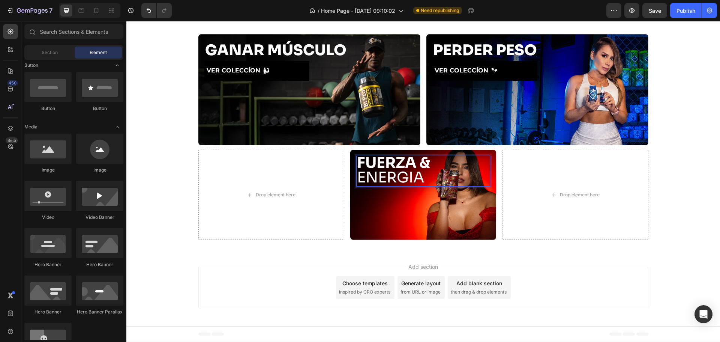
click at [521, 256] on div "Add section Choose templates inspired by CRO experts Generate layout from URL o…" at bounding box center [423, 289] width 594 height 74
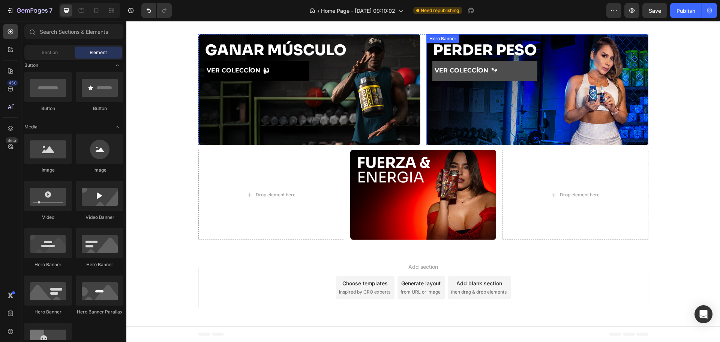
click at [505, 71] on button "VER COLECCÍON" at bounding box center [485, 71] width 105 height 20
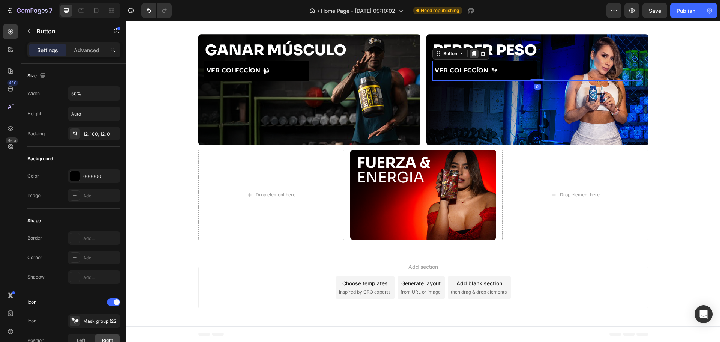
click at [474, 54] on icon at bounding box center [474, 53] width 4 height 5
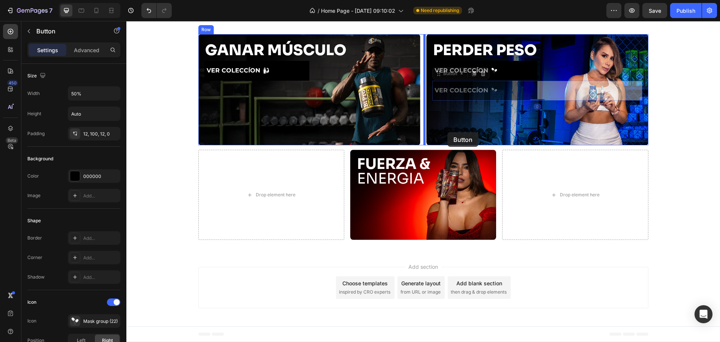
scroll to position [1, 0]
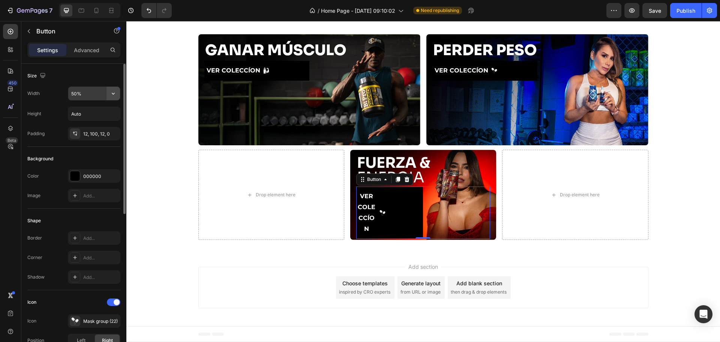
click at [117, 96] on button "button" at bounding box center [114, 94] width 14 height 14
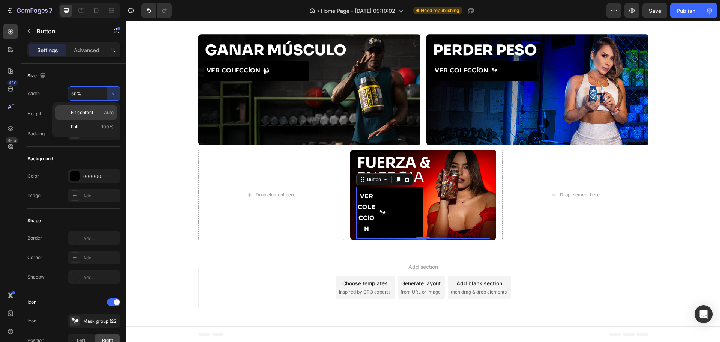
click at [87, 113] on span "Fit content" at bounding box center [82, 112] width 23 height 7
type input "Auto"
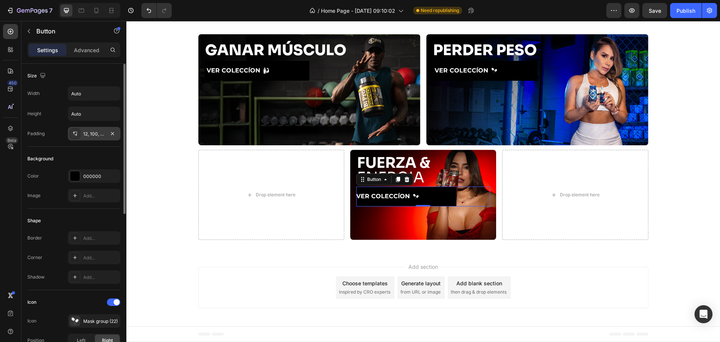
click at [102, 132] on div "12, 100, 12, 0" at bounding box center [94, 134] width 22 height 7
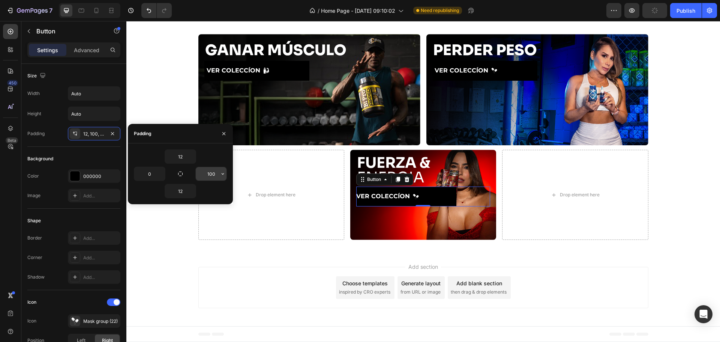
click at [209, 172] on input "100" at bounding box center [211, 174] width 31 height 14
type input "6"
click at [149, 170] on input "0" at bounding box center [149, 174] width 31 height 14
type input "4"
type input "10"
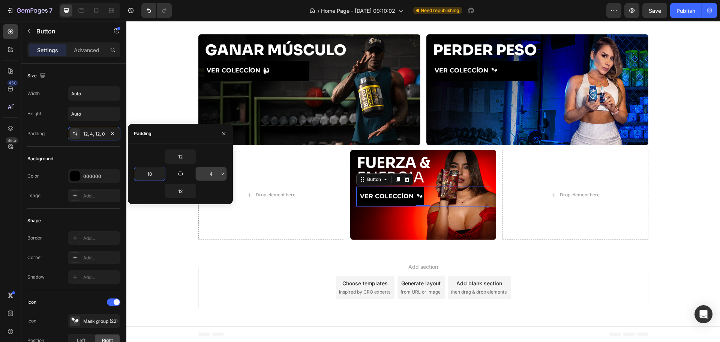
click at [209, 170] on input "4" at bounding box center [211, 174] width 31 height 14
type input "4"
type input "20"
click at [214, 148] on div "12 10 20 12" at bounding box center [180, 173] width 105 height 61
click at [183, 155] on input "12" at bounding box center [180, 157] width 31 height 14
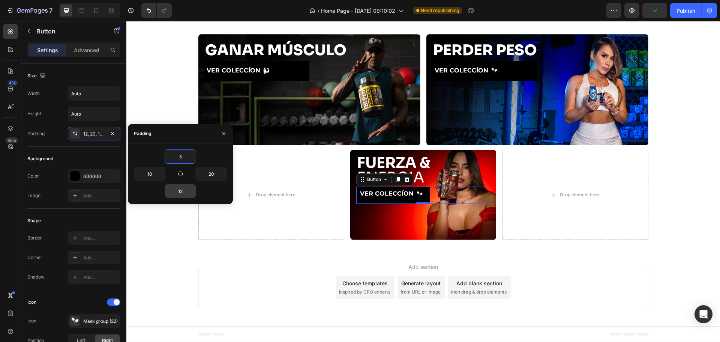
type input "5"
click at [183, 193] on input "12" at bounding box center [180, 191] width 31 height 14
type input "5"
click at [289, 258] on div "Add section Choose templates inspired by CRO experts Generate layout from URL o…" at bounding box center [423, 289] width 594 height 74
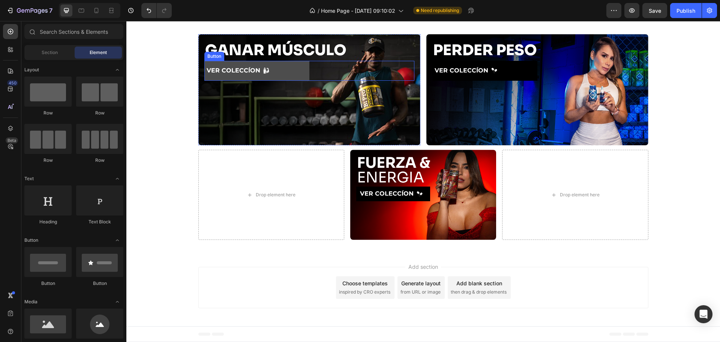
click at [277, 69] on button "VER COLECCÍON" at bounding box center [257, 71] width 105 height 20
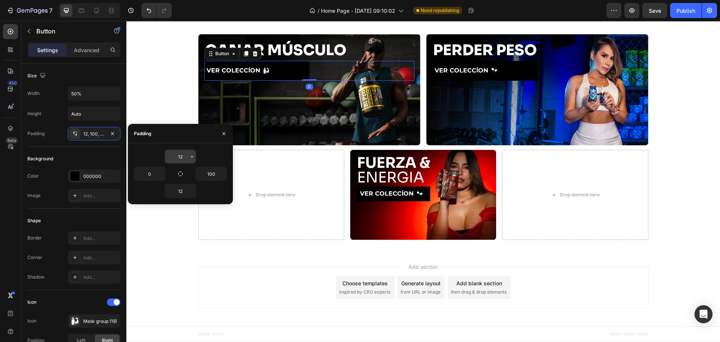
click at [182, 156] on input "12" at bounding box center [180, 157] width 31 height 14
type input "9"
click at [187, 192] on input "12" at bounding box center [180, 191] width 31 height 14
type input "9"
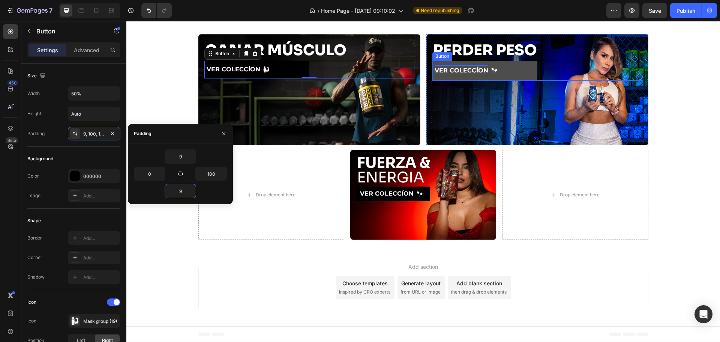
click at [466, 71] on p "VER COLECCÍON" at bounding box center [462, 70] width 54 height 11
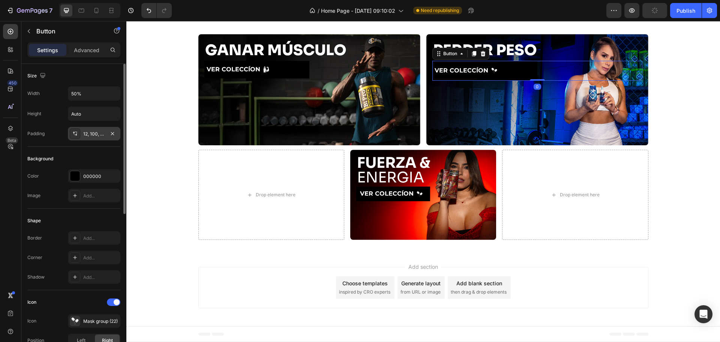
click at [90, 135] on div "12, 100, 12, 0" at bounding box center [94, 134] width 22 height 7
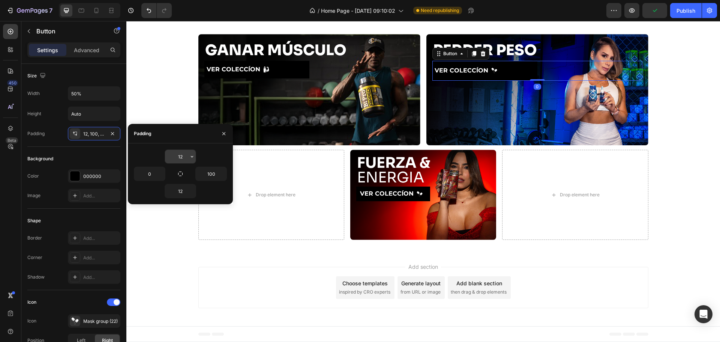
click at [182, 158] on input "12" at bounding box center [180, 157] width 31 height 14
type input "9"
click at [182, 197] on input "12" at bounding box center [180, 191] width 31 height 14
type input "9"
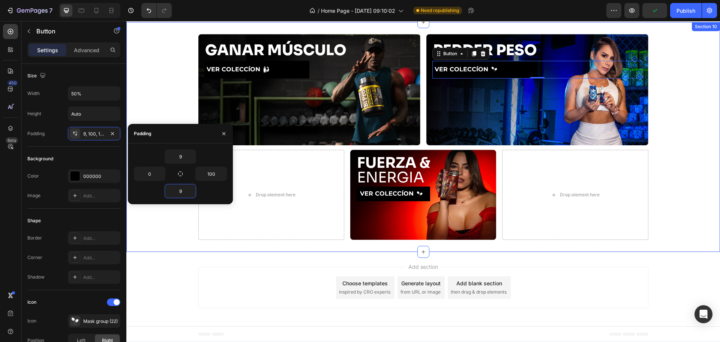
click at [260, 266] on div "Add section Choose templates inspired by CRO experts Generate layout from URL o…" at bounding box center [423, 289] width 594 height 74
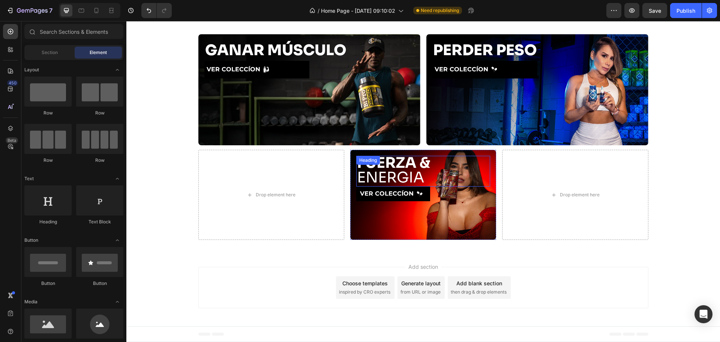
click at [376, 172] on p "⁠⁠⁠⁠⁠⁠⁠ FUERZA & ENERGIA" at bounding box center [423, 169] width 132 height 29
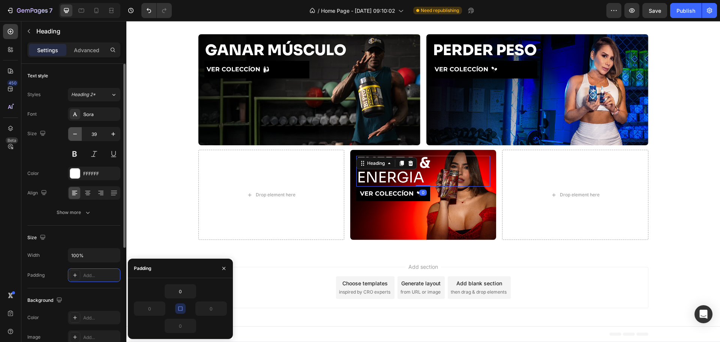
click at [76, 137] on icon "button" at bounding box center [75, 134] width 8 height 8
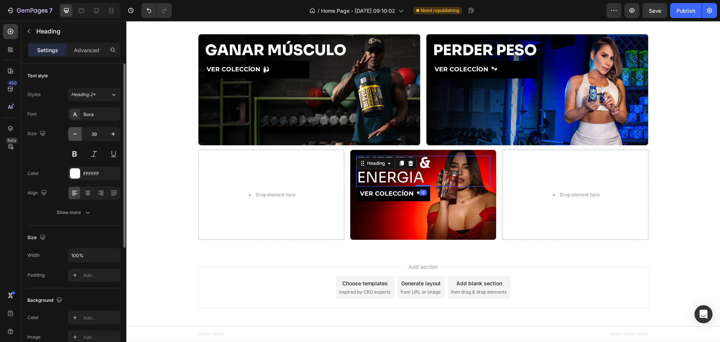
click at [76, 137] on icon "button" at bounding box center [75, 134] width 8 height 8
type input "35"
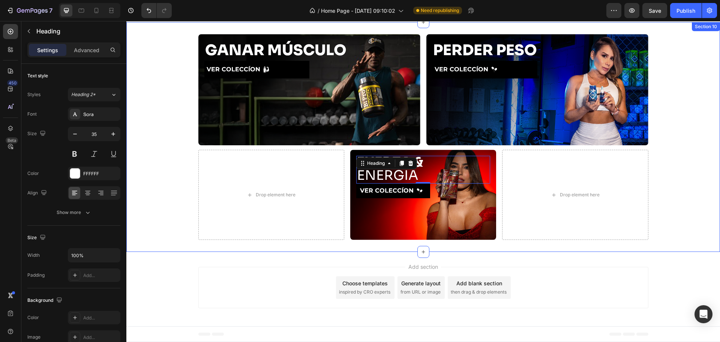
click at [173, 158] on div "GANAR MÚSCULO Heading VER COLECCÍON Button Hero Banner PERDER PESO Heading VER …" at bounding box center [423, 137] width 594 height 206
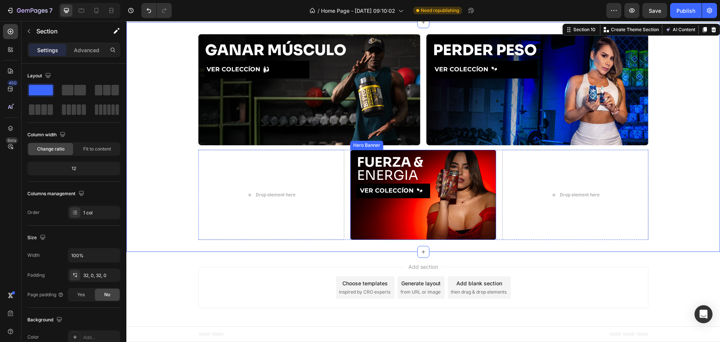
click at [428, 216] on div "Background Image" at bounding box center [423, 195] width 146 height 90
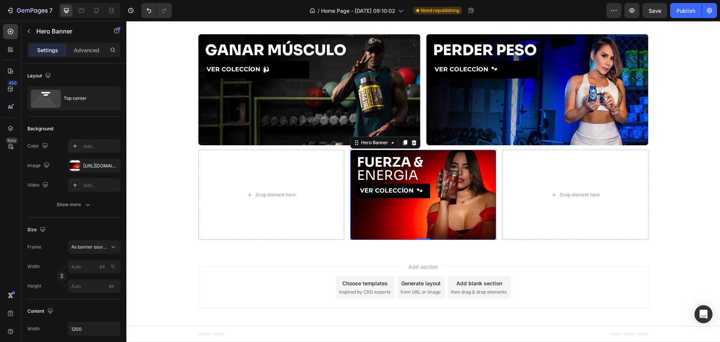
click at [386, 259] on div "Add section Choose templates inspired by CRO experts Generate layout from URL o…" at bounding box center [423, 289] width 594 height 74
